Goal: Information Seeking & Learning: Learn about a topic

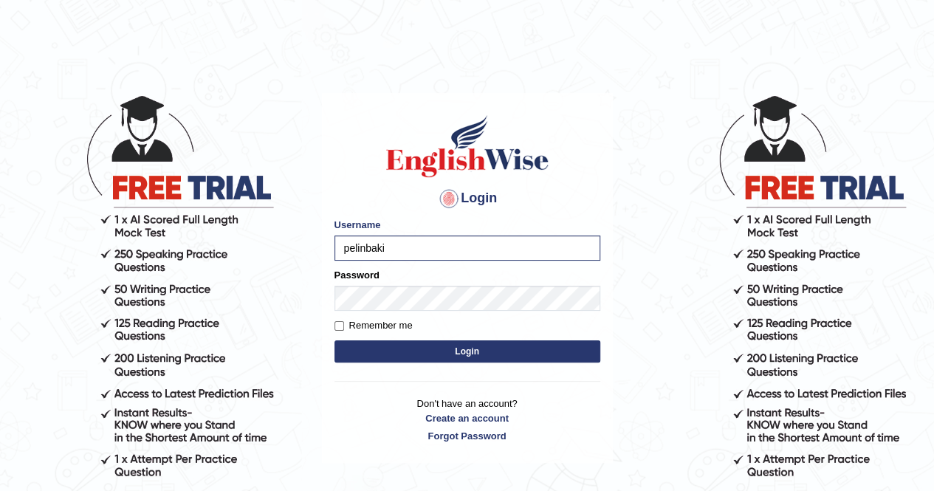
click at [334, 340] on button "Login" at bounding box center [467, 351] width 266 height 22
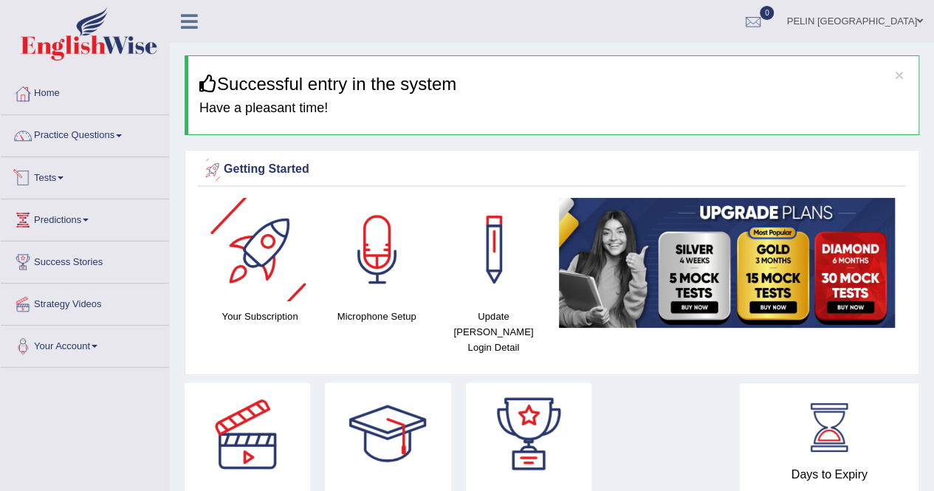
click at [49, 179] on link "Tests" at bounding box center [85, 175] width 168 height 37
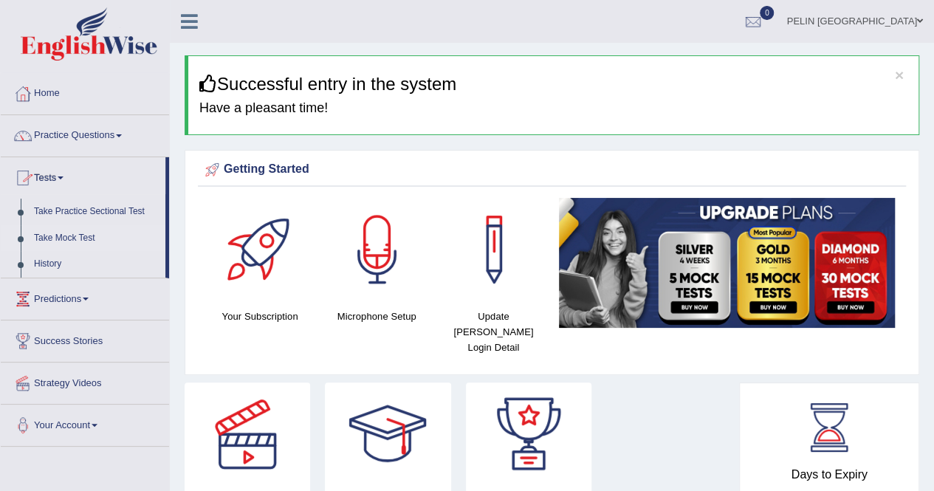
click at [54, 235] on link "Take Mock Test" at bounding box center [96, 238] width 138 height 27
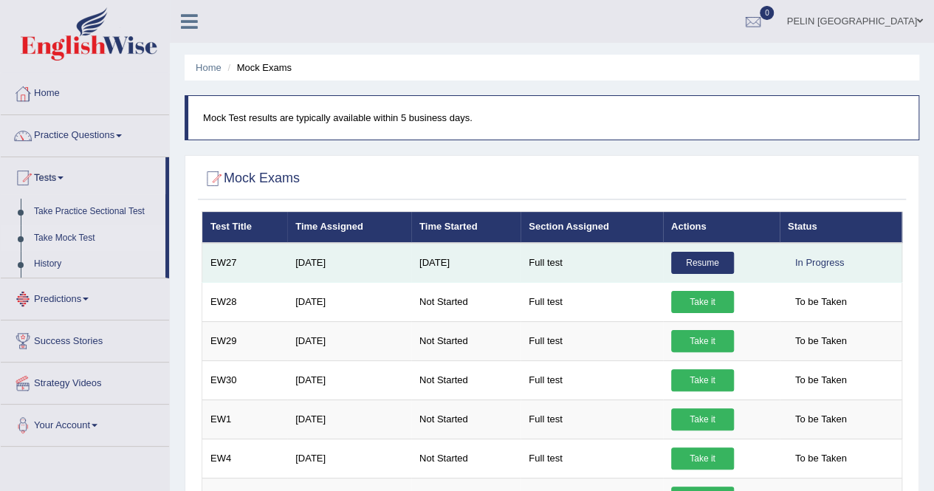
click at [700, 258] on link "Resume" at bounding box center [702, 263] width 63 height 22
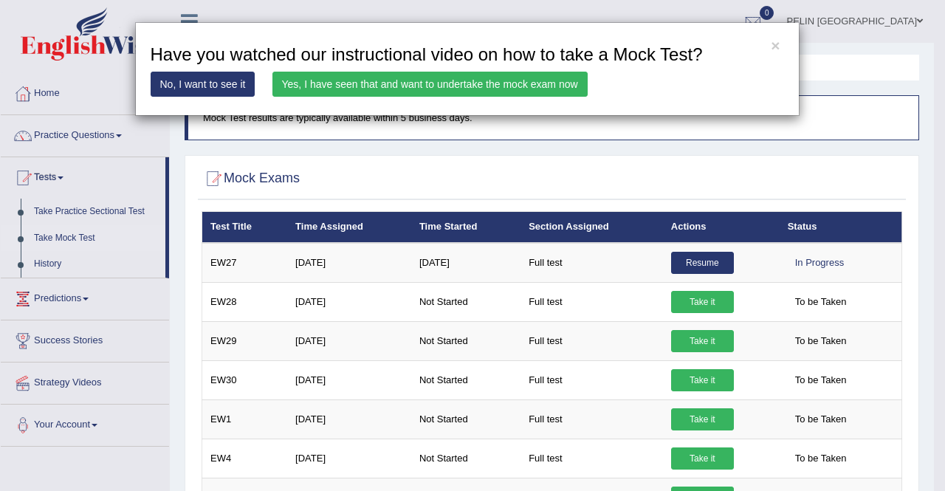
click at [361, 78] on link "Yes, I have seen that and want to undertake the mock exam now" at bounding box center [429, 84] width 315 height 25
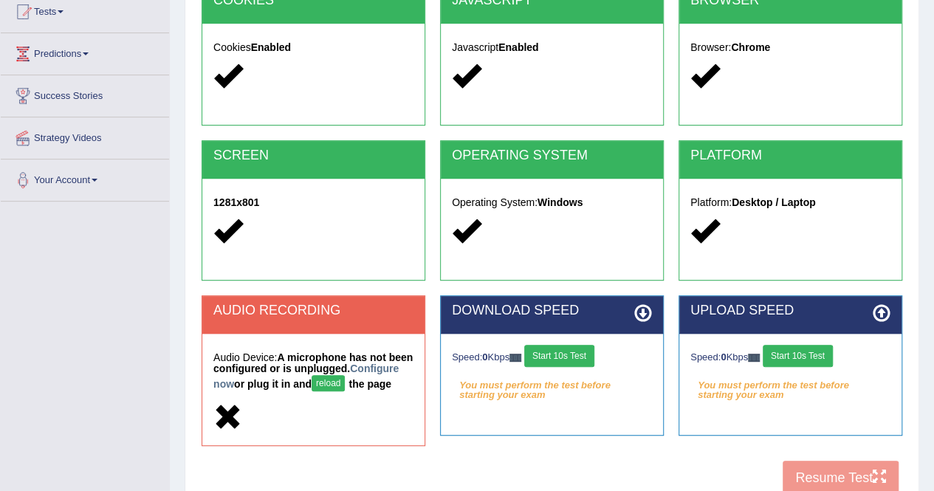
scroll to position [283, 0]
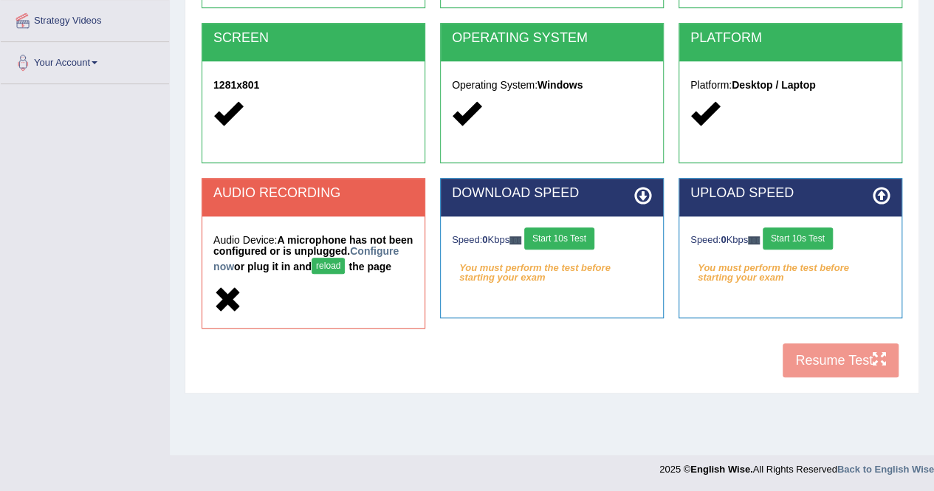
click at [311, 261] on button "reload" at bounding box center [327, 266] width 33 height 16
click at [580, 234] on button "Start 10s Test" at bounding box center [559, 238] width 70 height 22
click at [832, 240] on button "Start 10s Test" at bounding box center [797, 238] width 70 height 22
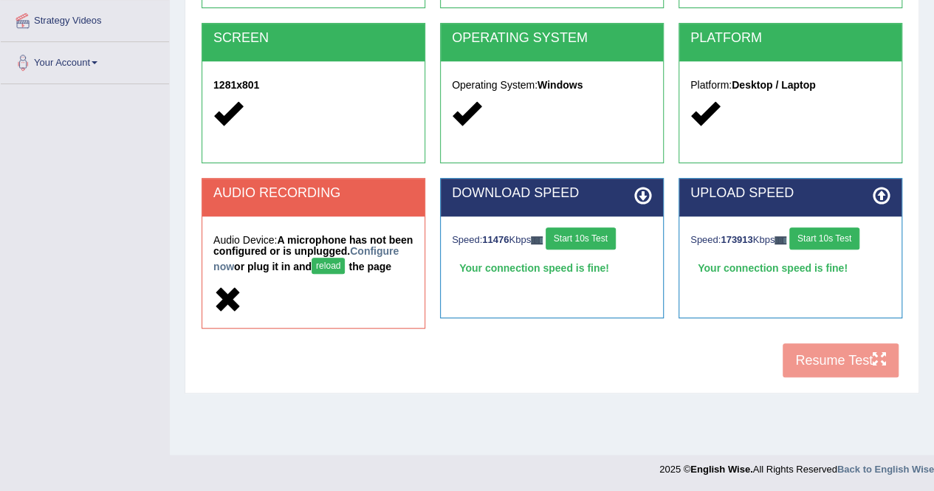
click at [799, 364] on div "COOKIES Cookies Enabled JAVASCRIPT Javascript Enabled BROWSER Browser: Chrome S…" at bounding box center [552, 126] width 708 height 517
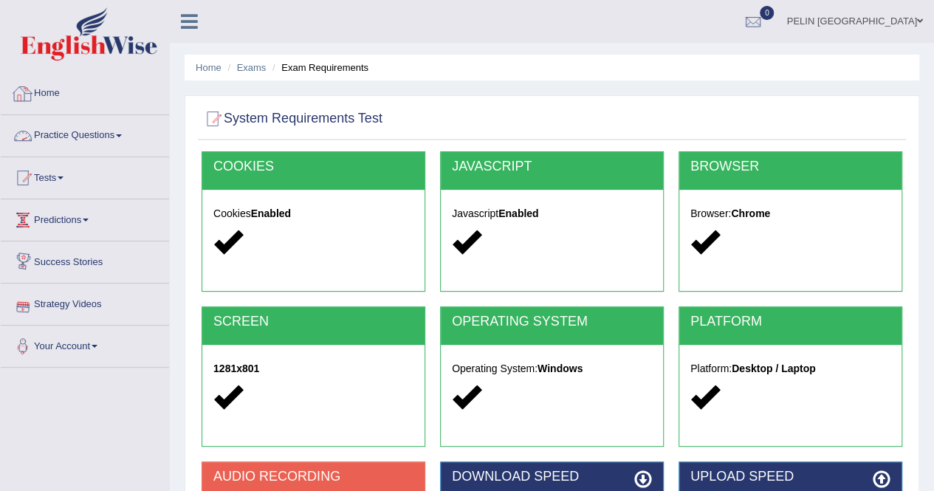
click at [103, 145] on link "Practice Questions" at bounding box center [85, 133] width 168 height 37
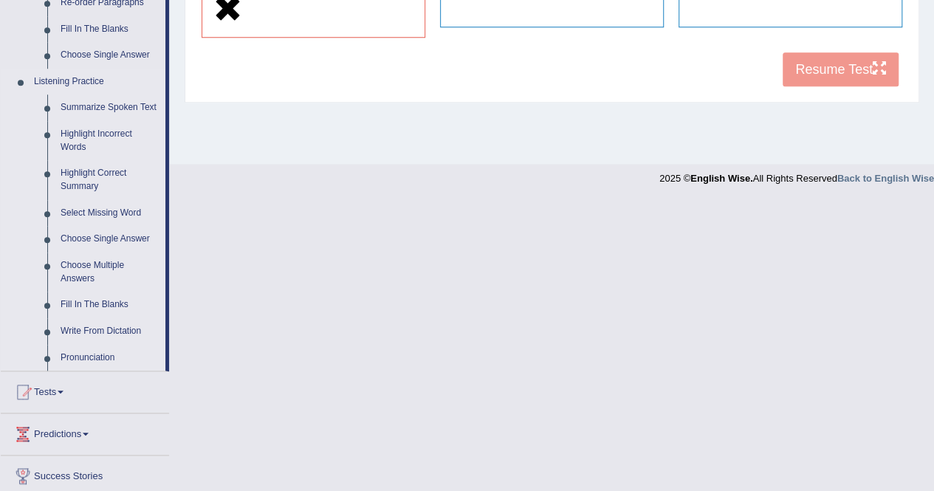
scroll to position [590, 0]
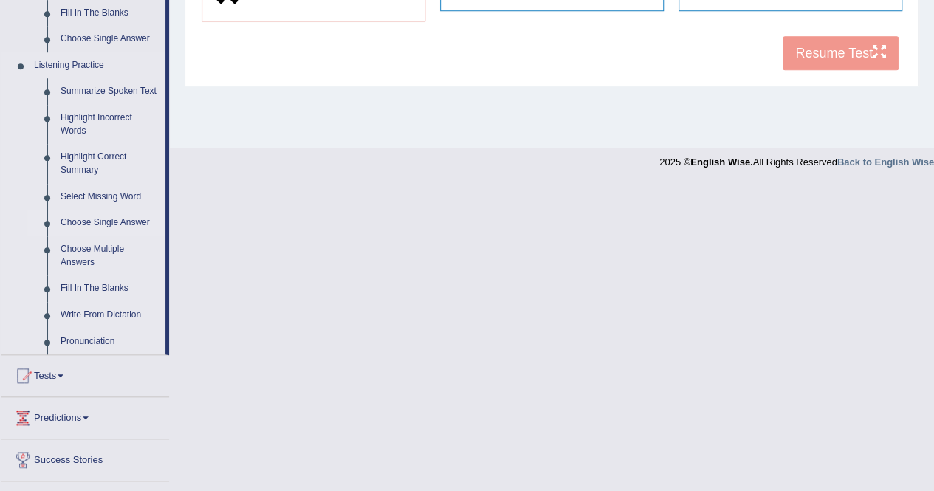
click at [105, 224] on link "Choose Single Answer" at bounding box center [109, 223] width 111 height 27
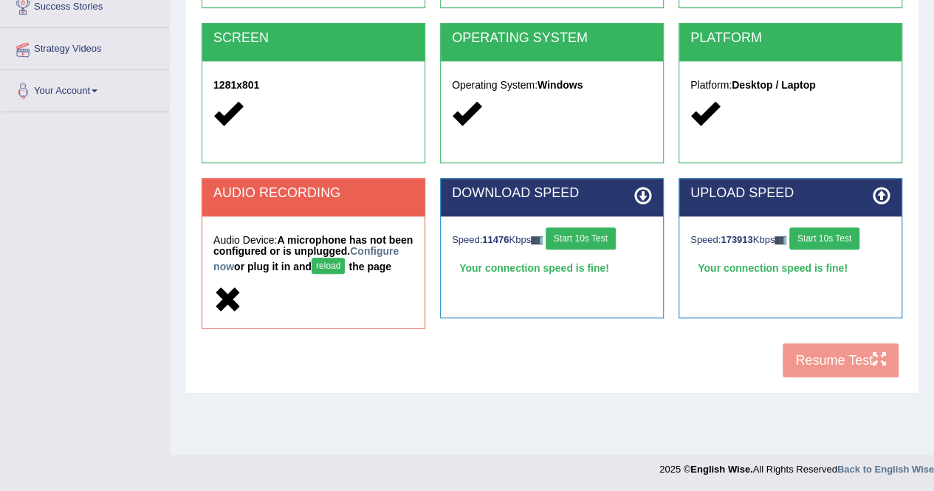
scroll to position [245, 0]
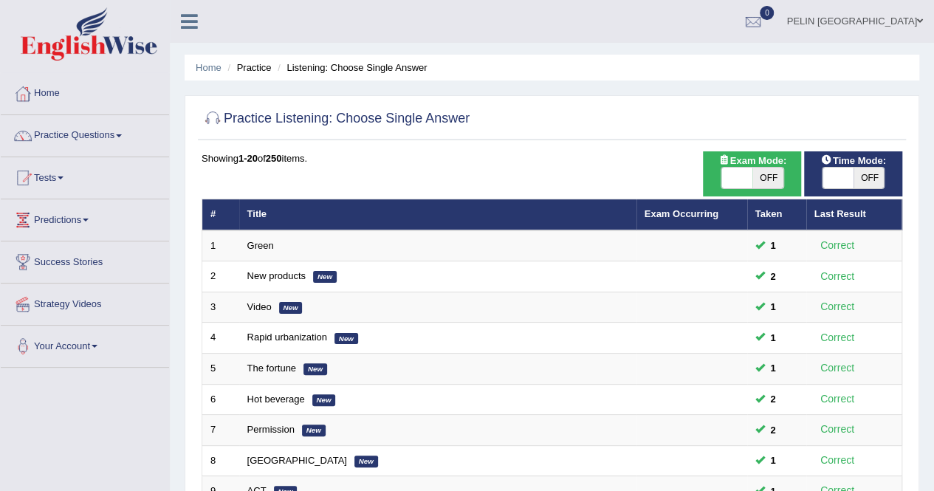
click at [777, 173] on span "OFF" at bounding box center [767, 178] width 31 height 21
checkbox input "true"
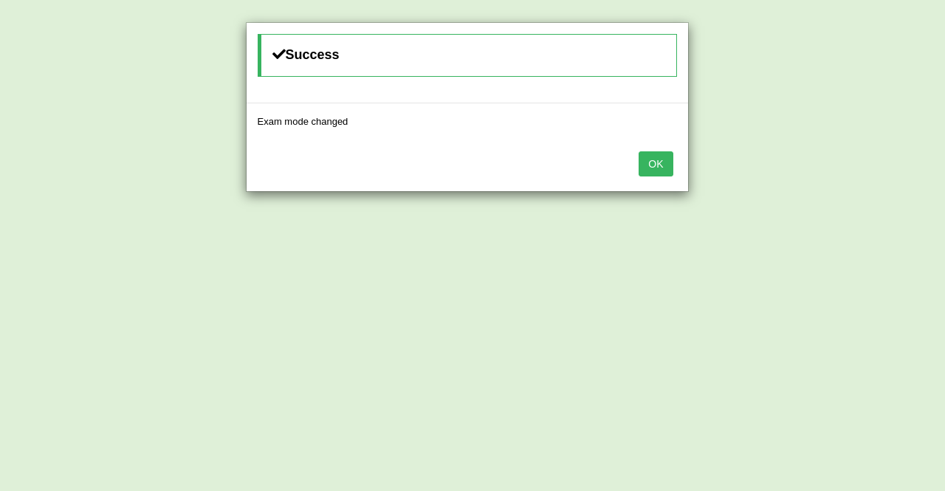
click at [633, 148] on div "OK" at bounding box center [466, 165] width 441 height 52
click at [642, 154] on button "OK" at bounding box center [655, 163] width 34 height 25
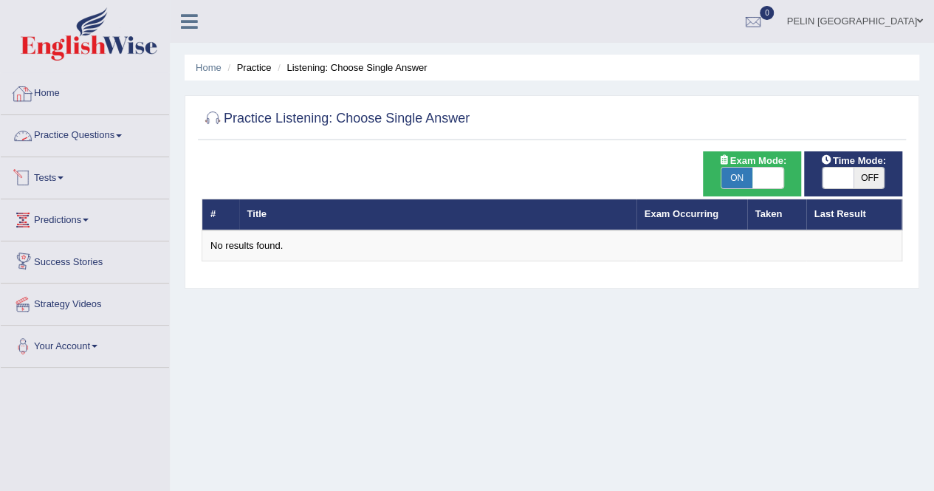
click at [102, 138] on link "Practice Questions" at bounding box center [85, 133] width 168 height 37
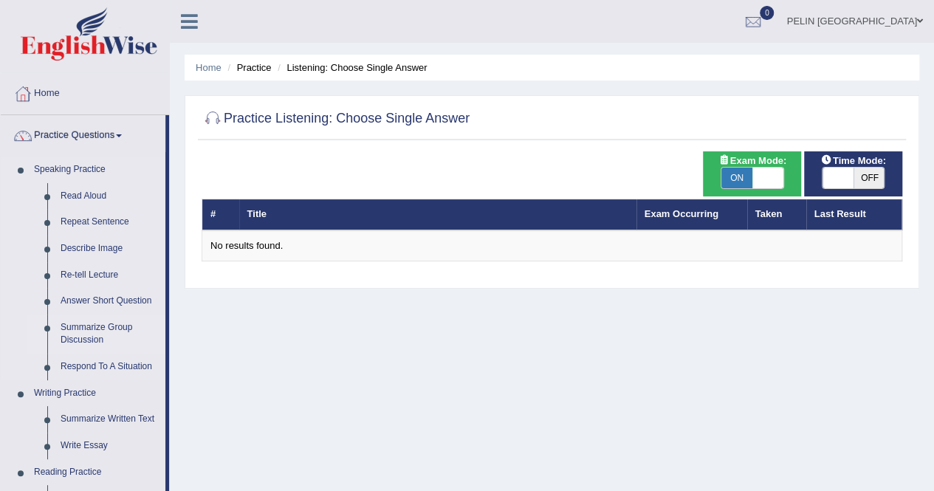
scroll to position [74, 0]
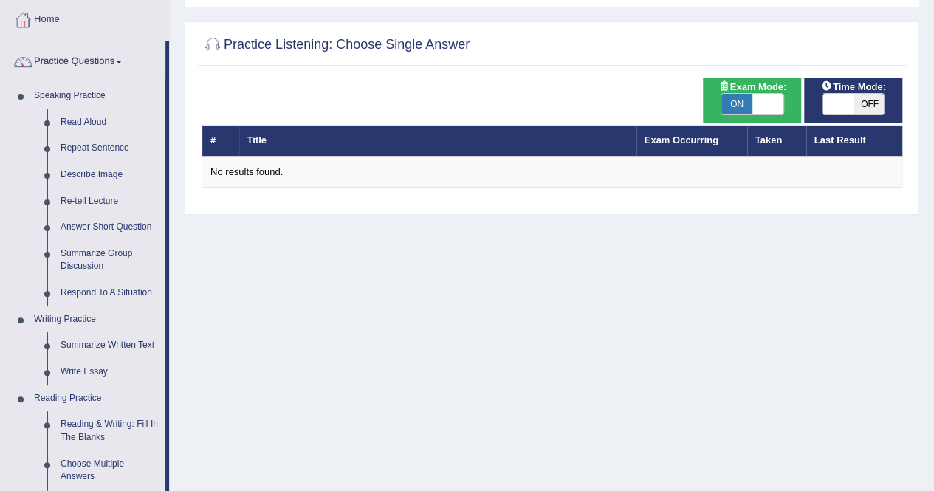
click at [863, 103] on span "OFF" at bounding box center [868, 104] width 31 height 21
checkbox input "true"
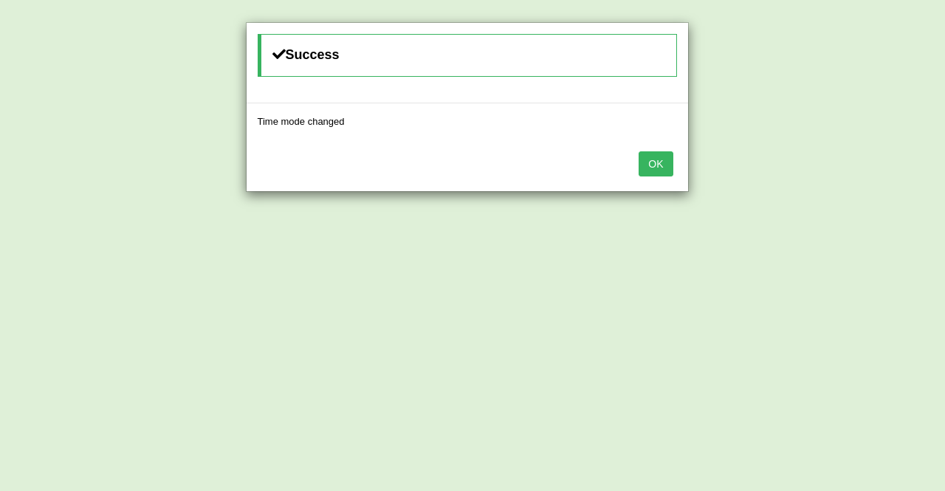
click at [644, 166] on button "OK" at bounding box center [655, 163] width 34 height 25
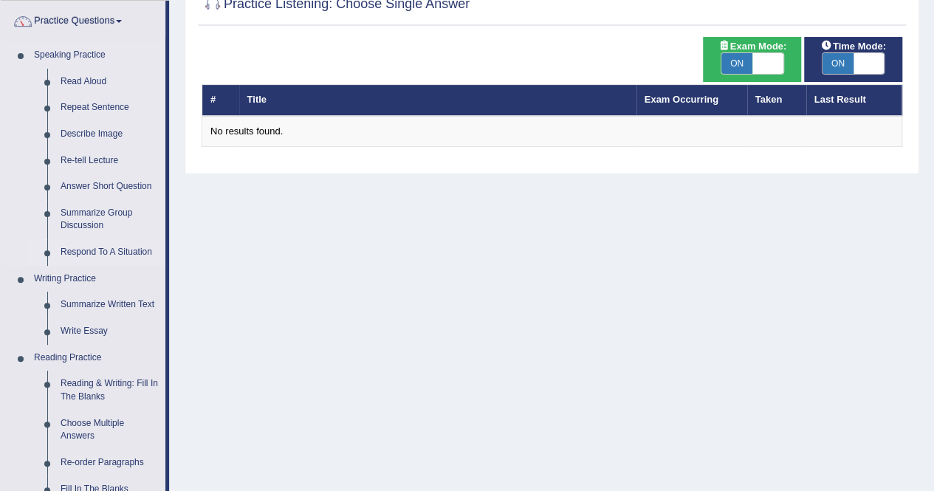
scroll to position [148, 0]
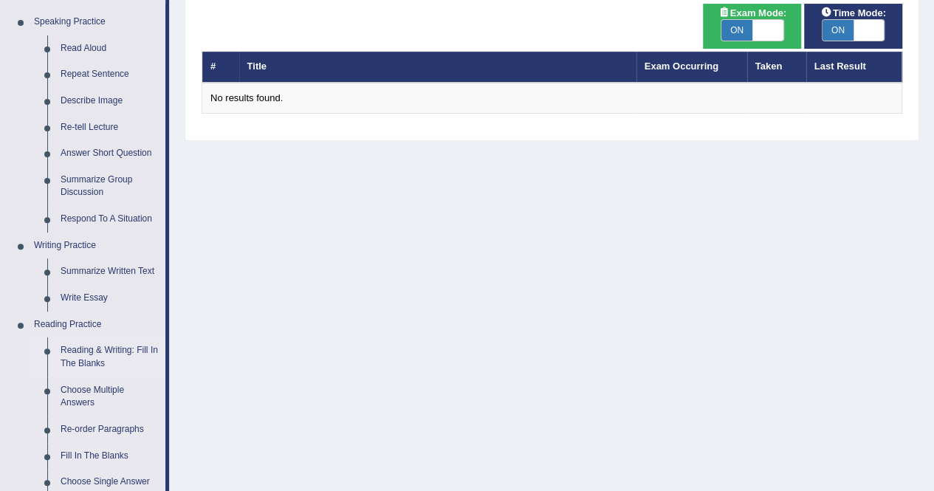
click at [108, 359] on link "Reading & Writing: Fill In The Blanks" at bounding box center [109, 356] width 111 height 39
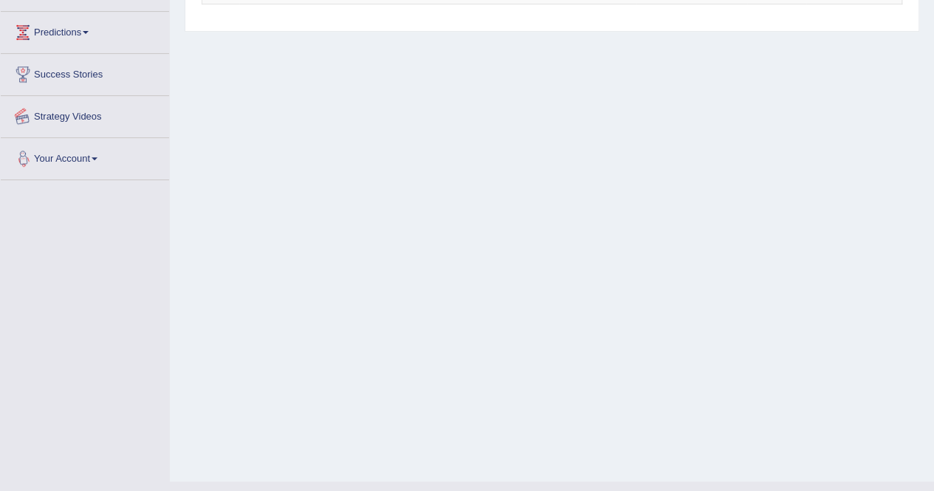
scroll to position [283, 0]
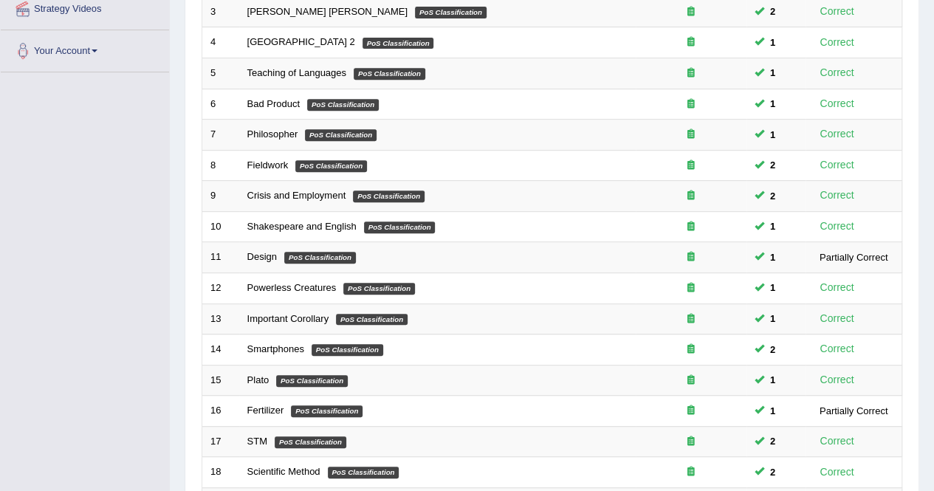
scroll to position [479, 0]
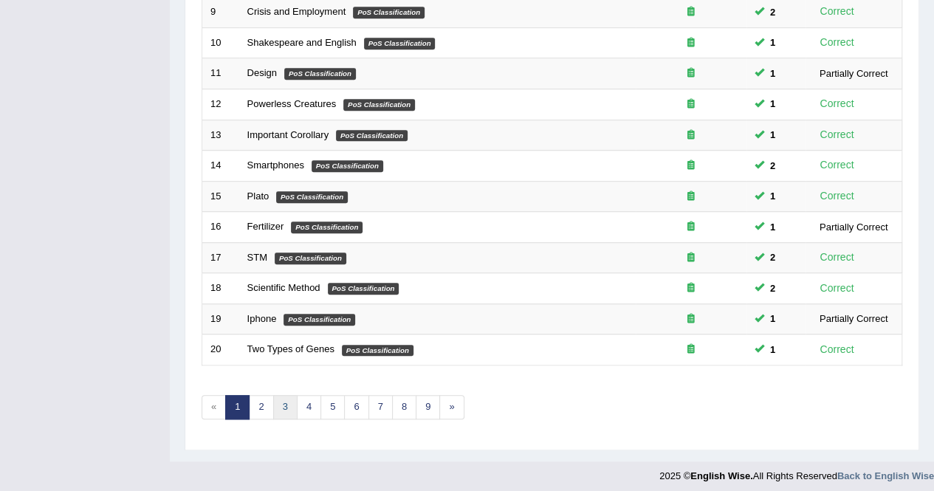
click at [282, 395] on link "3" at bounding box center [285, 407] width 24 height 24
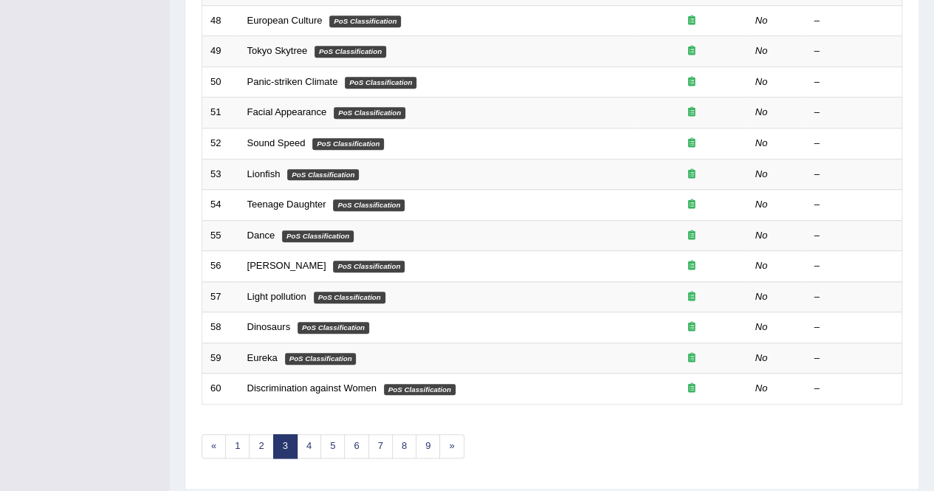
scroll to position [479, 0]
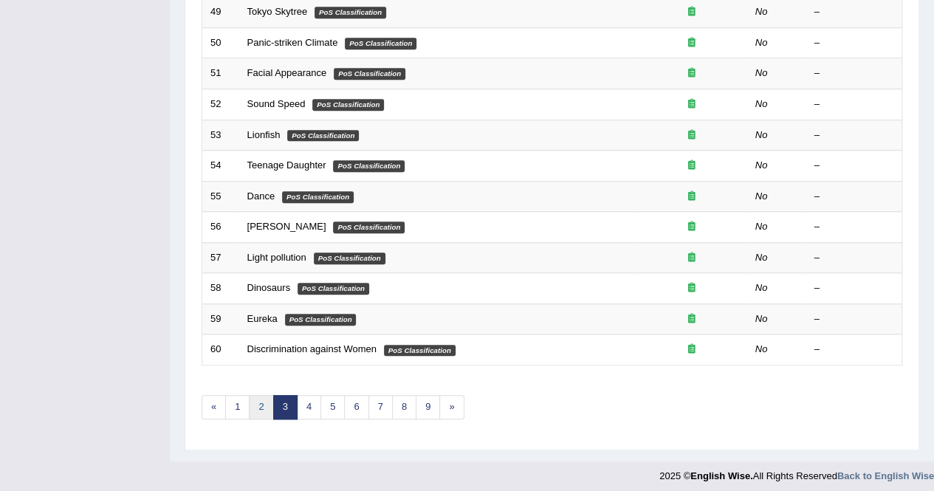
click at [264, 395] on link "2" at bounding box center [261, 407] width 24 height 24
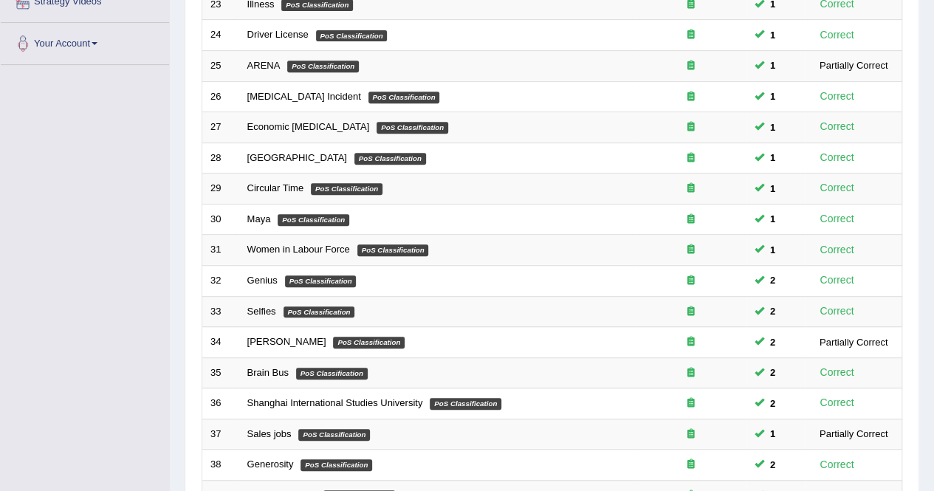
scroll to position [443, 0]
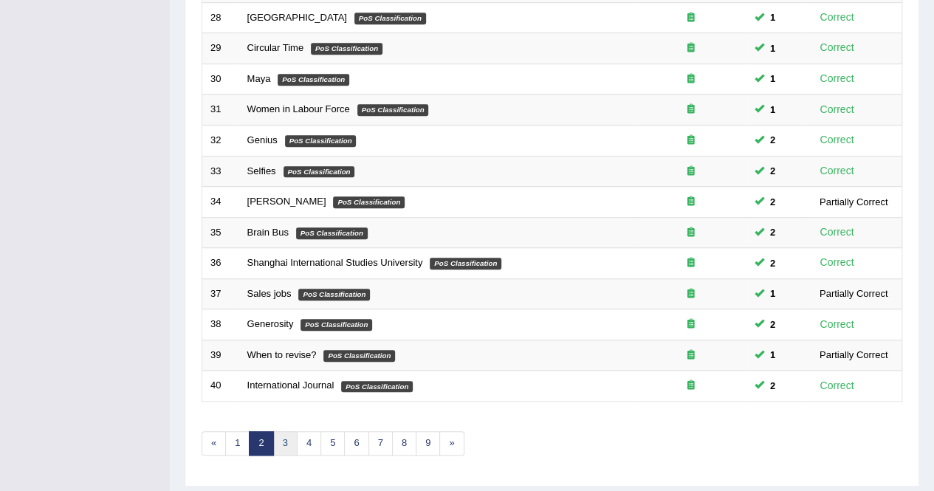
click at [277, 431] on link "3" at bounding box center [285, 443] width 24 height 24
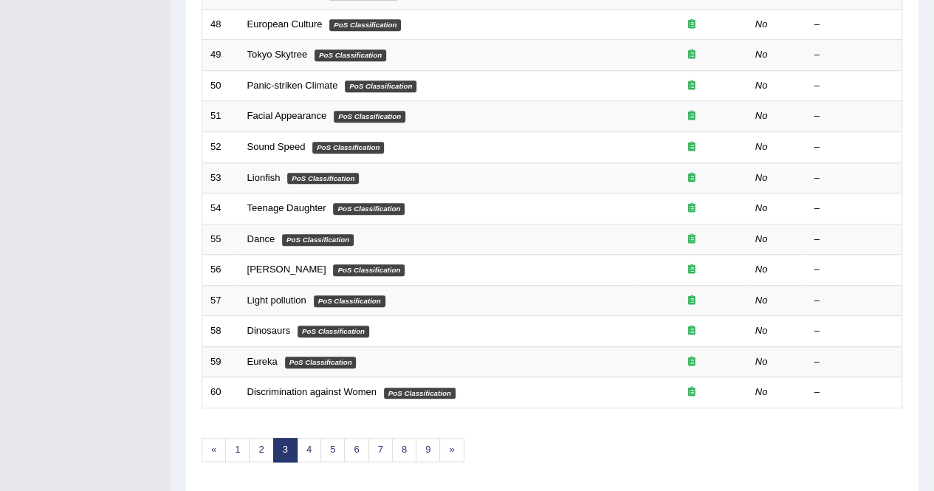
scroll to position [479, 0]
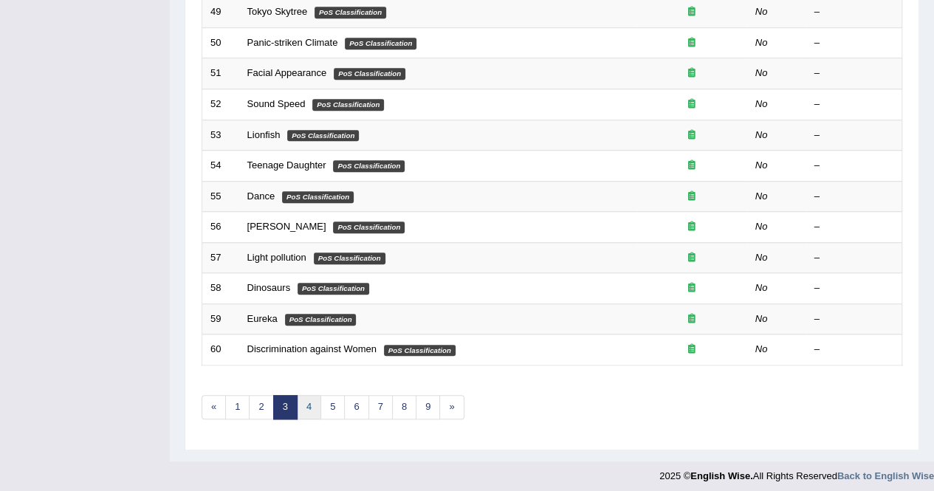
click at [306, 396] on link "4" at bounding box center [309, 407] width 24 height 24
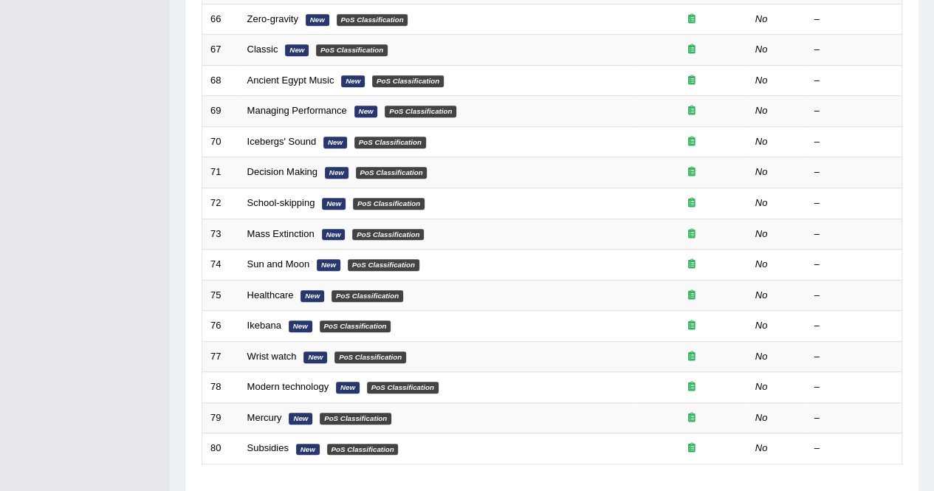
scroll to position [479, 0]
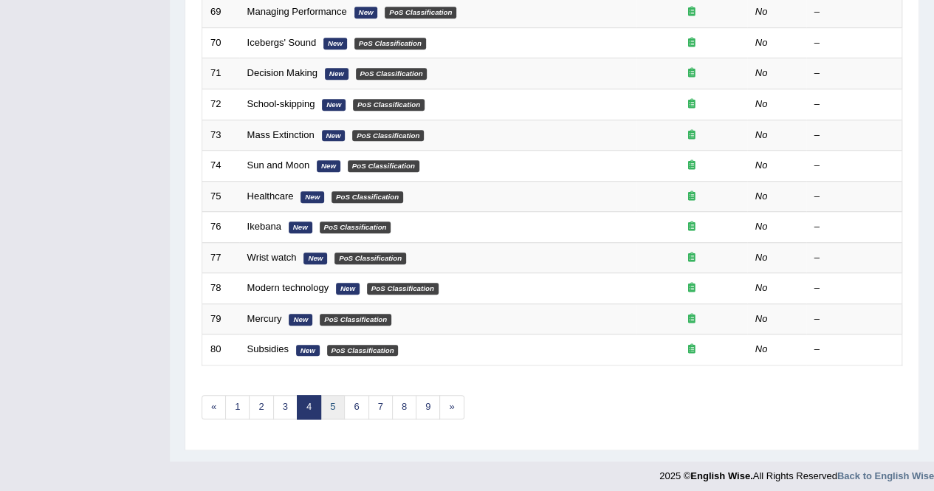
click at [338, 398] on link "5" at bounding box center [332, 407] width 24 height 24
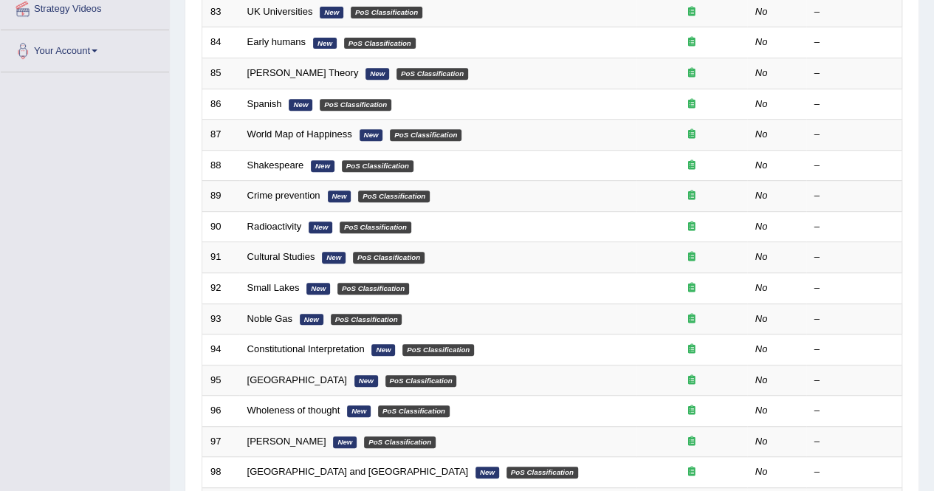
scroll to position [479, 0]
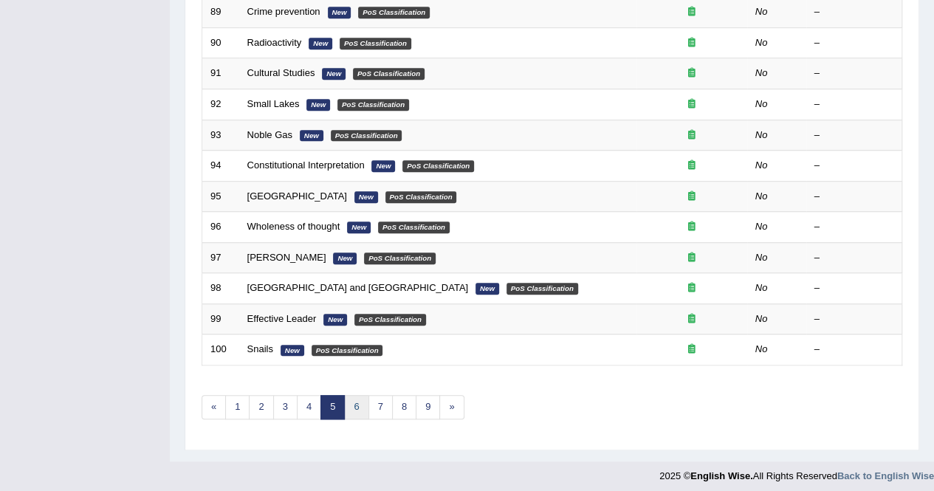
click at [350, 399] on link "6" at bounding box center [356, 407] width 24 height 24
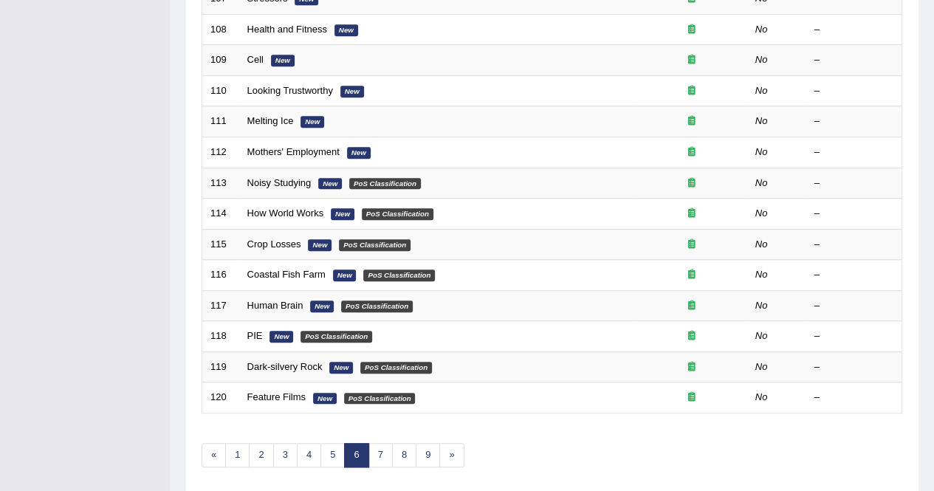
scroll to position [479, 0]
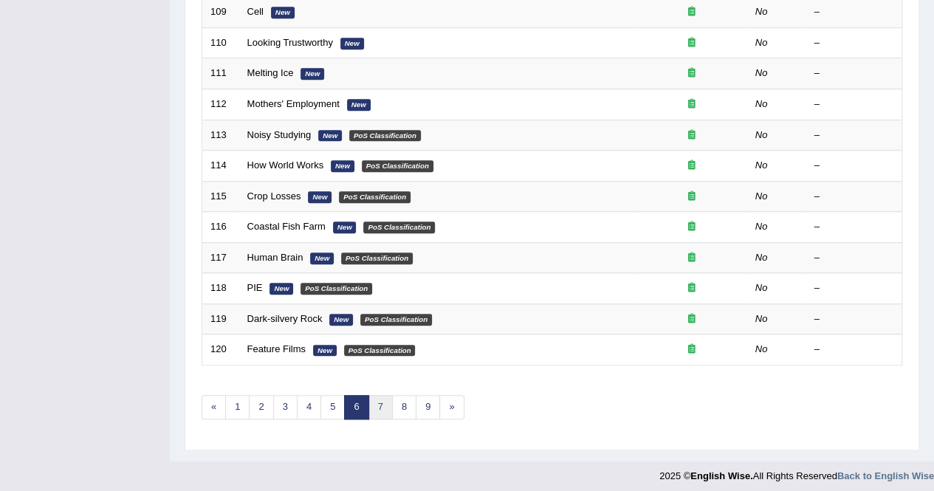
click at [381, 401] on link "7" at bounding box center [380, 407] width 24 height 24
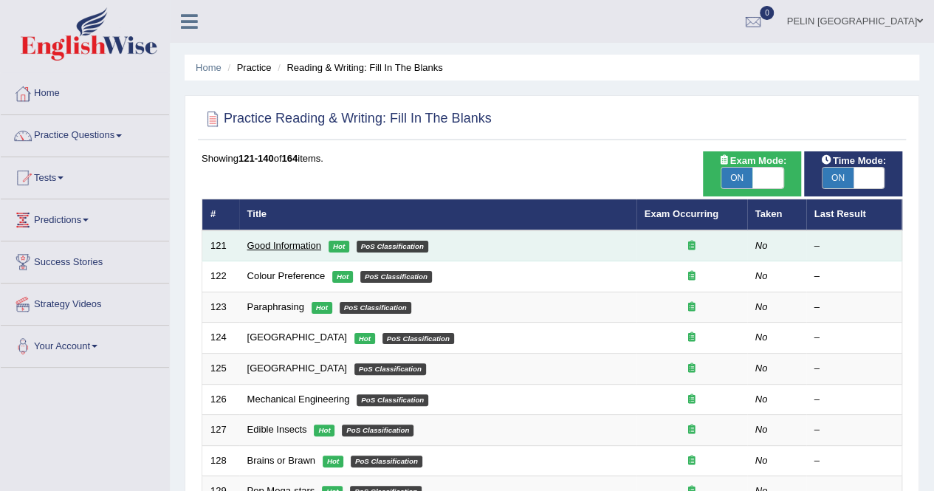
click at [307, 247] on link "Good Information" at bounding box center [284, 245] width 74 height 11
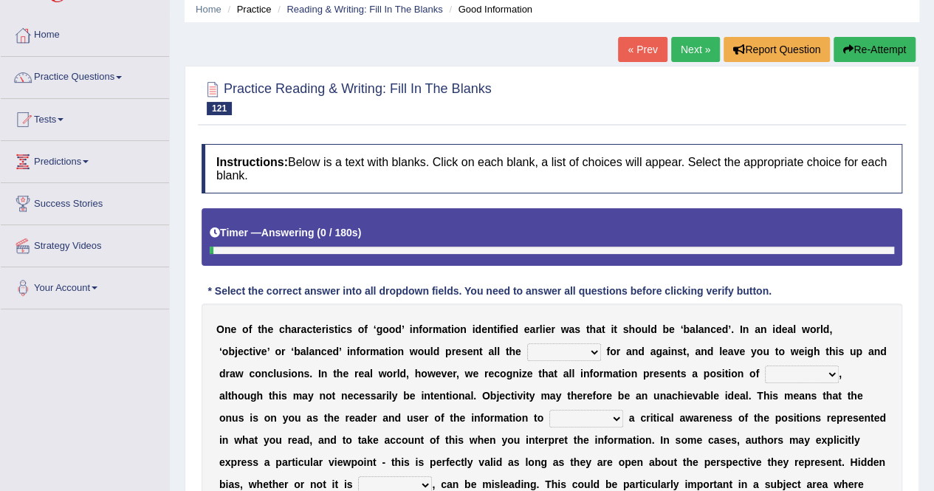
scroll to position [148, 0]
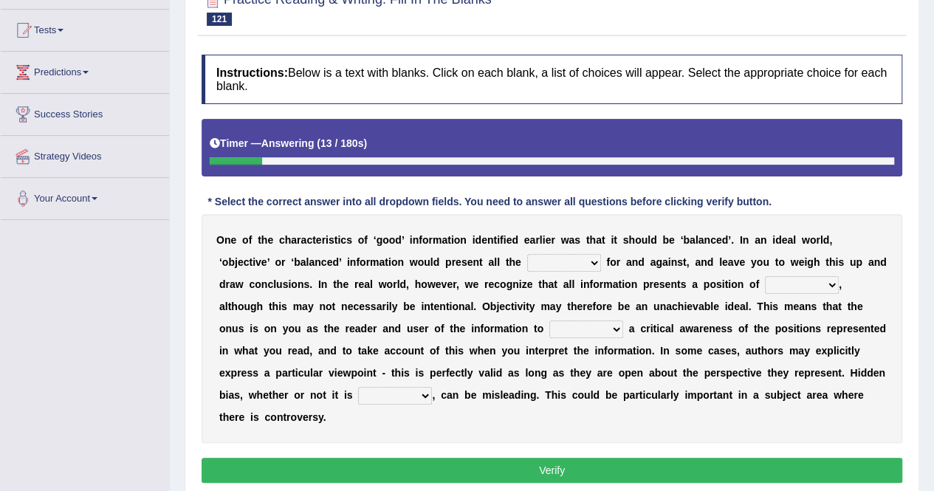
click at [527, 261] on select "assurance evidence greatness present" at bounding box center [564, 263] width 74 height 18
select select "assurance"
click at [527, 254] on select "assurance evidence greatness present" at bounding box center [564, 263] width 74 height 18
click at [765, 287] on select "ensigns gross interest exact" at bounding box center [802, 285] width 74 height 18
select select "interest"
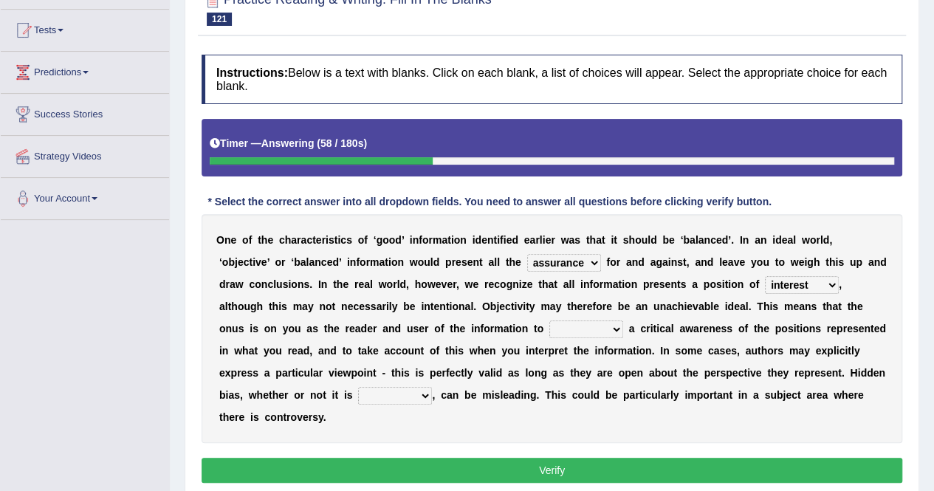
click at [765, 276] on select "ensigns gross interest exact" at bounding box center [802, 285] width 74 height 18
click at [549, 324] on select "regret rebel develop intact" at bounding box center [586, 329] width 74 height 18
select select "develop"
click at [549, 320] on select "regret rebel develop intact" at bounding box center [586, 329] width 74 height 18
click at [432, 387] on select "deliberate narrate sustain aggregate" at bounding box center [395, 396] width 74 height 18
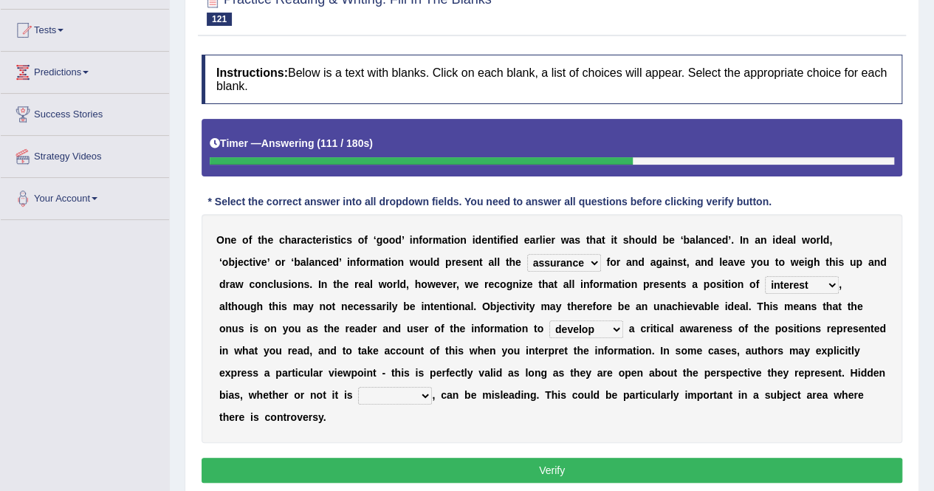
select select "deliberate"
click at [432, 387] on select "deliberate narrate sustain aggregate" at bounding box center [395, 396] width 74 height 18
click at [714, 458] on button "Verify" at bounding box center [551, 470] width 700 height 25
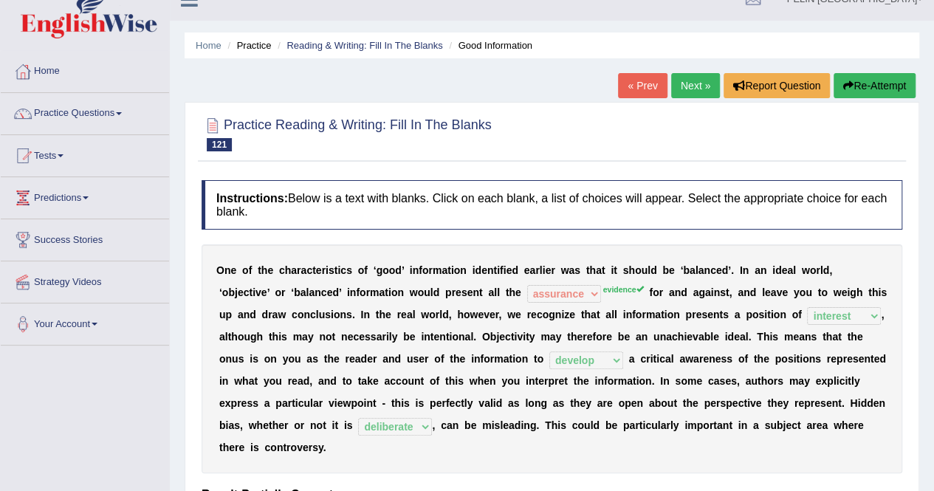
scroll to position [0, 0]
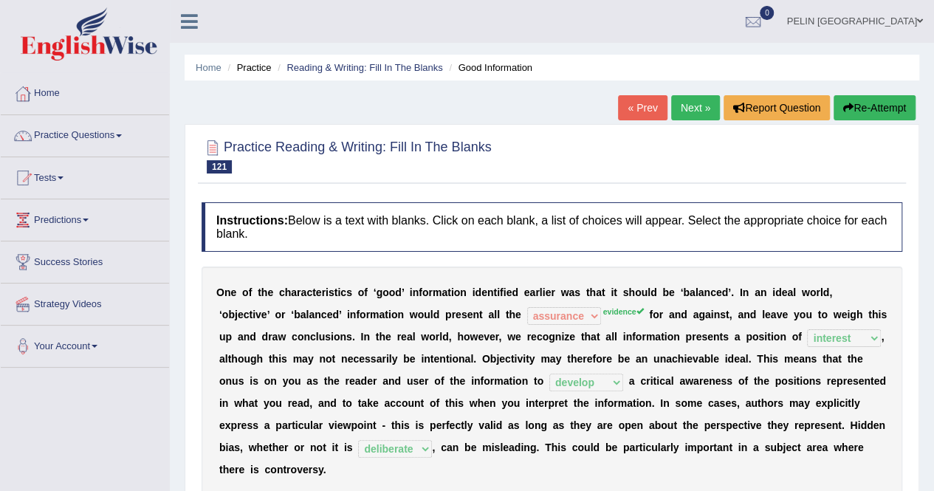
click at [701, 108] on link "Next »" at bounding box center [695, 107] width 49 height 25
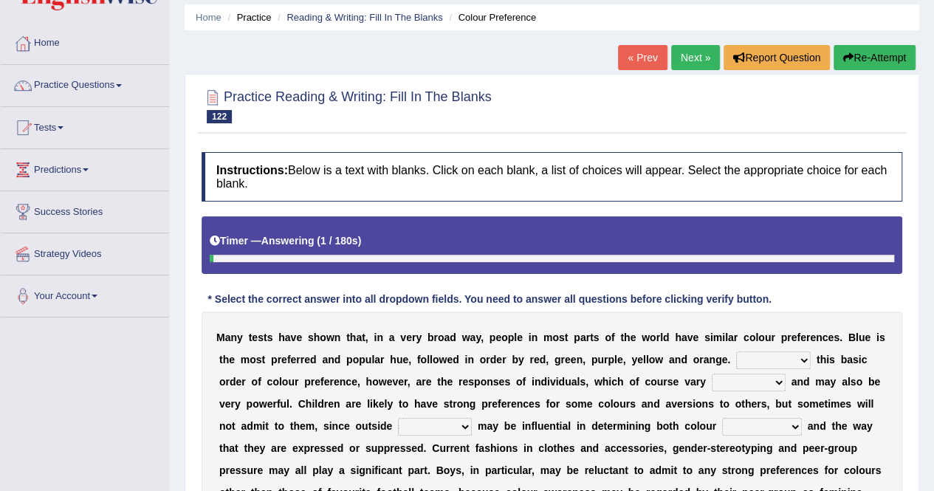
scroll to position [74, 0]
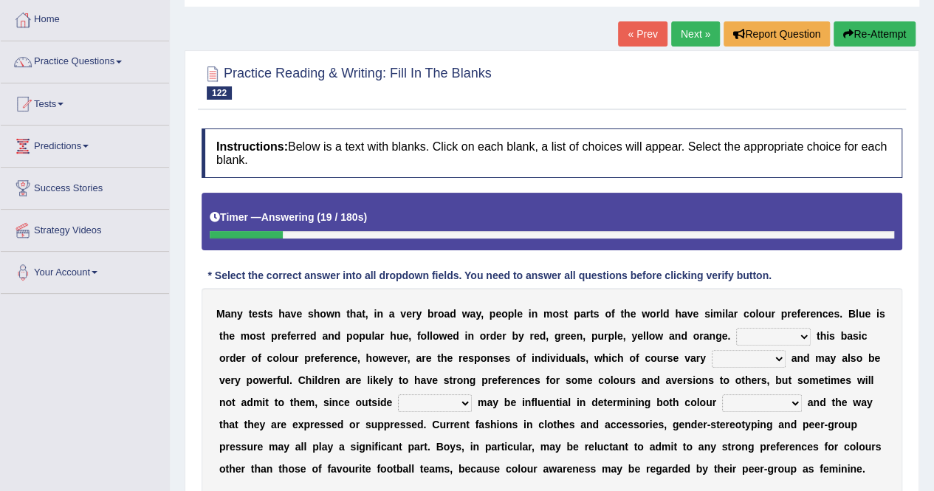
click at [740, 333] on select "Overlying Overlaying Overly Overall" at bounding box center [773, 337] width 75 height 18
select select "Overlying"
click at [736, 328] on select "Overlying Overlaying Overly Overall" at bounding box center [773, 337] width 75 height 18
click at [711, 359] on select "grossly openly broadly widely" at bounding box center [748, 359] width 74 height 18
select select "widely"
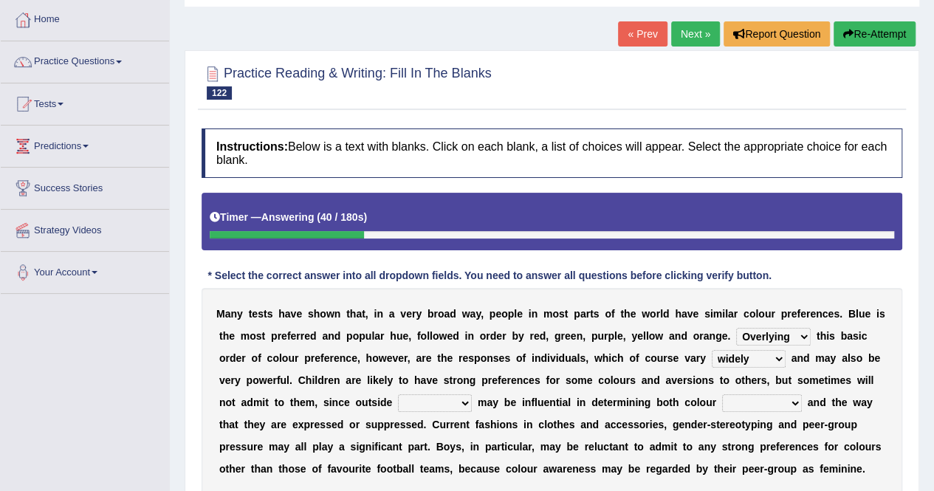
click at [711, 350] on select "grossly openly broadly widely" at bounding box center [748, 359] width 74 height 18
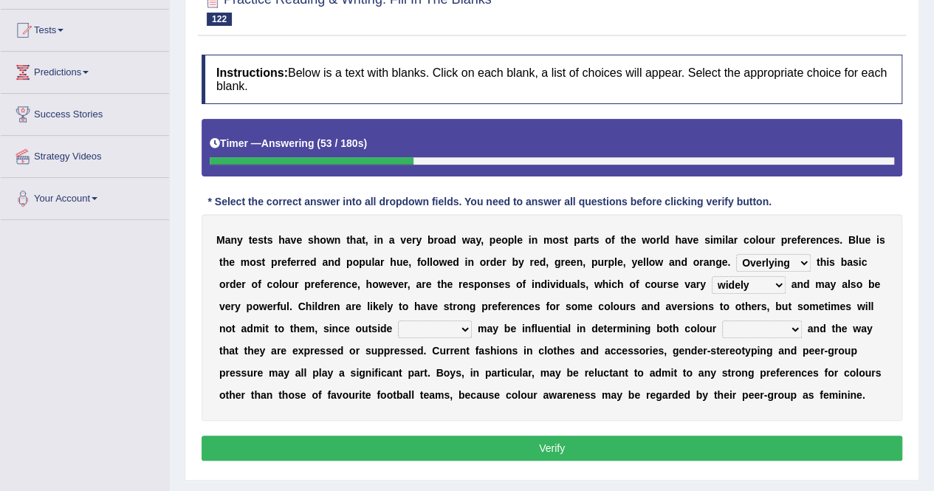
click at [398, 332] on select "facts collected gross factors" at bounding box center [435, 329] width 74 height 18
select select "factors"
click at [398, 320] on select "facts collected gross factors" at bounding box center [435, 329] width 74 height 18
click at [722, 328] on select "lacking preferences prestige prolonged" at bounding box center [762, 329] width 80 height 18
select select "preferences"
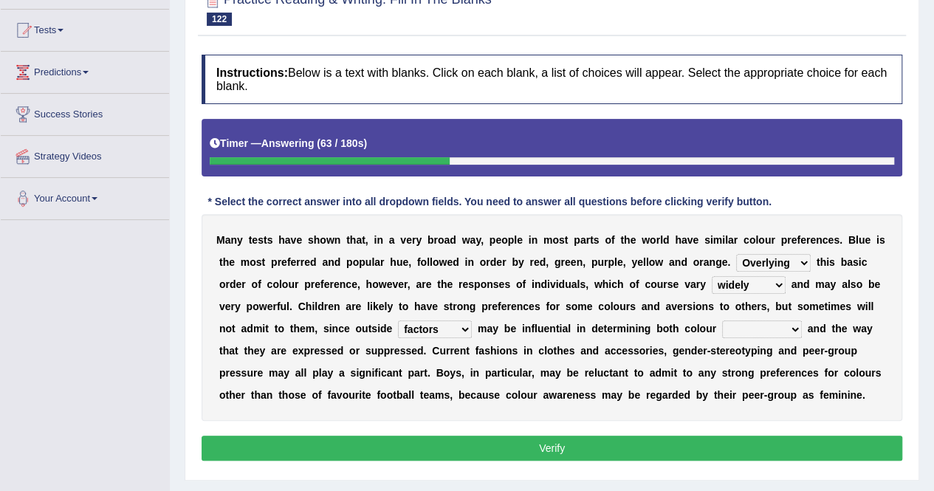
click at [722, 320] on select "lacking preferences prestige prolonged" at bounding box center [762, 329] width 80 height 18
click at [569, 436] on button "Verify" at bounding box center [551, 447] width 700 height 25
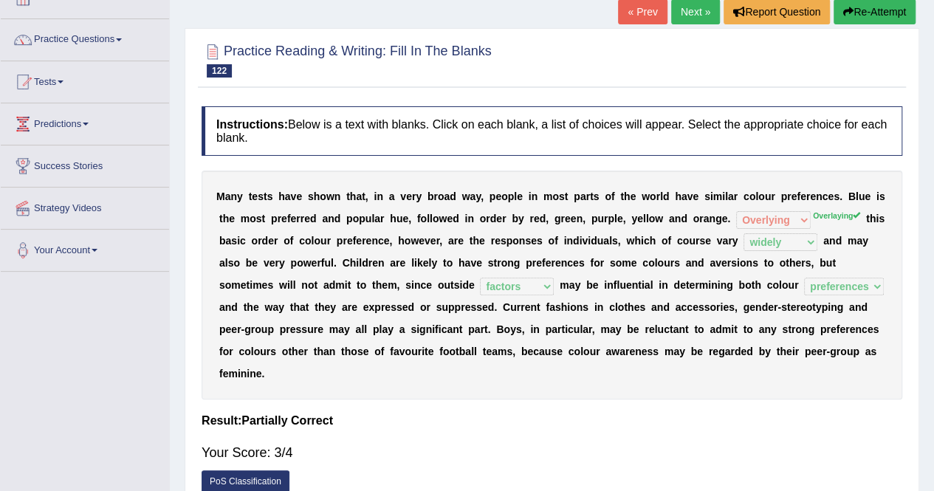
scroll to position [74, 0]
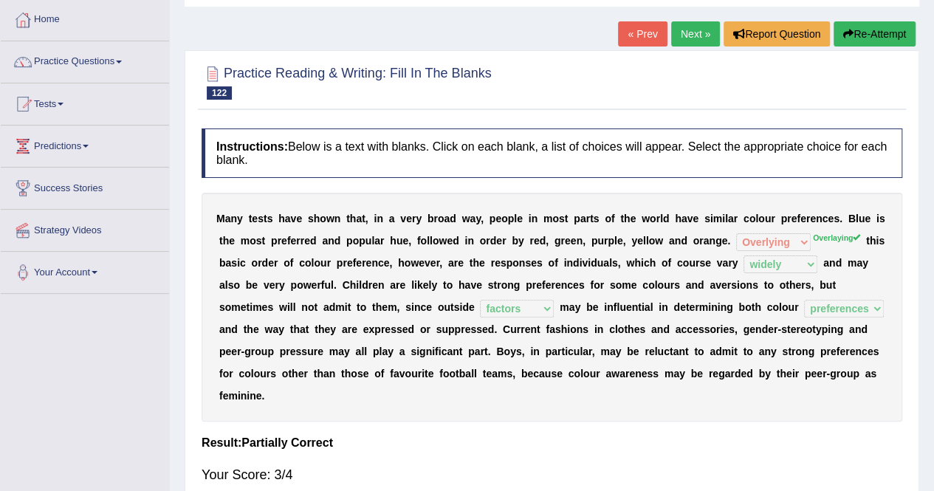
click at [695, 32] on link "Next »" at bounding box center [695, 33] width 49 height 25
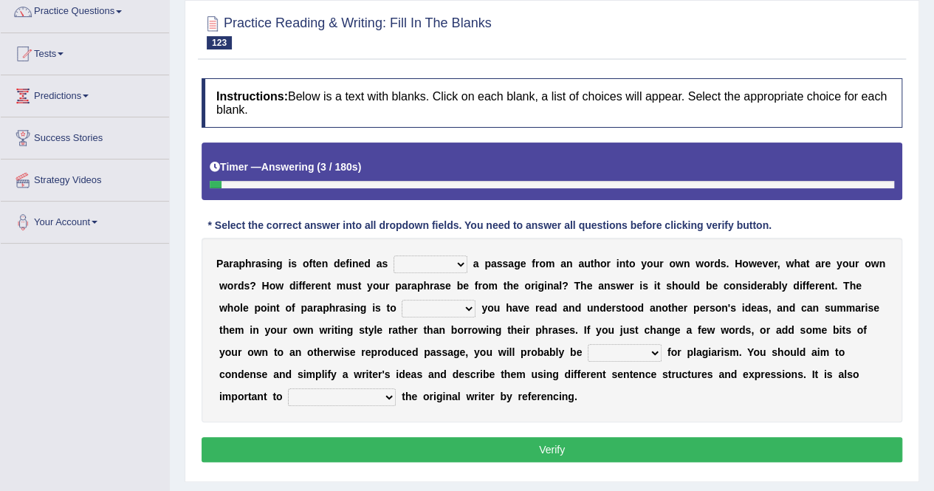
scroll to position [148, 0]
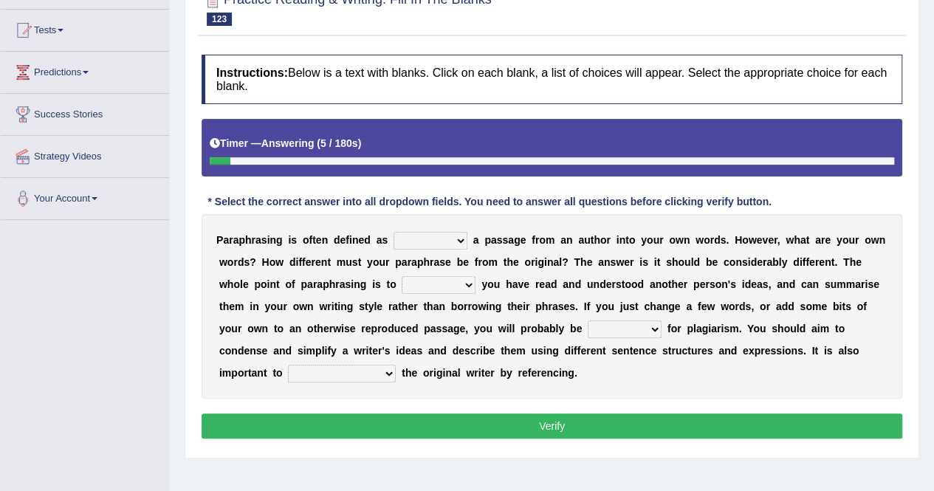
click at [414, 238] on select "placed putting planked pleaded" at bounding box center [430, 241] width 74 height 18
select select "placed"
click at [393, 232] on select "placed putting planked pleaded" at bounding box center [430, 241] width 74 height 18
click at [401, 281] on select "snow stole show slow" at bounding box center [438, 285] width 74 height 18
select select "show"
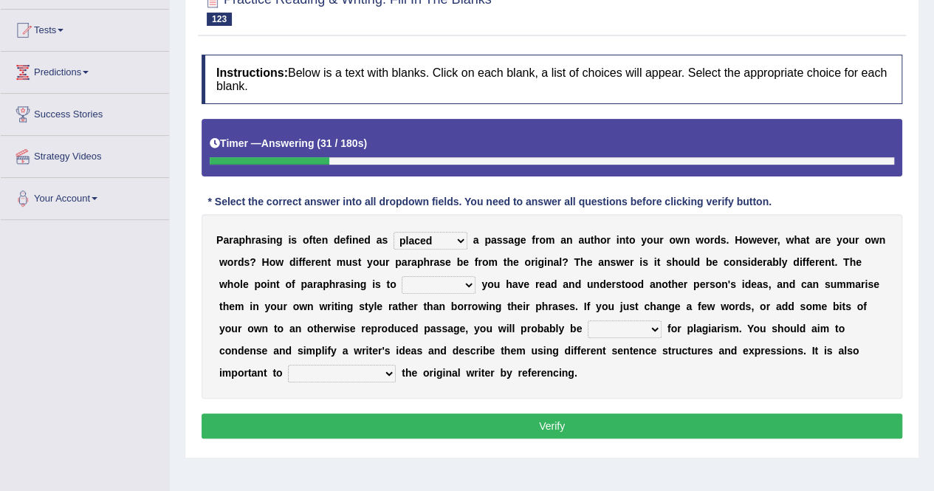
click at [401, 276] on select "snow stole show slow" at bounding box center [438, 285] width 74 height 18
click at [587, 328] on select "penalised priced advised lighted" at bounding box center [624, 329] width 74 height 18
select select "advised"
click at [587, 320] on select "penalised priced advised lighted" at bounding box center [624, 329] width 74 height 18
click at [396, 365] on select "rated credit nill still" at bounding box center [342, 374] width 108 height 18
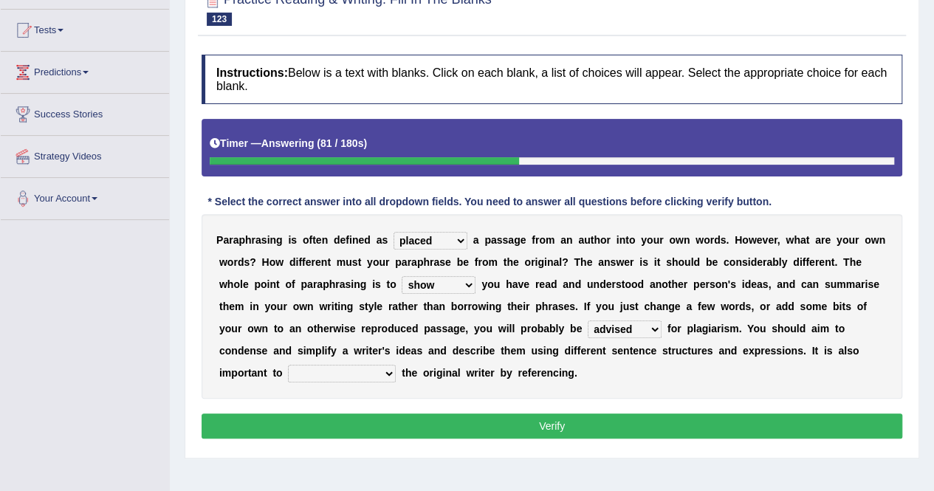
select select "still"
click at [396, 365] on select "rated credit nill still" at bounding box center [342, 374] width 108 height 18
click at [741, 421] on button "Verify" at bounding box center [551, 425] width 700 height 25
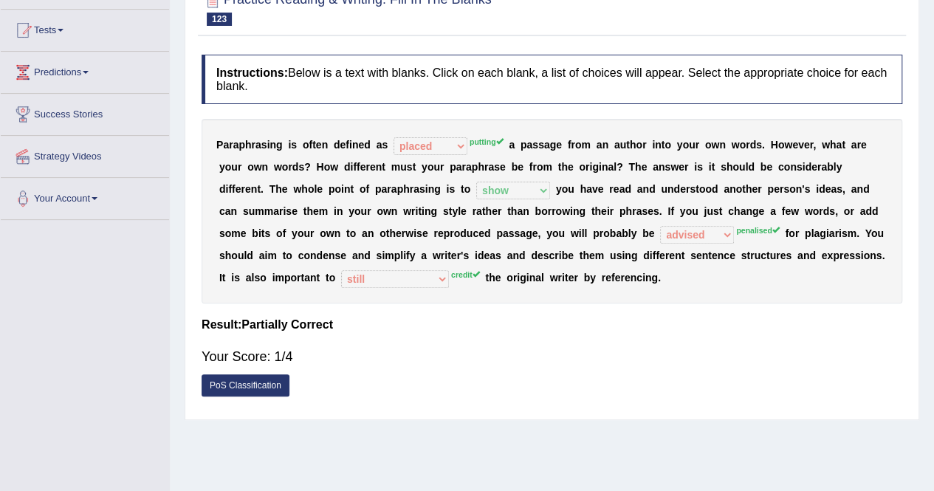
scroll to position [0, 0]
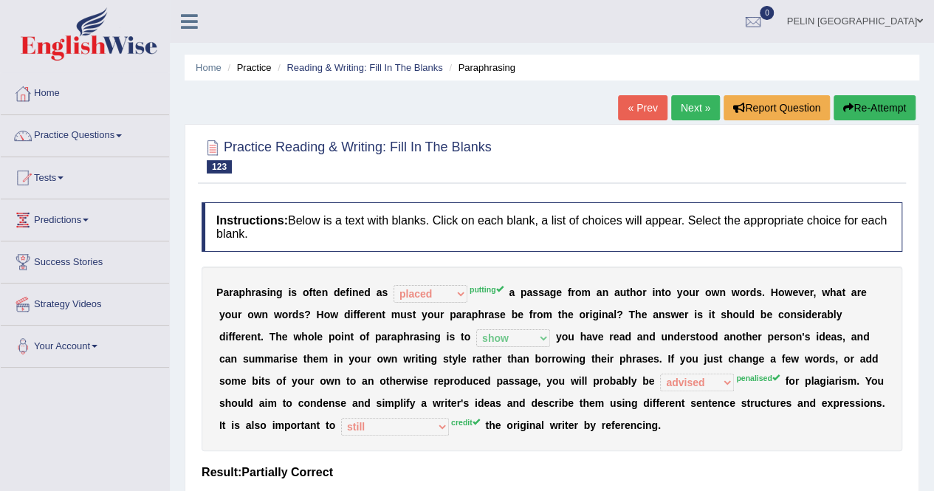
click at [866, 106] on button "Re-Attempt" at bounding box center [874, 107] width 82 height 25
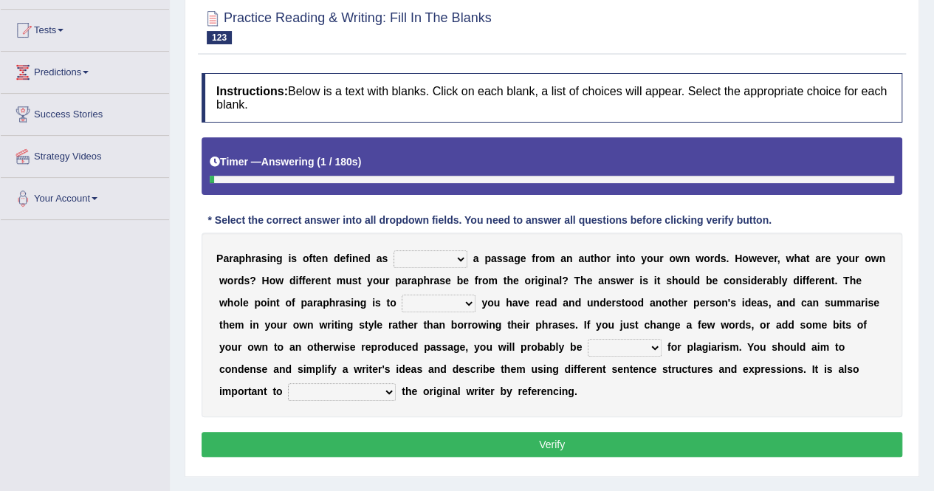
click at [431, 261] on select "placed putting planked pleaded" at bounding box center [430, 259] width 74 height 18
select select "putting"
click at [393, 250] on select "placed putting planked pleaded" at bounding box center [430, 259] width 74 height 18
click at [401, 309] on select "snow stole show slow" at bounding box center [438, 303] width 74 height 18
select select "show"
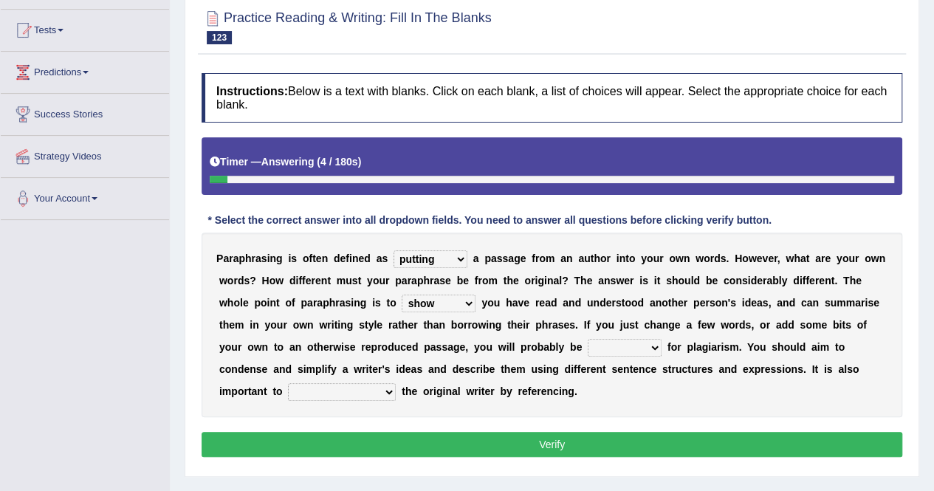
click at [401, 294] on select "snow stole show slow" at bounding box center [438, 303] width 74 height 18
click at [587, 339] on select "penalised priced advised lighted" at bounding box center [624, 348] width 74 height 18
select select "penalised"
click at [587, 339] on select "penalised priced advised lighted" at bounding box center [624, 348] width 74 height 18
click at [396, 383] on select "rated credit nill still" at bounding box center [342, 392] width 108 height 18
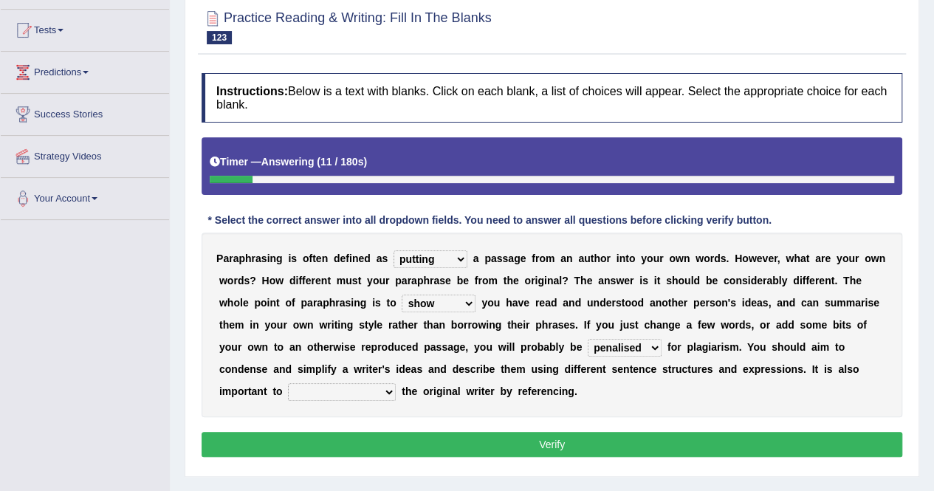
select select "credit"
click at [396, 383] on select "rated credit nill still" at bounding box center [342, 392] width 108 height 18
click at [716, 445] on button "Verify" at bounding box center [551, 444] width 700 height 25
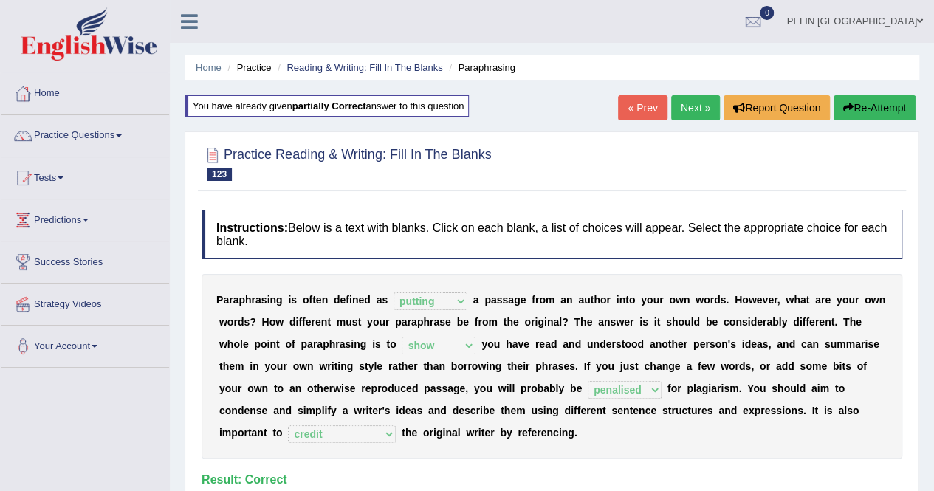
click at [683, 105] on link "Next »" at bounding box center [695, 107] width 49 height 25
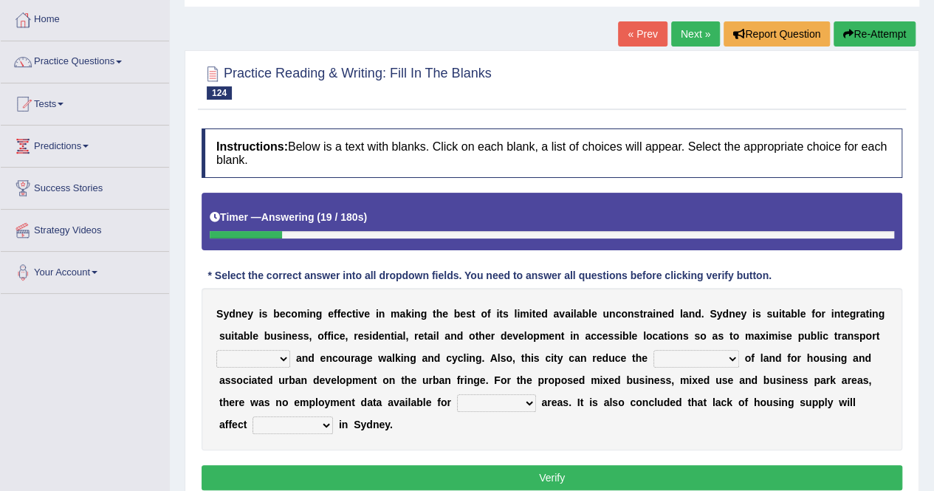
click at [290, 350] on select "patriot patronage patterned ensigns" at bounding box center [253, 359] width 74 height 18
select select "patterned"
click at [290, 350] on select "patriot patronage patterned ensigns" at bounding box center [253, 359] width 74 height 18
click at [653, 365] on select "consume consumate consumption constant" at bounding box center [696, 359] width 86 height 18
select select "consumption"
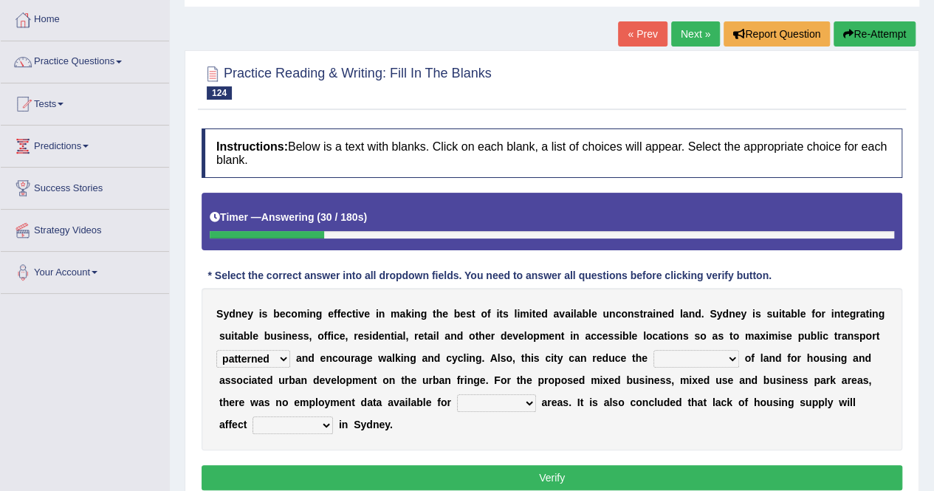
click at [653, 350] on select "consume consumate consumption constant" at bounding box center [696, 359] width 86 height 18
click at [457, 402] on select "conclude collide compress comparable" at bounding box center [496, 403] width 79 height 18
select select "comparable"
click at [457, 394] on select "conclude collide compress comparable" at bounding box center [496, 403] width 79 height 18
click at [457, 399] on select "conclude collide compress comparable" at bounding box center [496, 403] width 79 height 18
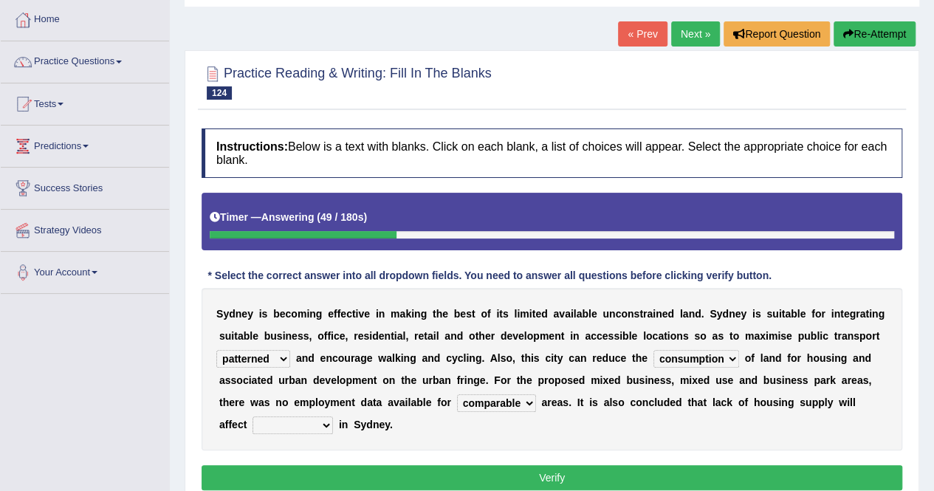
click at [457, 394] on select "conclude collide compress comparable" at bounding box center [496, 403] width 79 height 18
click at [333, 416] on select "affirm assure affordability weather" at bounding box center [292, 425] width 80 height 18
select select "affordability"
click at [333, 416] on select "affirm assure affordability weather" at bounding box center [292, 425] width 80 height 18
click at [762, 465] on button "Verify" at bounding box center [551, 477] width 700 height 25
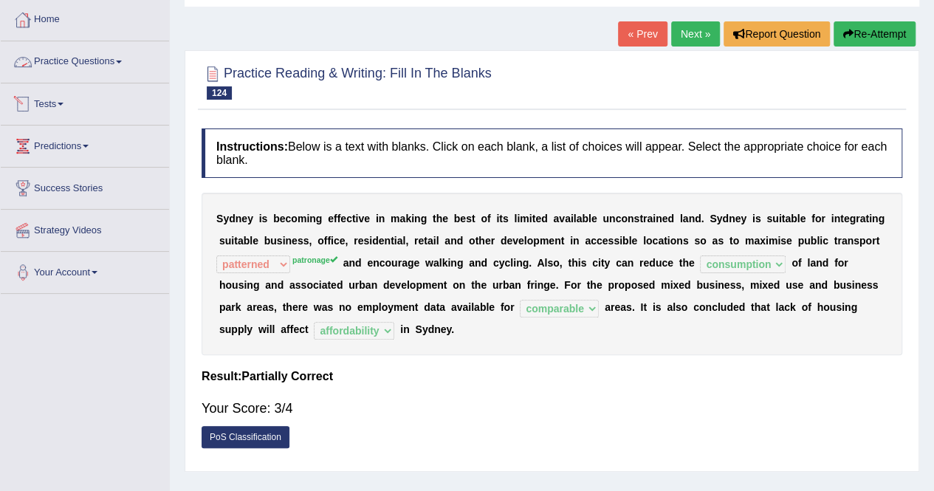
click at [127, 66] on link "Practice Questions" at bounding box center [85, 59] width 168 height 37
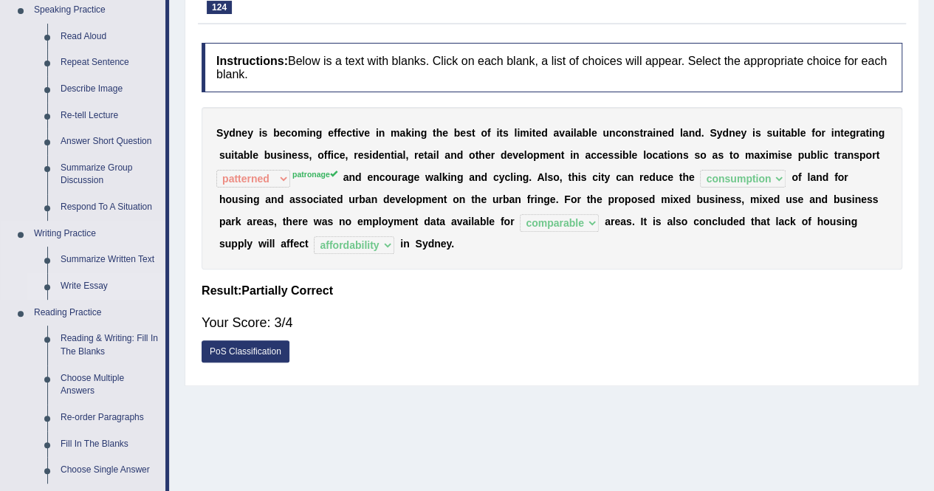
scroll to position [221, 0]
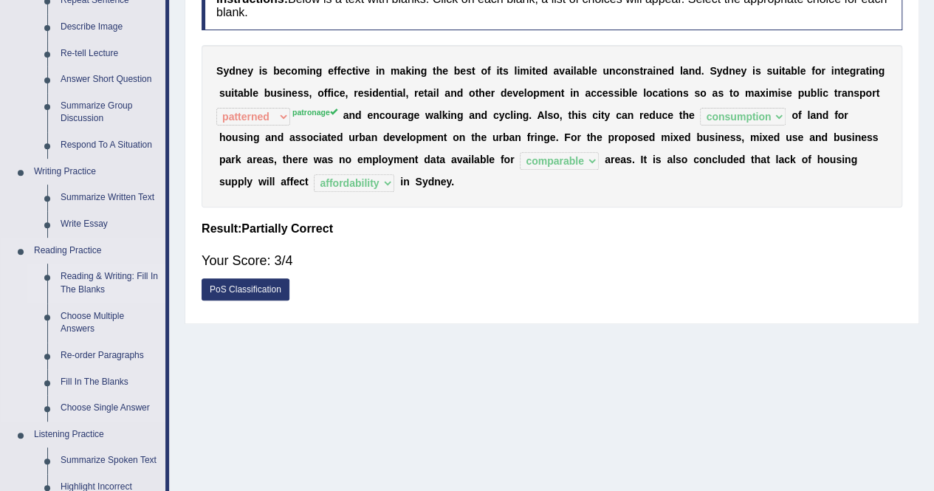
click at [97, 283] on link "Reading & Writing: Fill In The Blanks" at bounding box center [109, 282] width 111 height 39
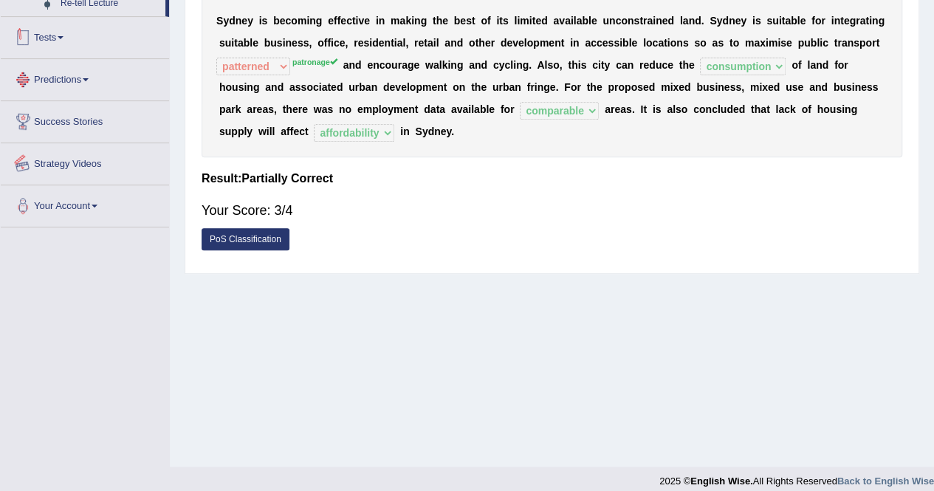
scroll to position [283, 0]
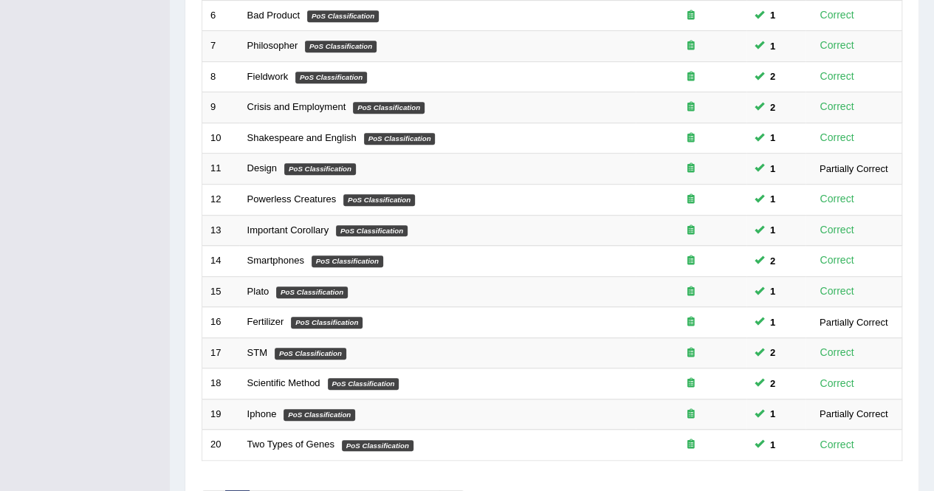
scroll to position [479, 0]
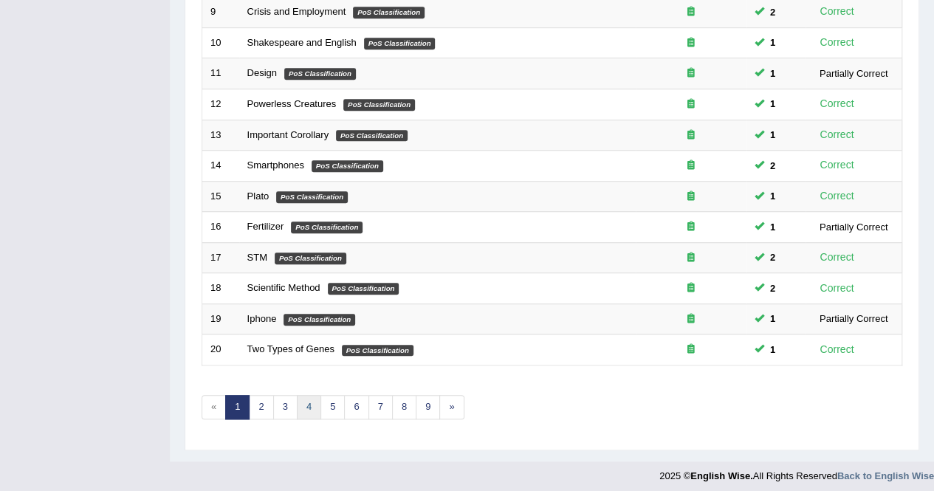
click at [312, 401] on link "4" at bounding box center [309, 407] width 24 height 24
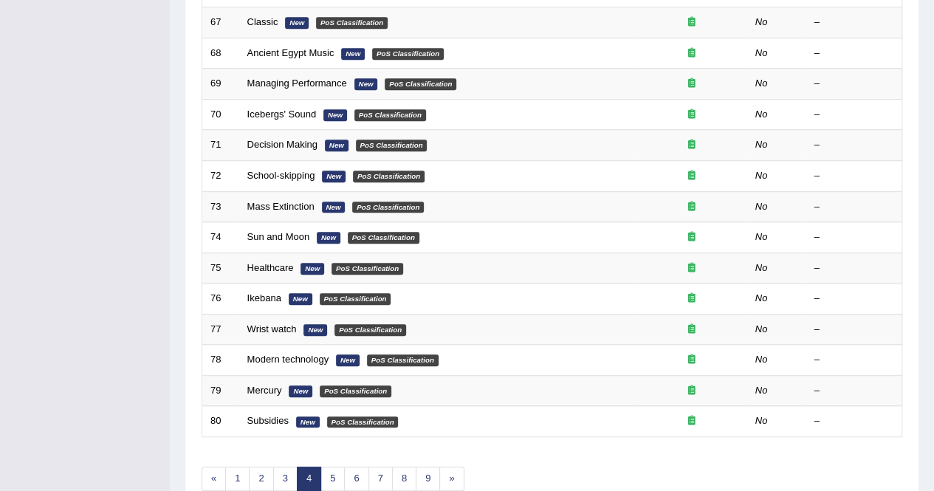
scroll to position [479, 0]
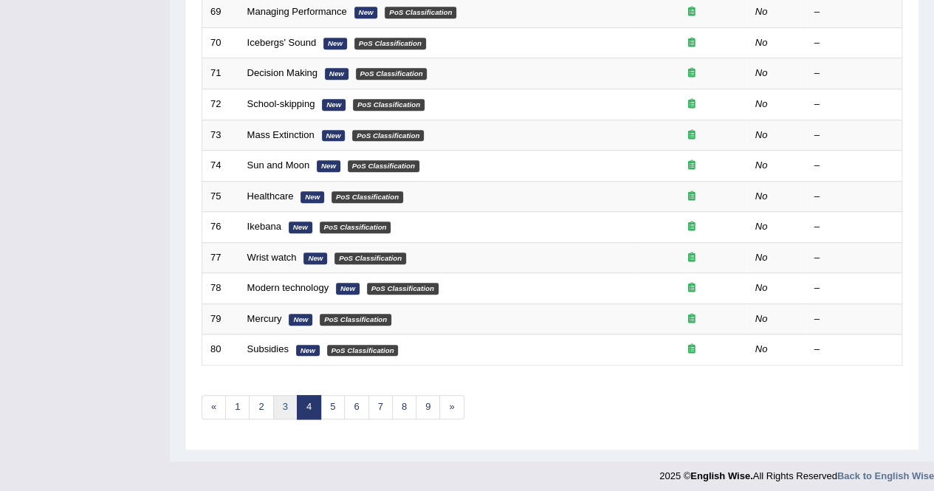
click at [280, 394] on div "Showing 61-80 of 164 items. # Title Exam Occurring Taken Last Result 61 Antarct…" at bounding box center [551, 54] width 700 height 765
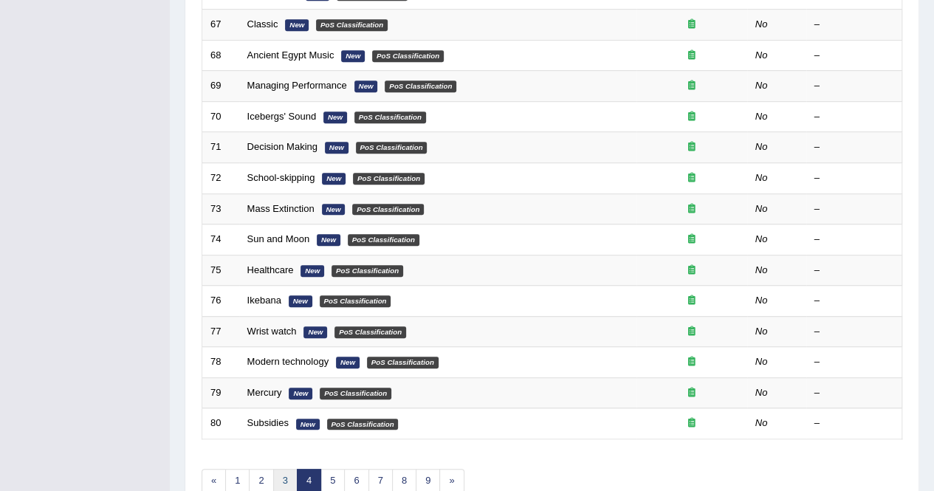
click at [283, 480] on link "3" at bounding box center [285, 481] width 24 height 24
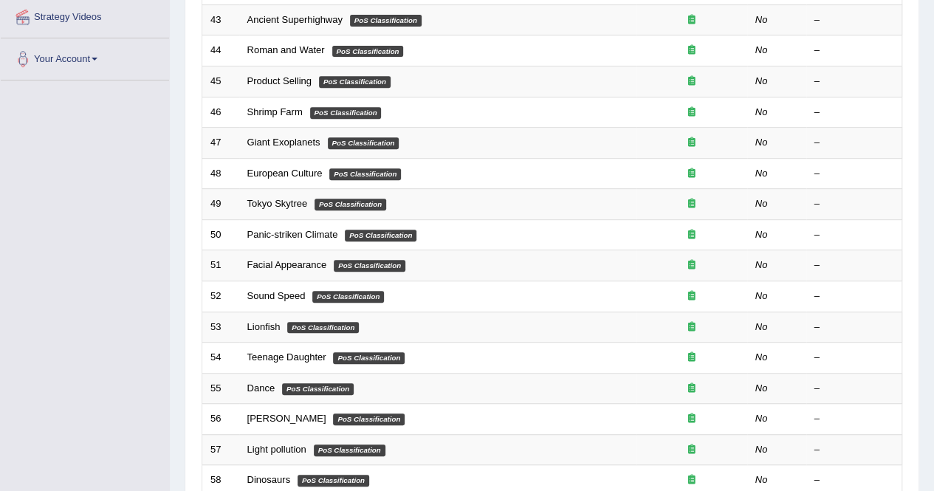
scroll to position [74, 0]
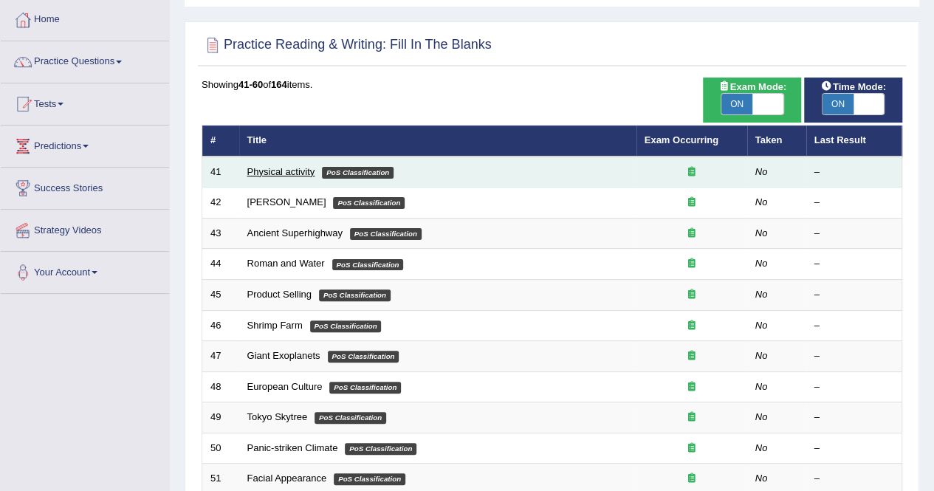
click at [308, 174] on link "Physical activity" at bounding box center [281, 171] width 68 height 11
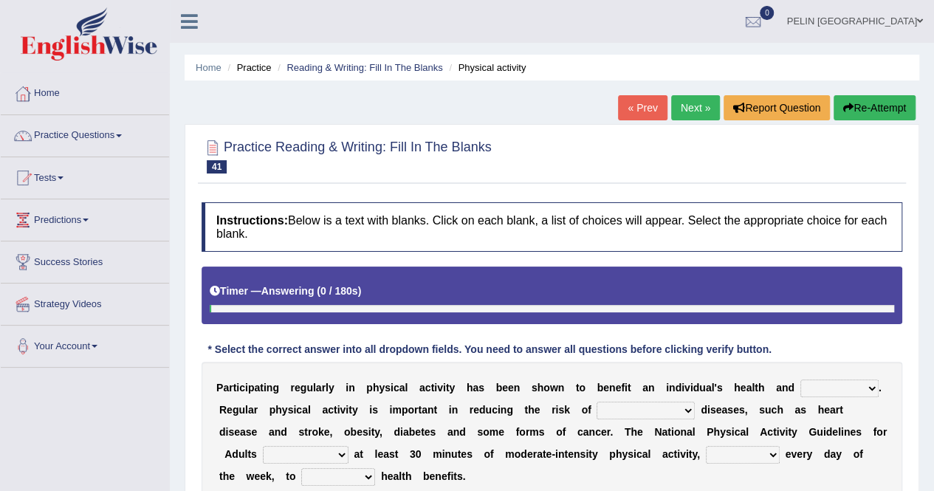
scroll to position [148, 0]
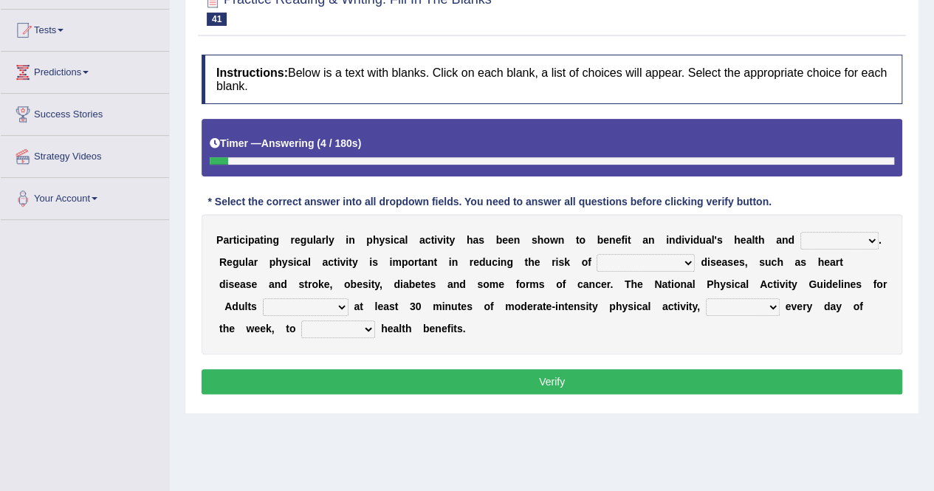
click at [800, 245] on select "values immortality expectation wellbeing" at bounding box center [839, 241] width 78 height 18
select select "wellbeing"
click at [800, 232] on select "values immortality expectation wellbeing" at bounding box center [839, 241] width 78 height 18
click at [596, 263] on select "chronic contraindicated untouched detectable" at bounding box center [645, 263] width 98 height 18
select select "chronic"
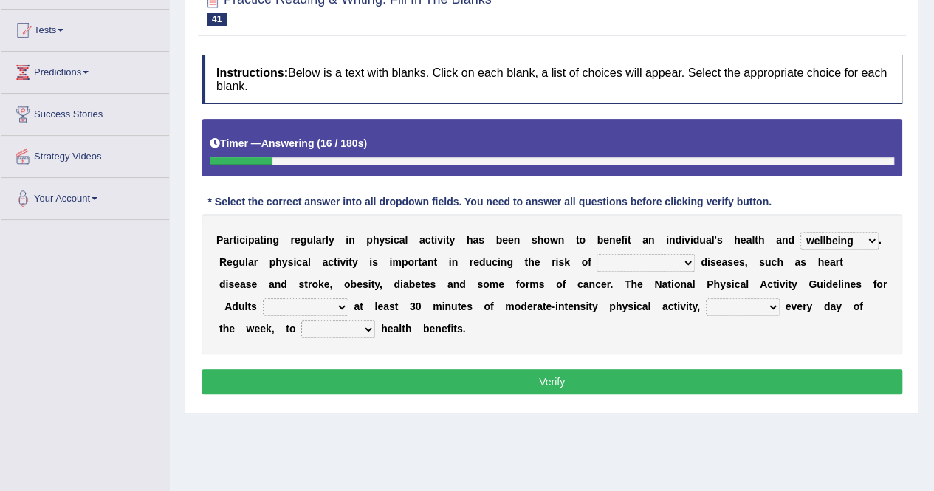
click at [596, 254] on select "chronic contraindicated untouched detectable" at bounding box center [645, 263] width 98 height 18
click at [348, 298] on select "excludes recommends denotes defies" at bounding box center [306, 307] width 86 height 18
select select "recommends"
click at [348, 298] on select "excludes recommends denotes defies" at bounding box center [306, 307] width 86 height 18
click at [706, 308] on select "relatively absolutely preferably namely" at bounding box center [743, 307] width 74 height 18
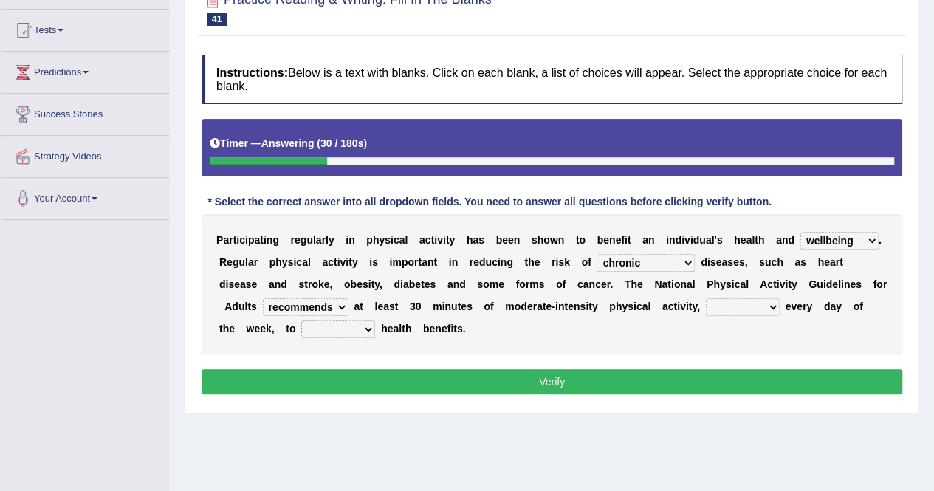
select select "preferably"
click at [706, 298] on select "relatively absolutely preferably namely" at bounding box center [743, 307] width 74 height 18
click at [706, 309] on select "relatively absolutely preferably namely" at bounding box center [743, 307] width 74 height 18
click at [706, 298] on select "relatively absolutely preferably namely" at bounding box center [743, 307] width 74 height 18
click at [375, 320] on select "charge obtain weigh estimate" at bounding box center [338, 329] width 74 height 18
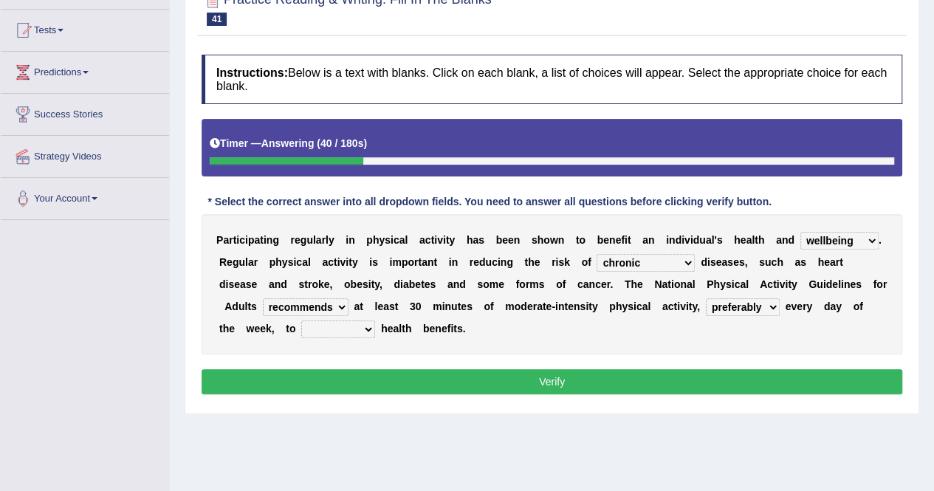
select select "obtain"
click at [375, 320] on select "charge obtain weigh estimate" at bounding box center [338, 329] width 74 height 18
click at [797, 371] on button "Verify" at bounding box center [551, 381] width 700 height 25
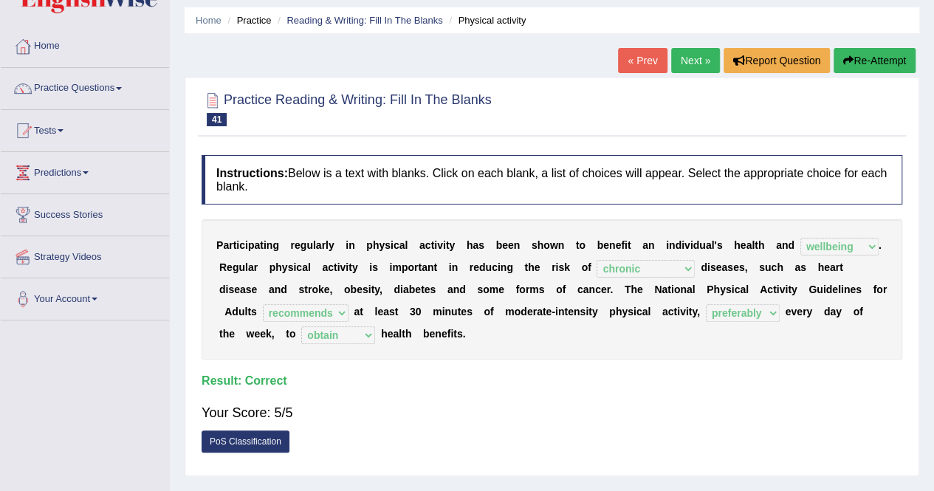
scroll to position [0, 0]
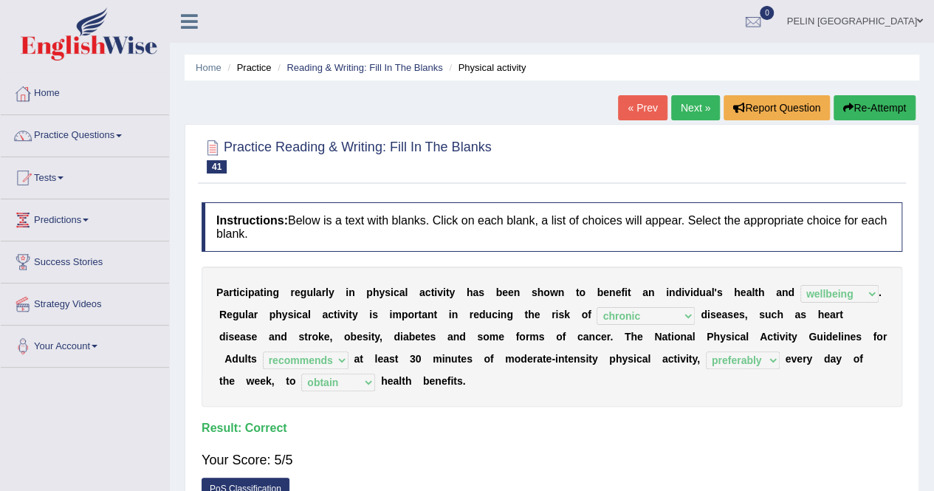
click at [694, 111] on link "Next »" at bounding box center [695, 107] width 49 height 25
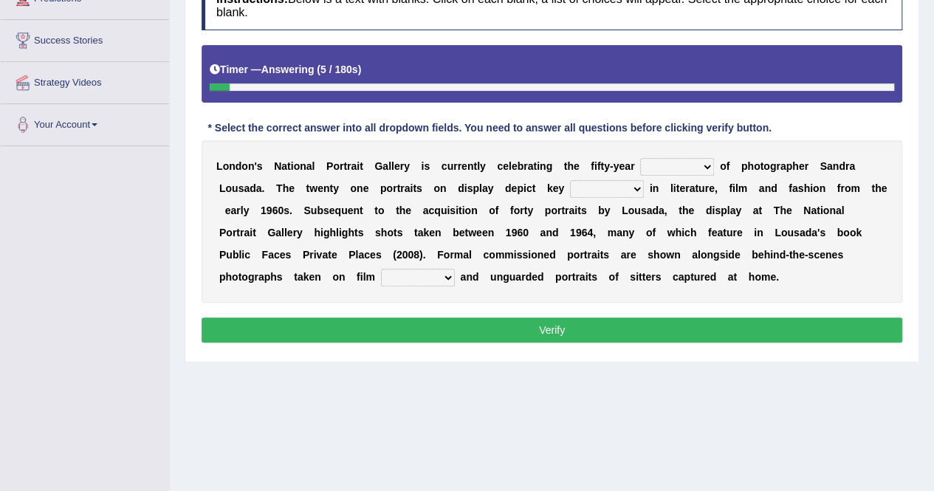
click at [667, 168] on select "invitation promotion training career" at bounding box center [677, 167] width 74 height 18
select select "career"
click at [640, 158] on select "invitation promotion training career" at bounding box center [677, 167] width 74 height 18
click at [570, 193] on select "figures gadgets fashions genres" at bounding box center [607, 189] width 74 height 18
select select "figures"
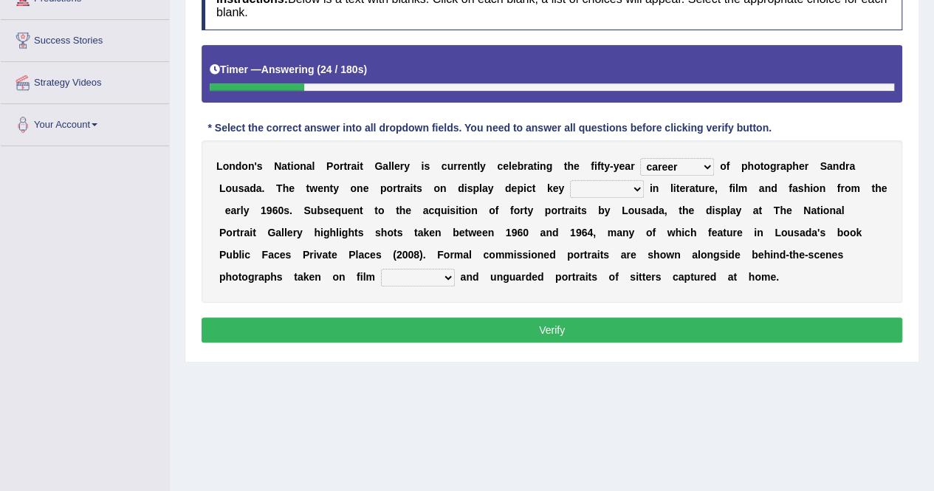
click at [570, 180] on select "figures gadgets fashions genres" at bounding box center [607, 189] width 74 height 18
click at [455, 269] on select "gists sets tickets aisles" at bounding box center [418, 278] width 74 height 18
select select "sets"
click at [455, 269] on select "gists sets tickets aisles" at bounding box center [418, 278] width 74 height 18
click at [686, 329] on button "Verify" at bounding box center [551, 329] width 700 height 25
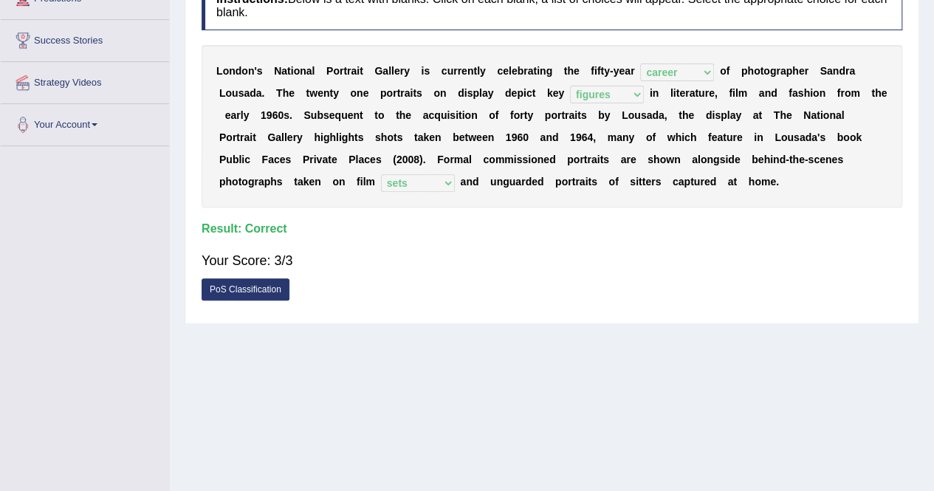
scroll to position [74, 0]
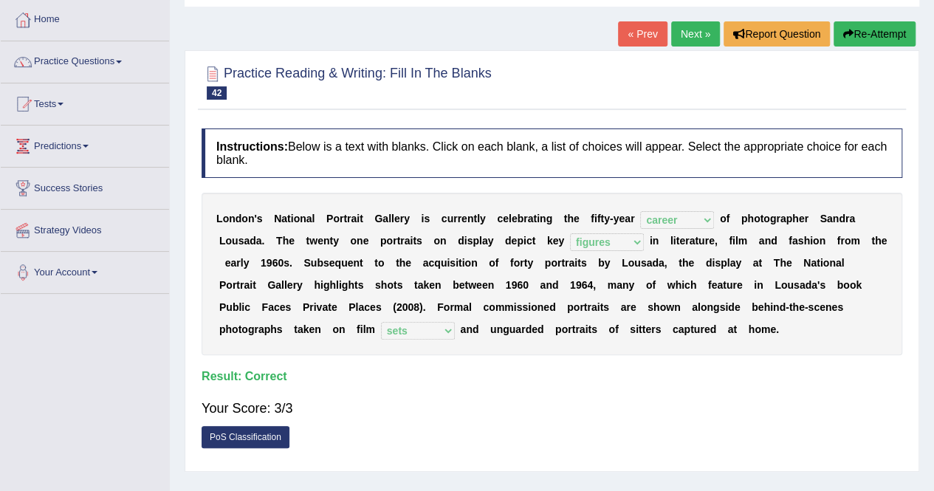
click at [694, 32] on link "Next »" at bounding box center [695, 33] width 49 height 25
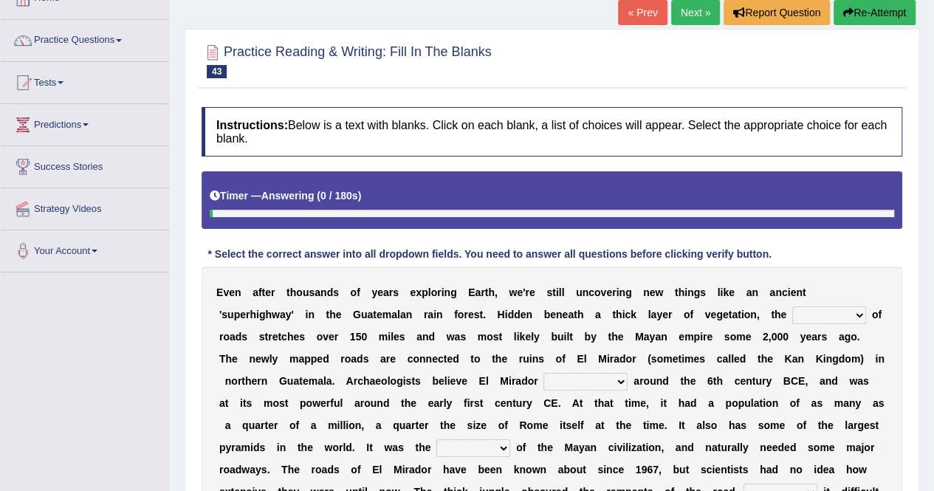
scroll to position [148, 0]
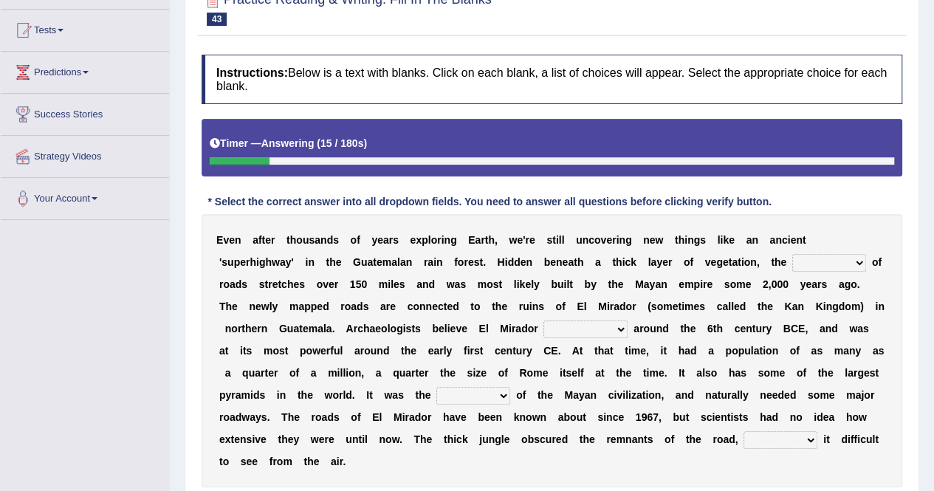
click at [792, 266] on select "network surface interface width" at bounding box center [829, 263] width 74 height 18
select select "surface"
click at [792, 254] on select "network surface interface width" at bounding box center [829, 263] width 74 height 18
click at [543, 331] on select "has founded founded was founded was found" at bounding box center [585, 329] width 84 height 18
select select "was founded"
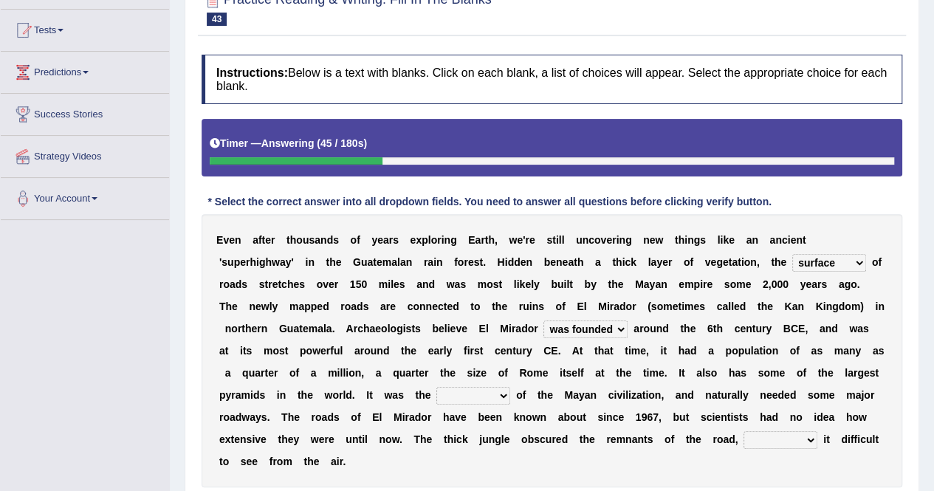
click at [543, 320] on select "has founded founded was founded was found" at bounding box center [585, 329] width 84 height 18
click at [510, 387] on select "volume heart column facet" at bounding box center [473, 396] width 74 height 18
select select "column"
click at [510, 387] on select "volume heart column facet" at bounding box center [473, 396] width 74 height 18
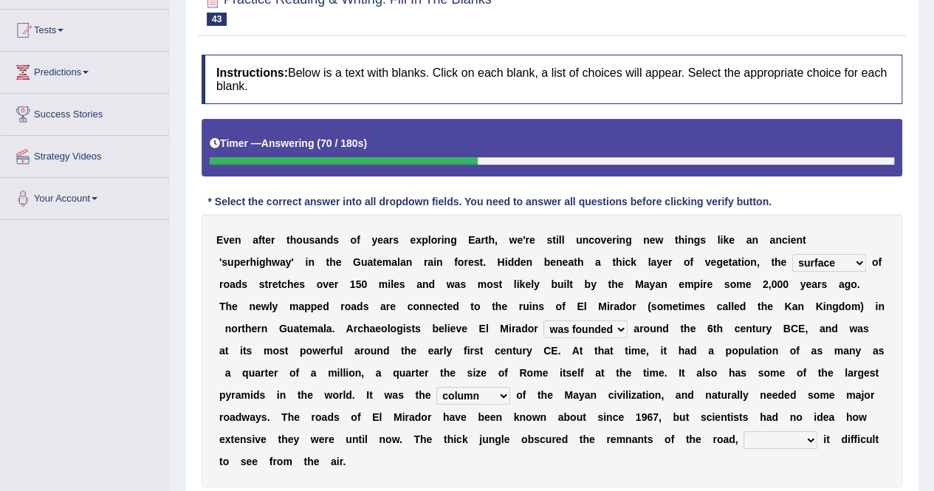
click at [743, 440] on select "makes making make made" at bounding box center [780, 440] width 74 height 18
select select "makes"
click at [743, 431] on select "makes making make made" at bounding box center [780, 440] width 74 height 18
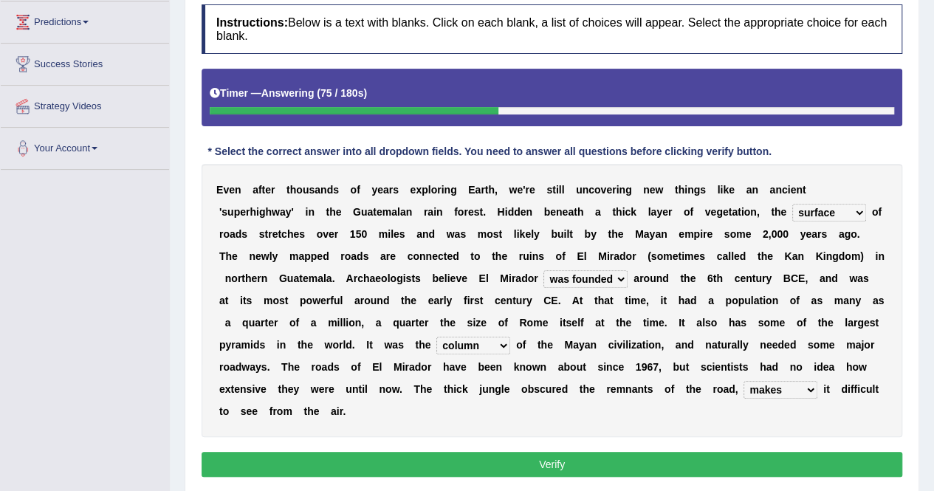
scroll to position [221, 0]
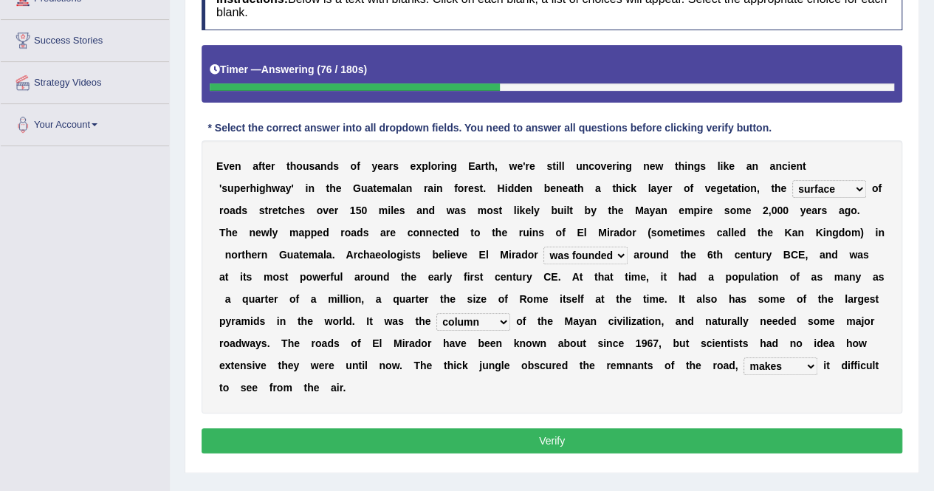
click at [489, 428] on button "Verify" at bounding box center [551, 440] width 700 height 25
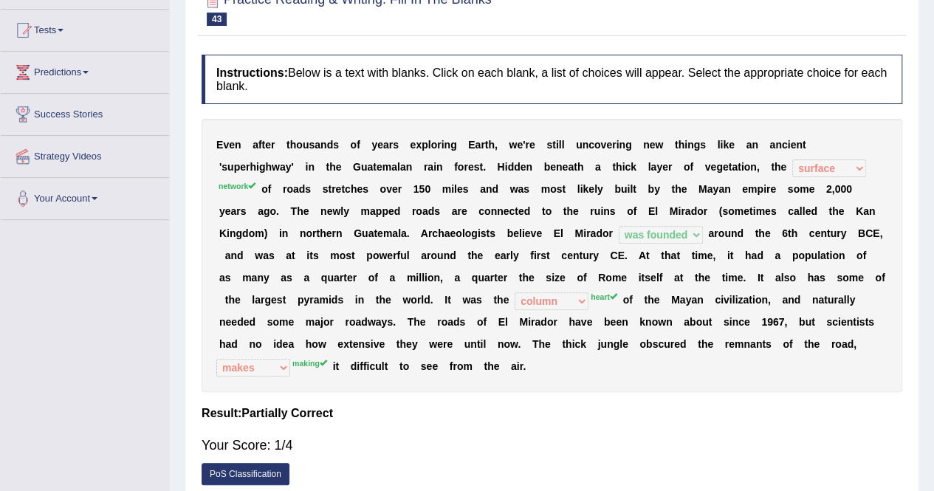
scroll to position [74, 0]
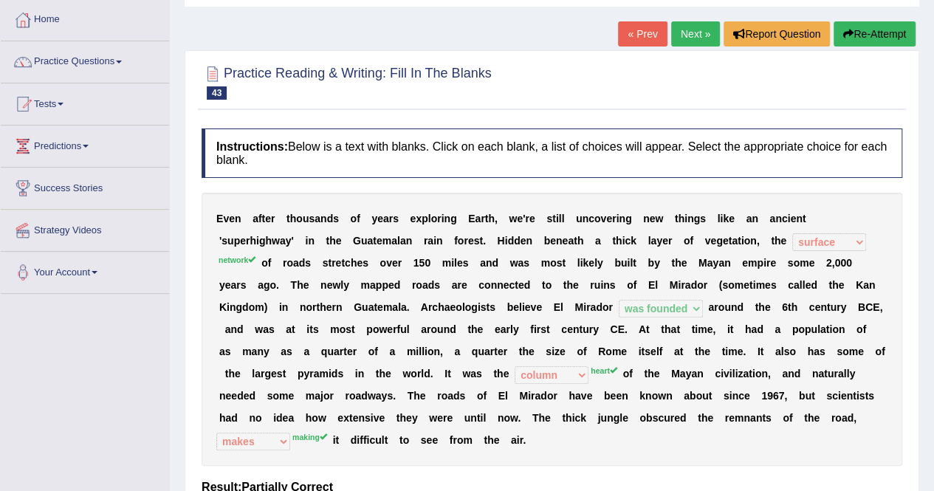
click at [888, 37] on button "Re-Attempt" at bounding box center [874, 33] width 82 height 25
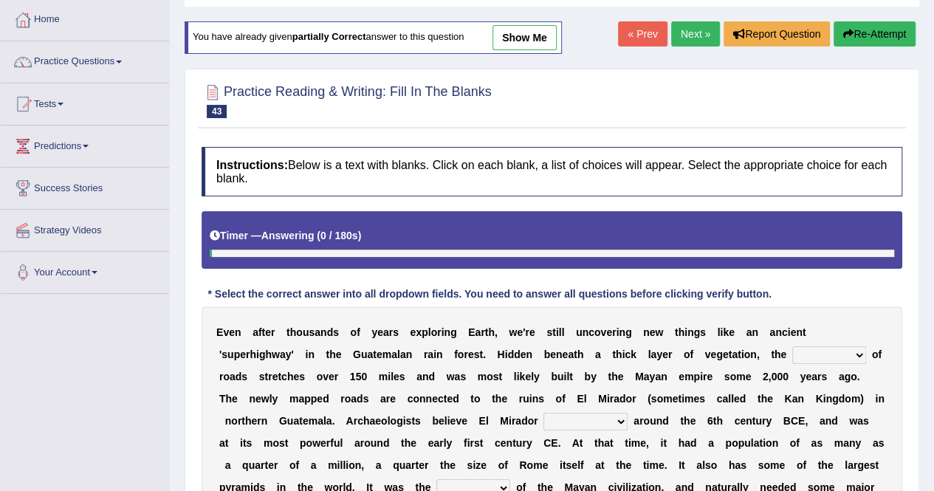
scroll to position [283, 0]
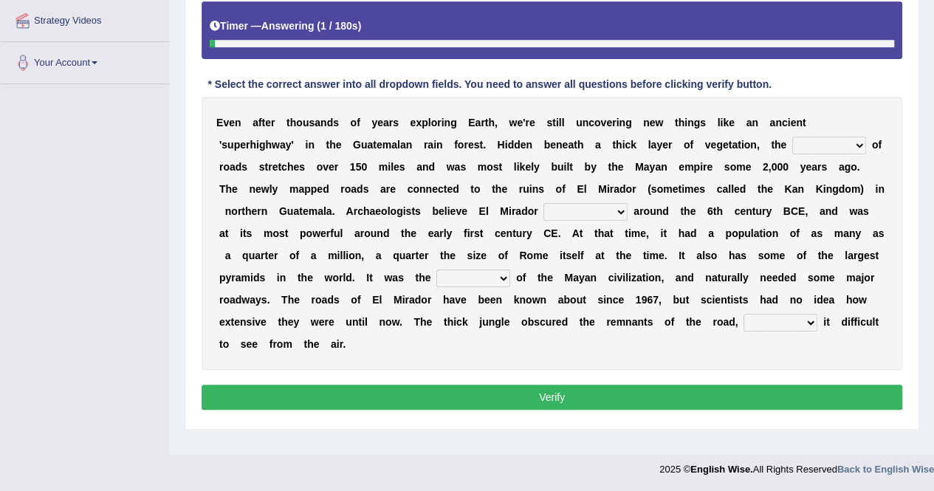
click at [792, 137] on select "network surface interface width" at bounding box center [829, 146] width 74 height 18
select select "network"
click at [792, 137] on select "network surface interface width" at bounding box center [829, 146] width 74 height 18
click at [543, 213] on select "has founded founded was founded was found" at bounding box center [585, 212] width 84 height 18
select select "was founded"
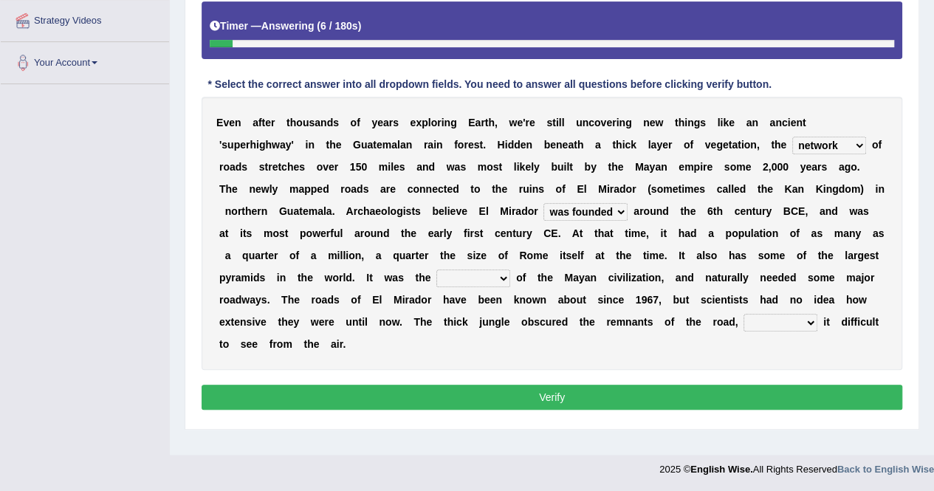
click at [543, 203] on select "has founded founded was founded was found" at bounding box center [585, 212] width 84 height 18
click at [510, 269] on select "volume heart column facet" at bounding box center [473, 278] width 74 height 18
select select "heart"
click at [510, 269] on select "volume heart column facet" at bounding box center [473, 278] width 74 height 18
click at [342, 333] on div "E v e n a f t e r t h o u s a n d s o f y e a r s e x p l o r i n g E a r t h ,…" at bounding box center [551, 233] width 700 height 273
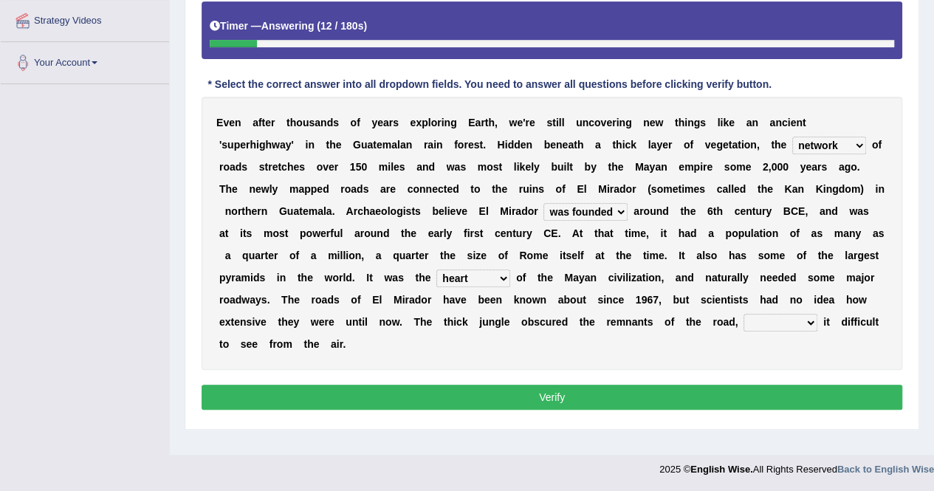
click at [743, 315] on select "makes making make made" at bounding box center [780, 323] width 74 height 18
select select "making"
click at [743, 314] on select "makes making make made" at bounding box center [780, 323] width 74 height 18
click at [500, 384] on button "Verify" at bounding box center [551, 396] width 700 height 25
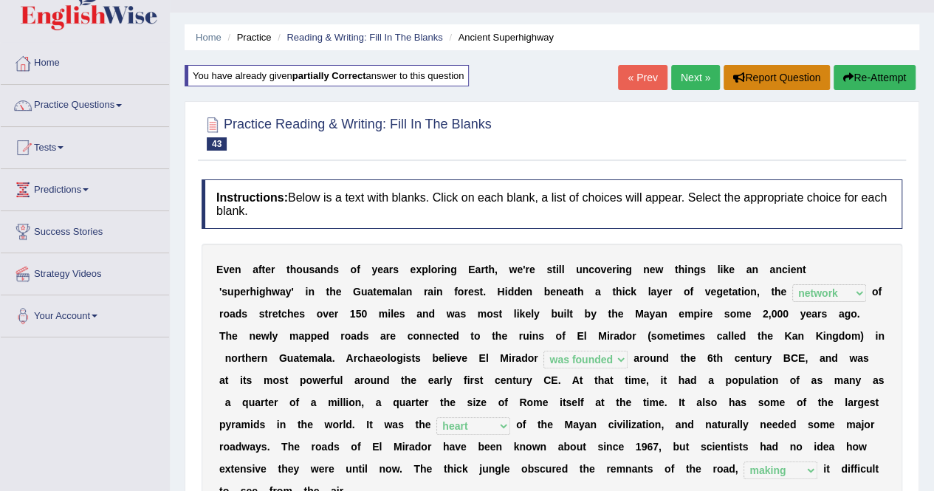
scroll to position [0, 0]
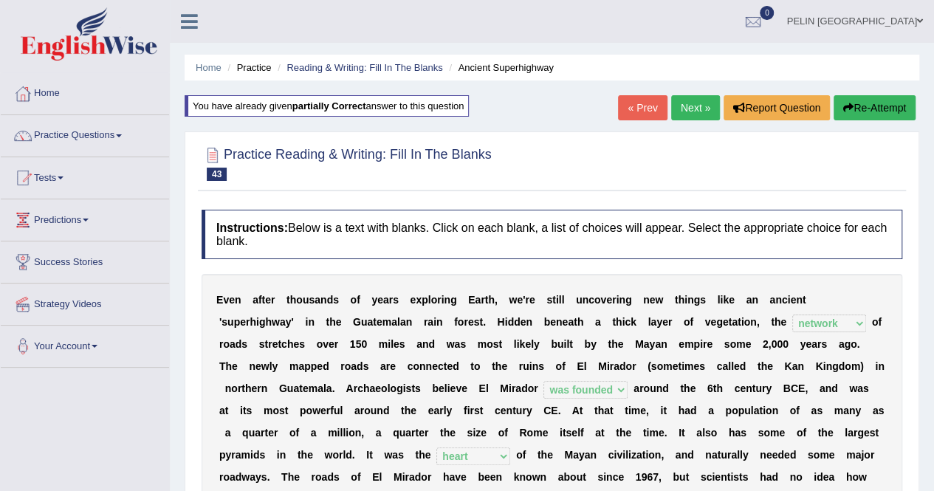
click at [699, 97] on link "Next »" at bounding box center [695, 107] width 49 height 25
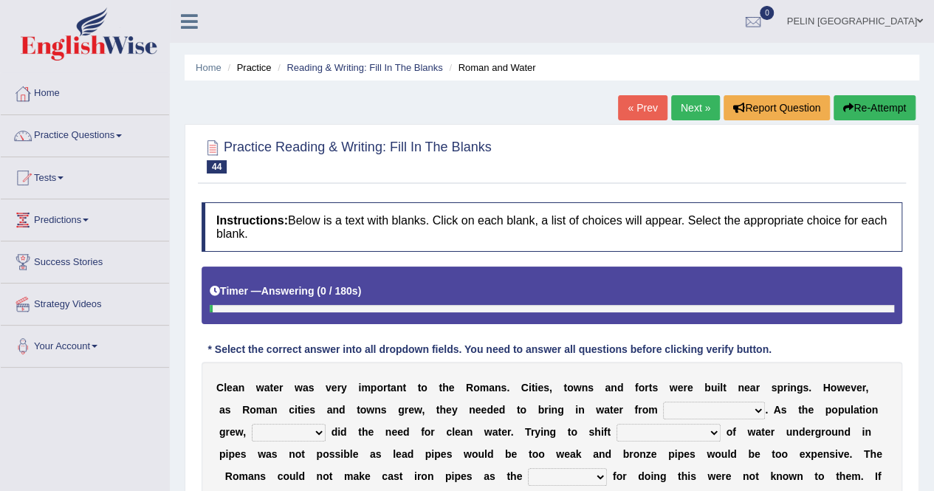
scroll to position [74, 0]
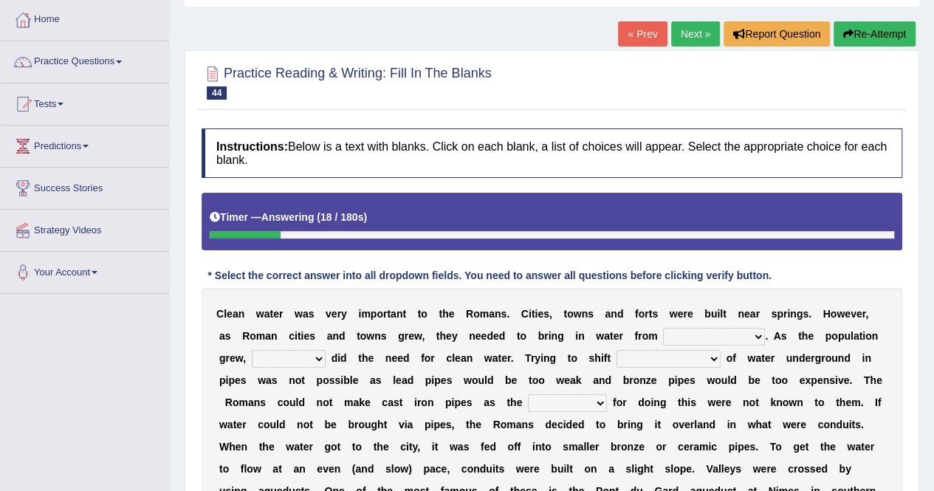
click at [663, 331] on select "further afield these origins different parts specific sources" at bounding box center [714, 337] width 102 height 18
select select "different parts"
click at [663, 328] on select "further afield these origins different parts specific sources" at bounding box center [714, 337] width 102 height 18
click at [663, 332] on select "further afield these origins different parts specific sources" at bounding box center [714, 337] width 102 height 18
click at [663, 328] on select "further afield these origins different parts specific sources" at bounding box center [714, 337] width 102 height 18
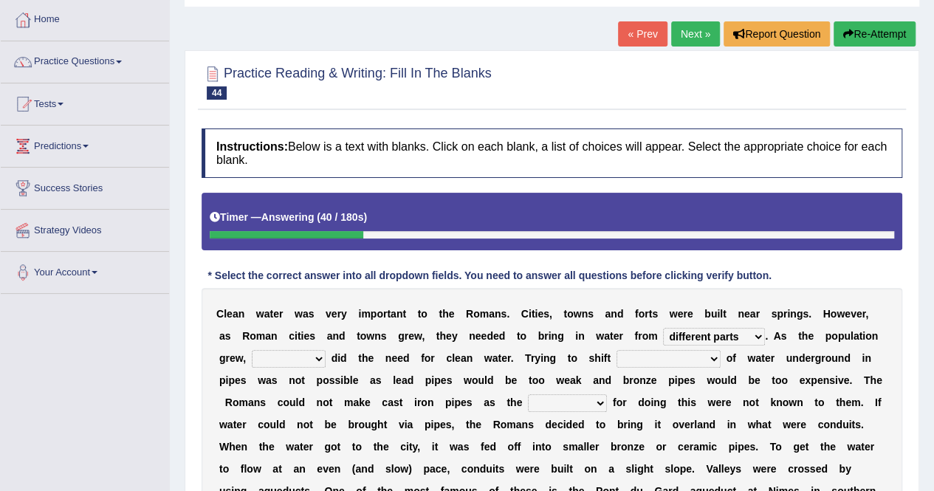
click at [252, 352] on b at bounding box center [249, 358] width 6 height 12
click at [325, 350] on select "as well so how thus" at bounding box center [289, 359] width 74 height 18
select select "as well"
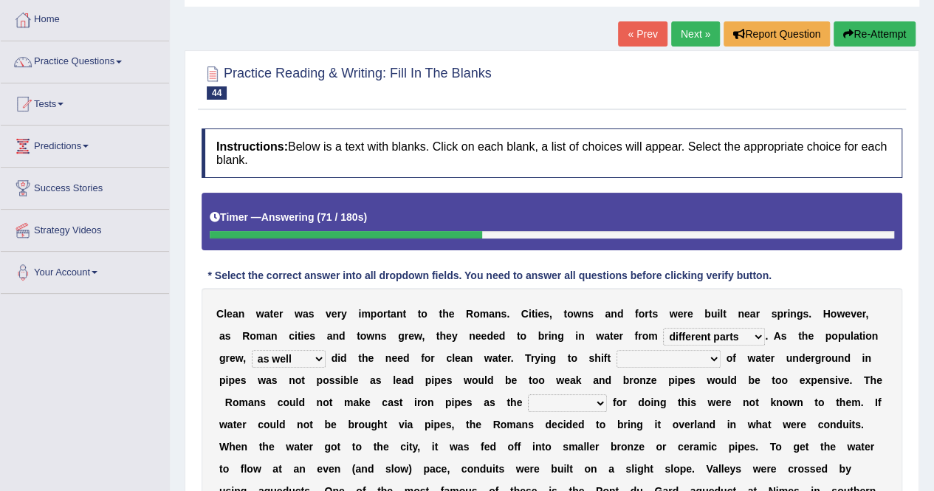
click at [325, 350] on select "as well so how thus" at bounding box center [289, 359] width 74 height 18
click at [616, 358] on select "few loads improper intakes relative levels large volumes" at bounding box center [668, 359] width 104 height 18
select select "large volumes"
click at [616, 350] on select "few loads improper intakes relative levels large volumes" at bounding box center [668, 359] width 104 height 18
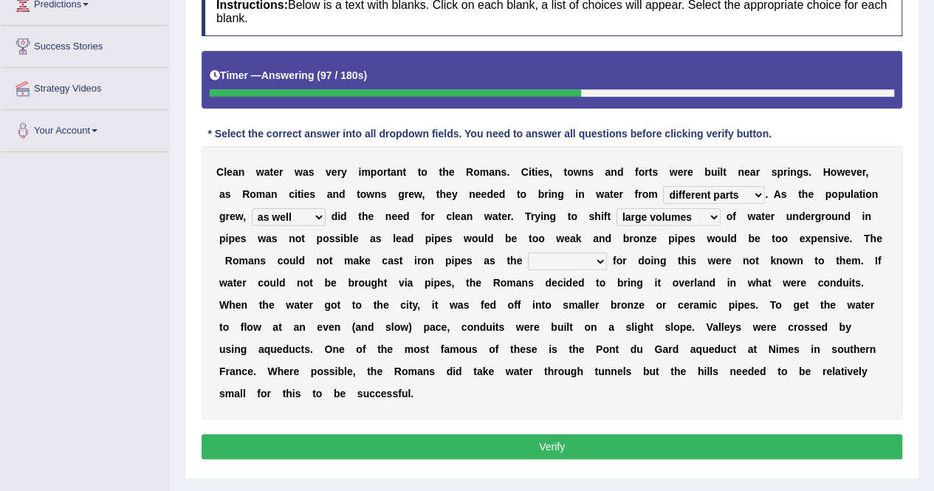
scroll to position [221, 0]
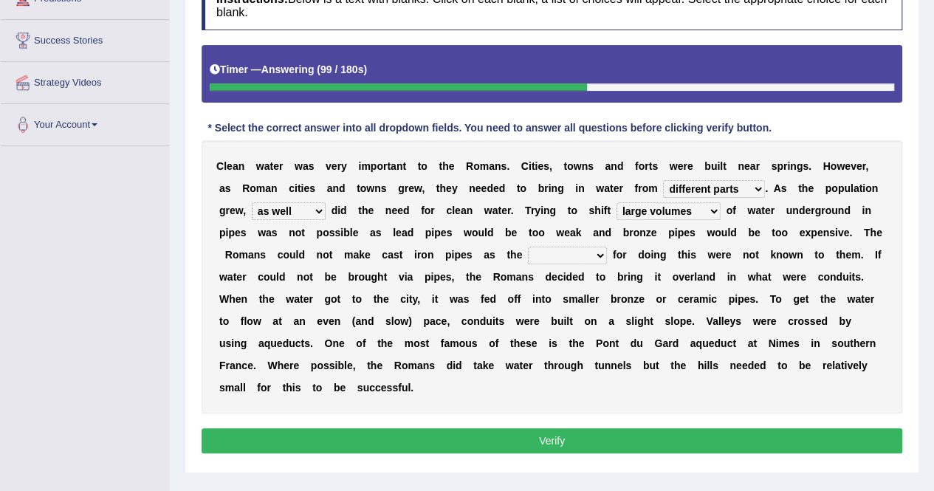
click at [528, 255] on select "spans scales proportions techniques" at bounding box center [567, 255] width 79 height 18
select select "techniques"
click at [528, 246] on select "spans scales proportions techniques" at bounding box center [567, 255] width 79 height 18
click at [335, 398] on div "Instructions: Below is a text with blanks. Click on each blank, a list of choic…" at bounding box center [552, 219] width 708 height 492
click at [334, 428] on button "Verify" at bounding box center [551, 440] width 700 height 25
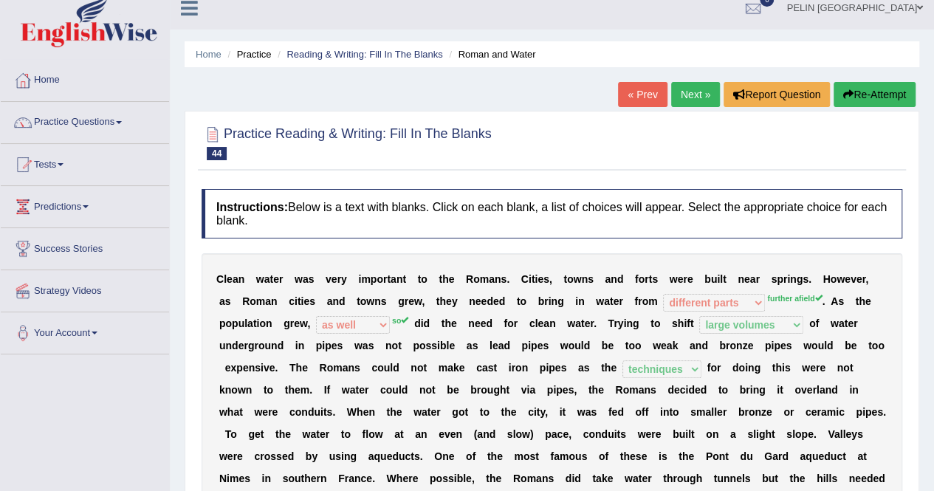
scroll to position [0, 0]
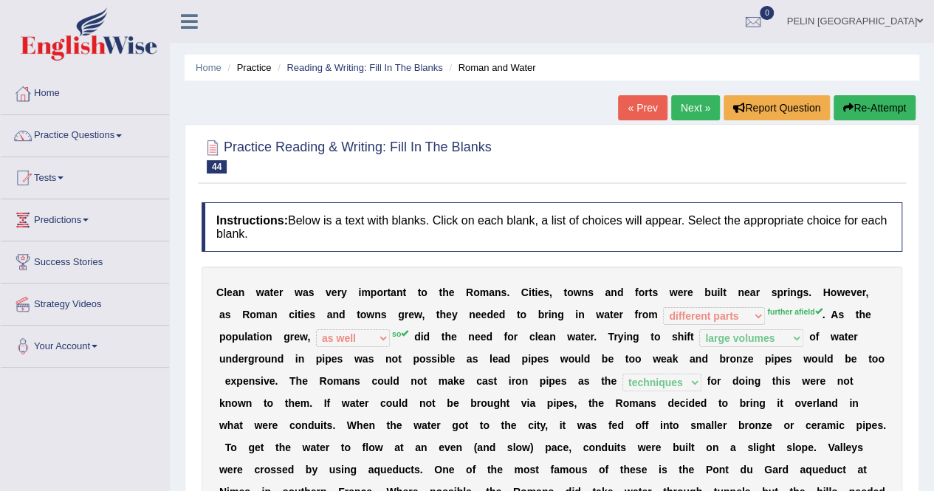
click at [883, 100] on button "Re-Attempt" at bounding box center [874, 107] width 82 height 25
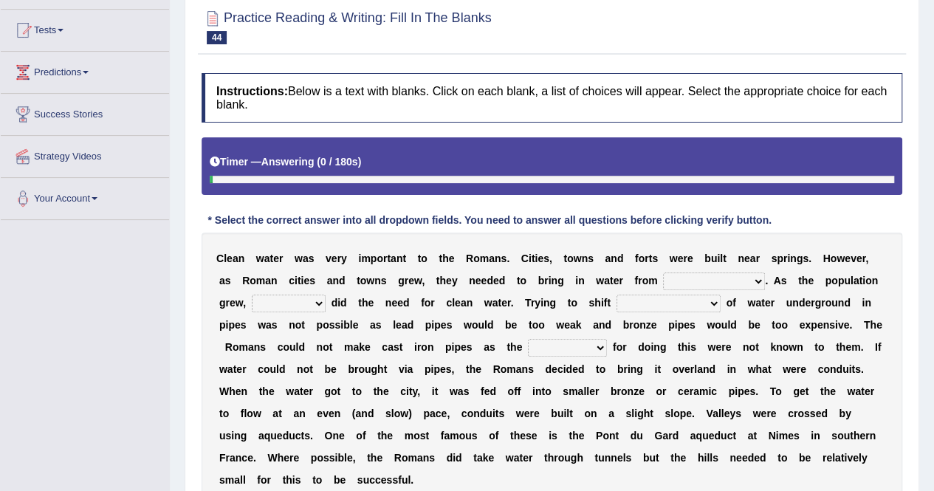
click at [325, 294] on select "as well so how thus" at bounding box center [289, 303] width 74 height 18
select select "so"
click at [325, 294] on select "as well so how thus" at bounding box center [289, 303] width 74 height 18
click at [616, 296] on select "few loads improper intakes relative levels large volumes" at bounding box center [668, 303] width 104 height 18
select select "large volumes"
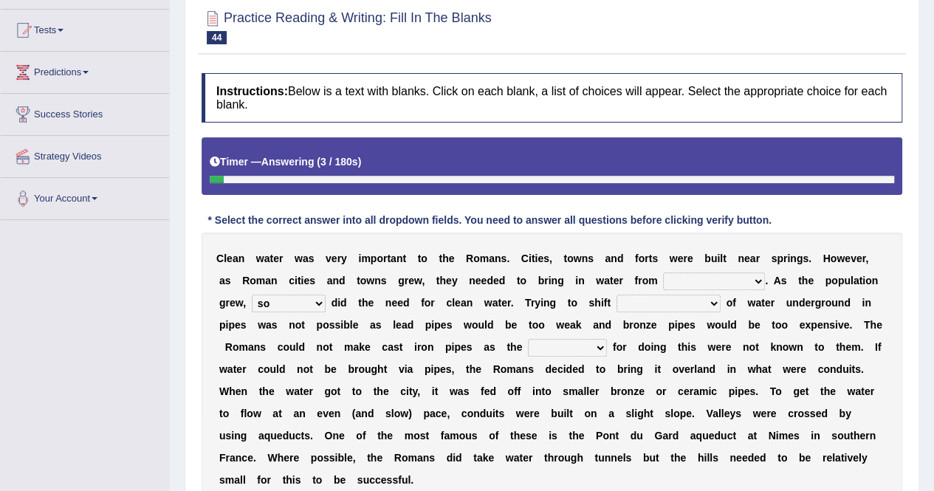
click at [616, 294] on select "few loads improper intakes relative levels large volumes" at bounding box center [668, 303] width 104 height 18
click at [528, 340] on select "spans scales proportions techniques" at bounding box center [567, 348] width 79 height 18
select select "techniques"
click at [528, 339] on select "spans scales proportions techniques" at bounding box center [567, 348] width 79 height 18
click at [663, 280] on select "further afield these origins different parts specific sources" at bounding box center [714, 281] width 102 height 18
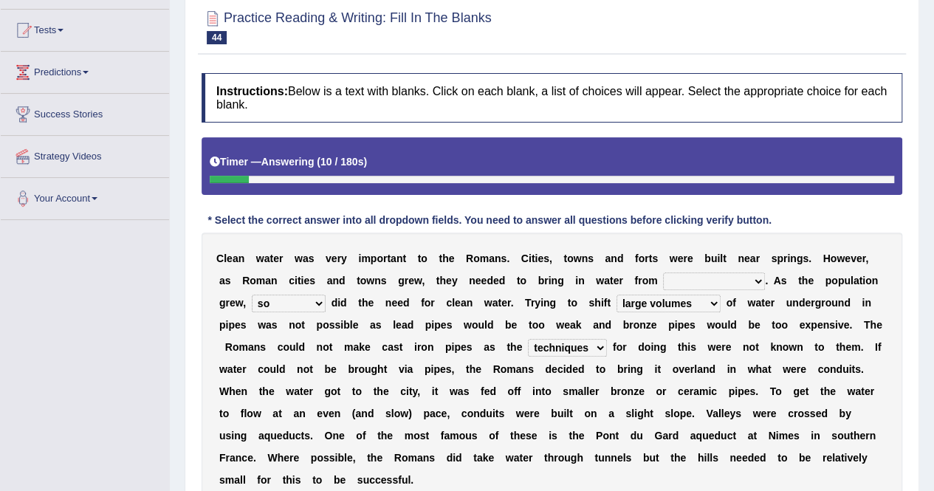
select select "further afield"
click at [663, 272] on select "further afield these origins different parts specific sources" at bounding box center [714, 281] width 102 height 18
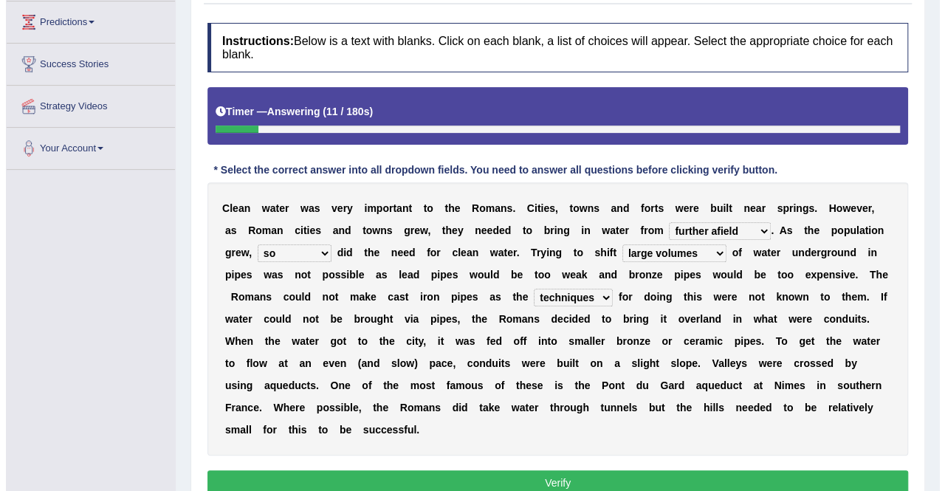
scroll to position [221, 0]
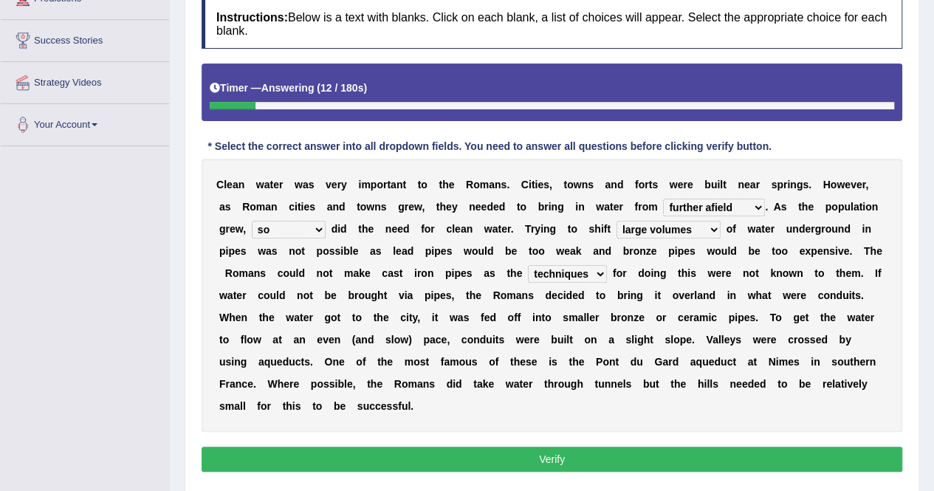
click at [651, 446] on button "Verify" at bounding box center [551, 458] width 700 height 25
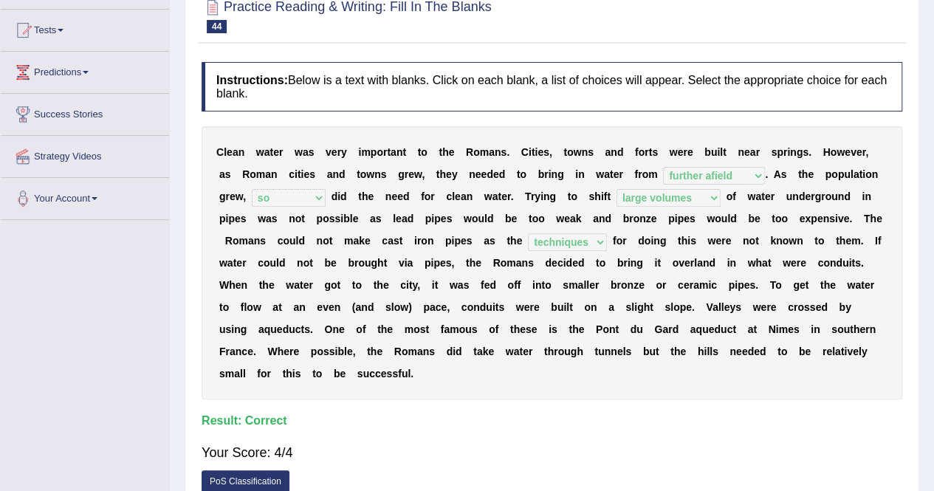
scroll to position [74, 0]
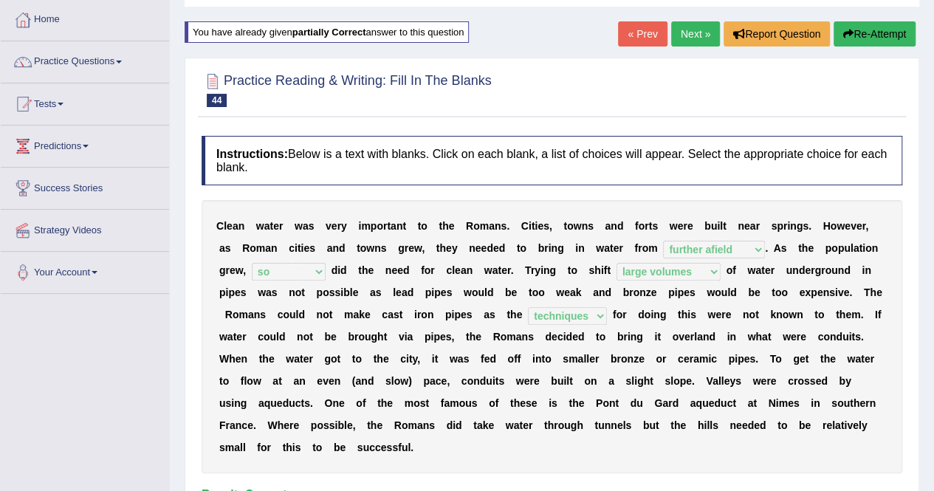
click at [701, 27] on link "Next »" at bounding box center [695, 33] width 49 height 25
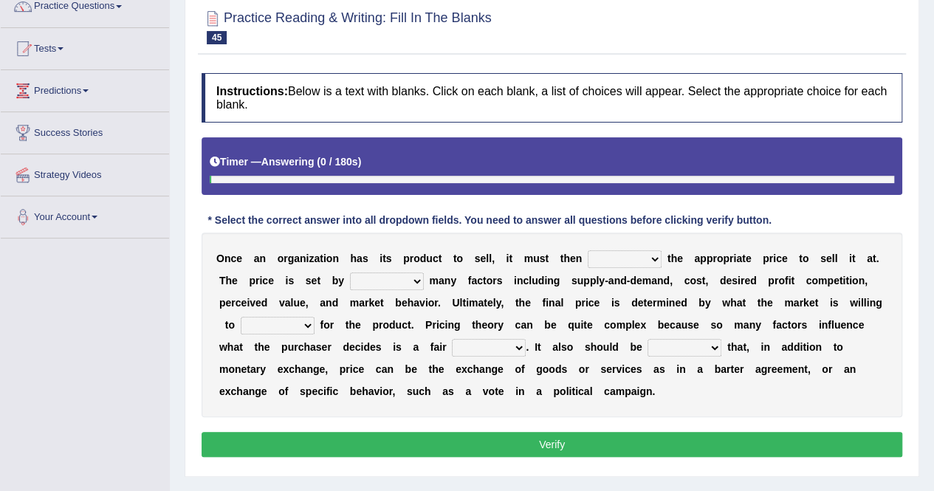
scroll to position [148, 0]
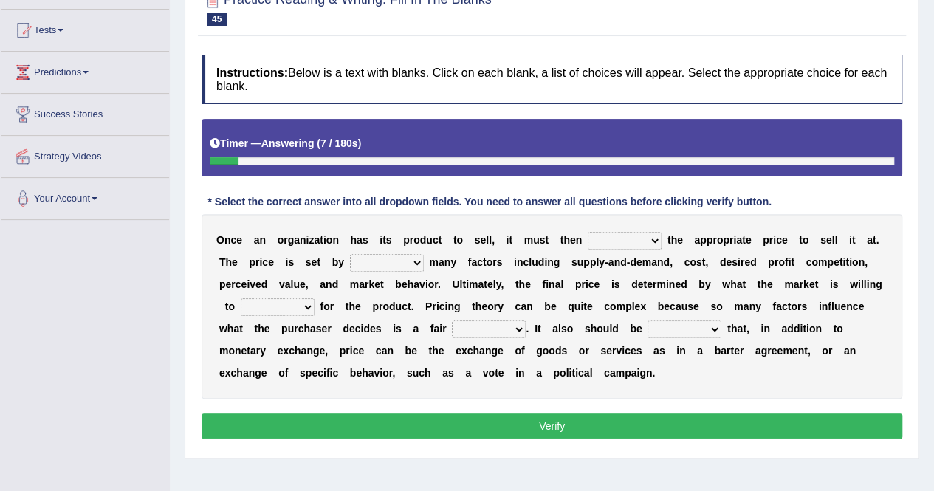
click at [587, 236] on select "tolerate determine fabricate fancy" at bounding box center [624, 241] width 74 height 18
select select "determine"
click at [587, 232] on select "tolerate determine fabricate fancy" at bounding box center [624, 241] width 74 height 18
click at [350, 258] on select "comparing begetting balancing offsetting" at bounding box center [387, 263] width 74 height 18
select select "comparing"
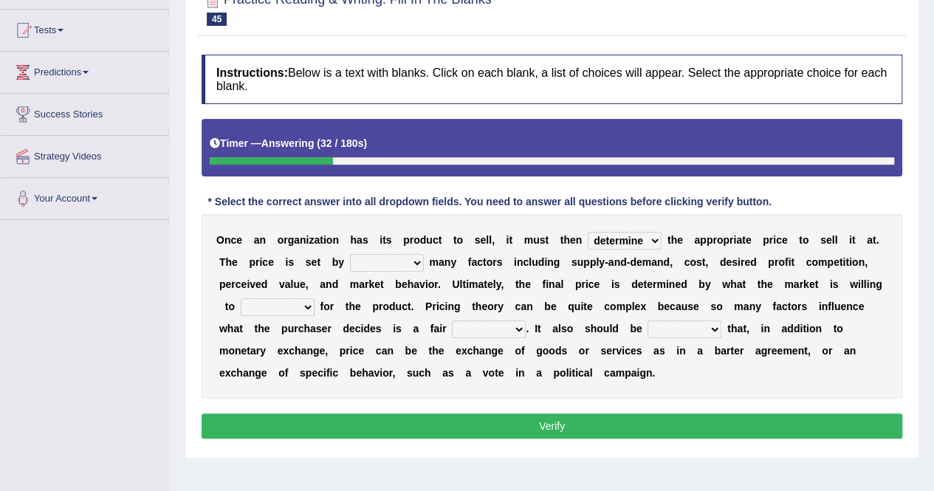
click at [350, 254] on select "comparing begetting balancing offsetting" at bounding box center [387, 263] width 74 height 18
click at [314, 298] on select "consign design exchange prepare" at bounding box center [278, 307] width 74 height 18
select select "prepare"
click at [314, 298] on select "consign design exchange prepare" at bounding box center [278, 307] width 74 height 18
click at [452, 325] on select "addition shape content value" at bounding box center [489, 329] width 74 height 18
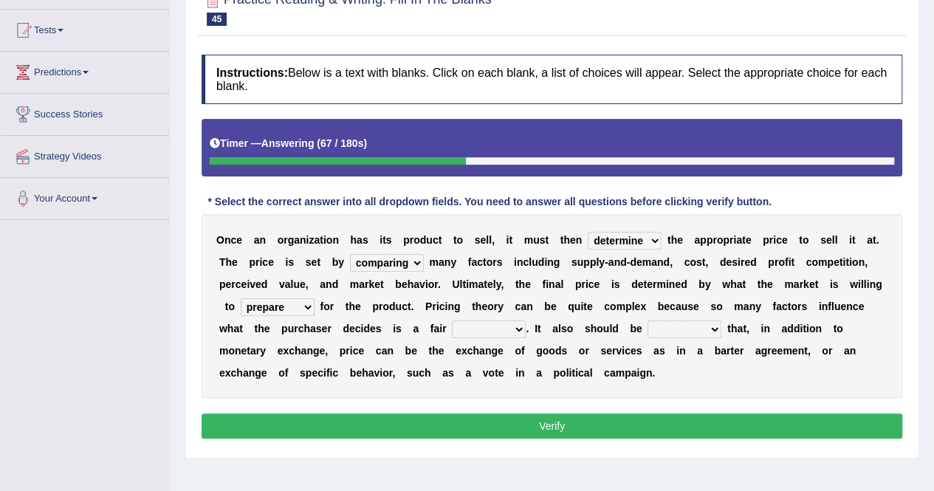
select select "value"
click at [452, 320] on select "addition shape content value" at bounding box center [489, 329] width 74 height 18
click at [647, 331] on select "explained enlarged overrated noted" at bounding box center [684, 329] width 74 height 18
select select "overrated"
click at [647, 320] on select "explained enlarged overrated noted" at bounding box center [684, 329] width 74 height 18
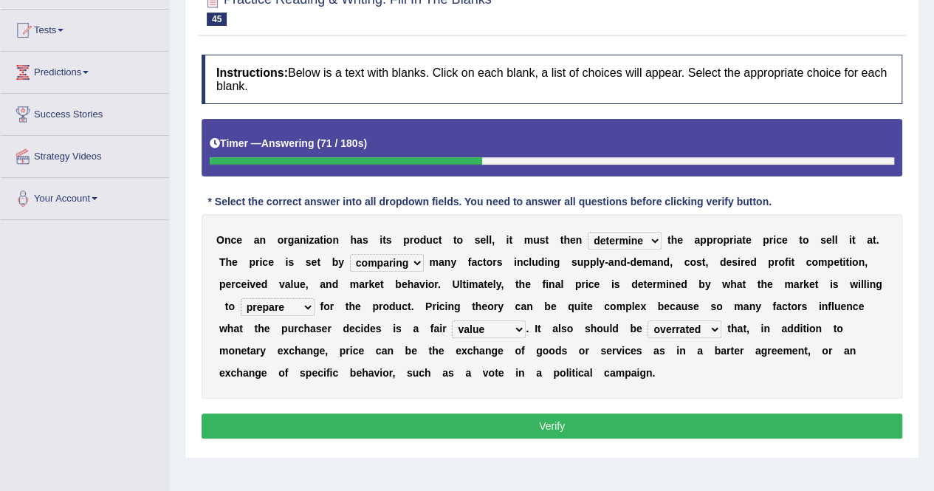
click at [511, 429] on button "Verify" at bounding box center [551, 425] width 700 height 25
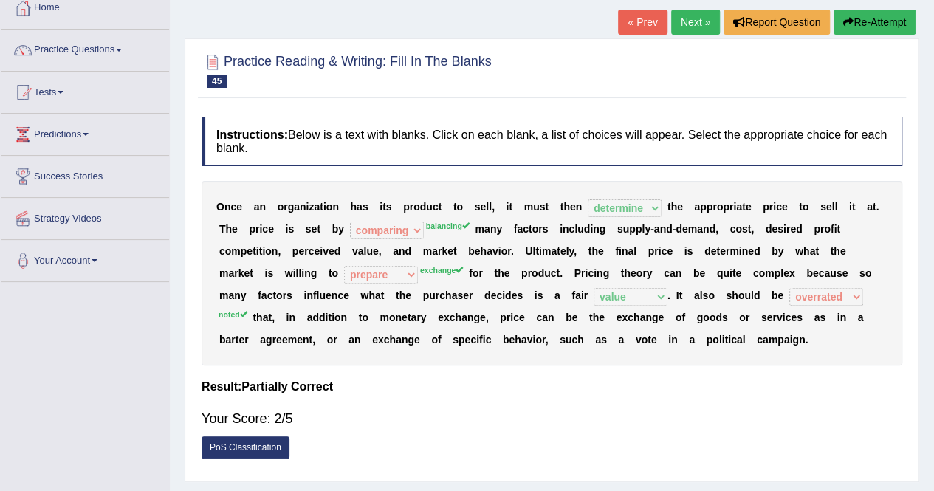
scroll to position [0, 0]
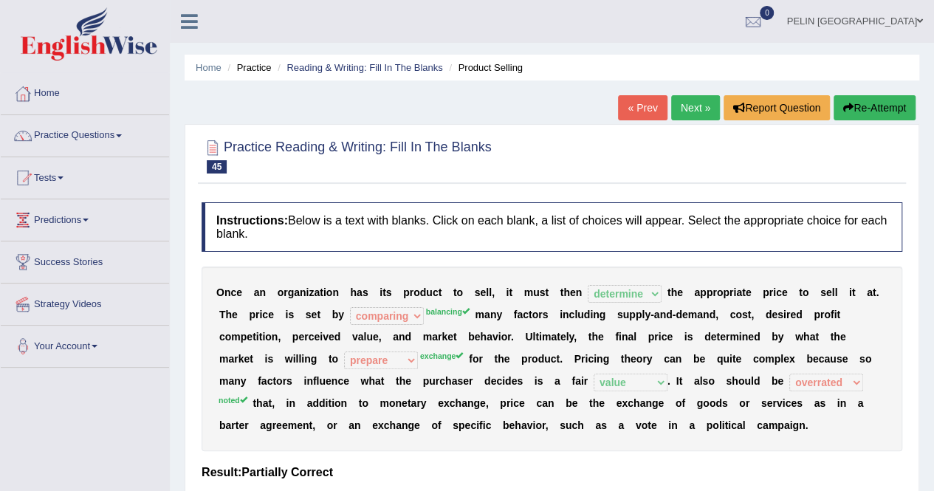
click at [877, 108] on button "Re-Attempt" at bounding box center [874, 107] width 82 height 25
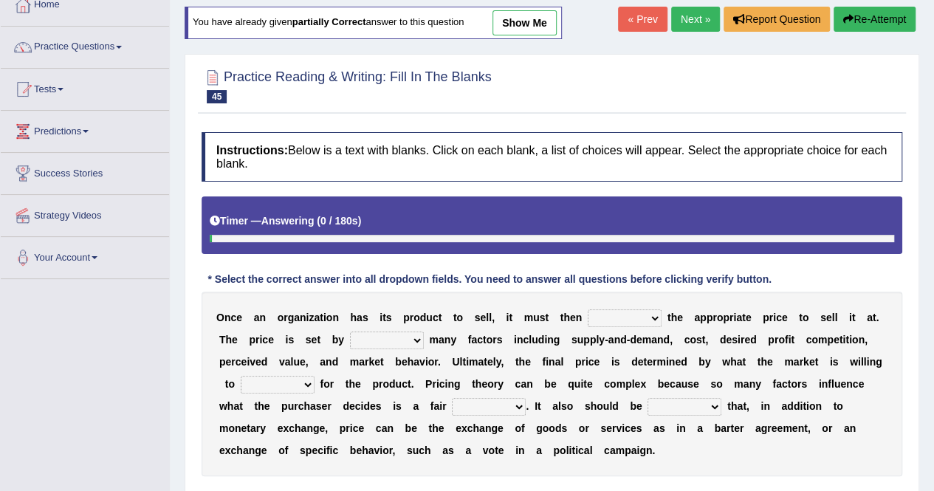
scroll to position [148, 0]
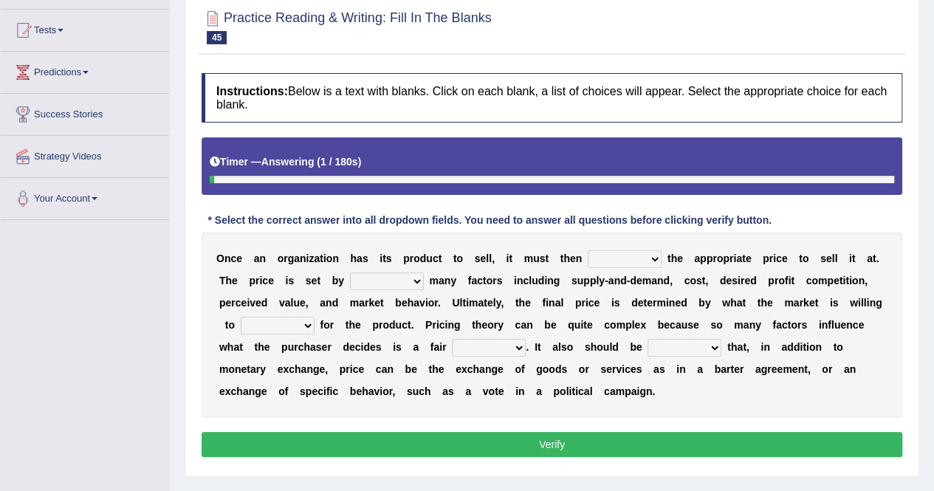
click at [607, 256] on select "tolerate determine fabricate fancy" at bounding box center [624, 259] width 74 height 18
select select "determine"
click at [587, 250] on select "tolerate determine fabricate fancy" at bounding box center [624, 259] width 74 height 18
drag, startPoint x: 357, startPoint y: 277, endPoint x: 365, endPoint y: 279, distance: 8.4
click at [357, 277] on select "comparing begetting balancing offsetting" at bounding box center [387, 281] width 74 height 18
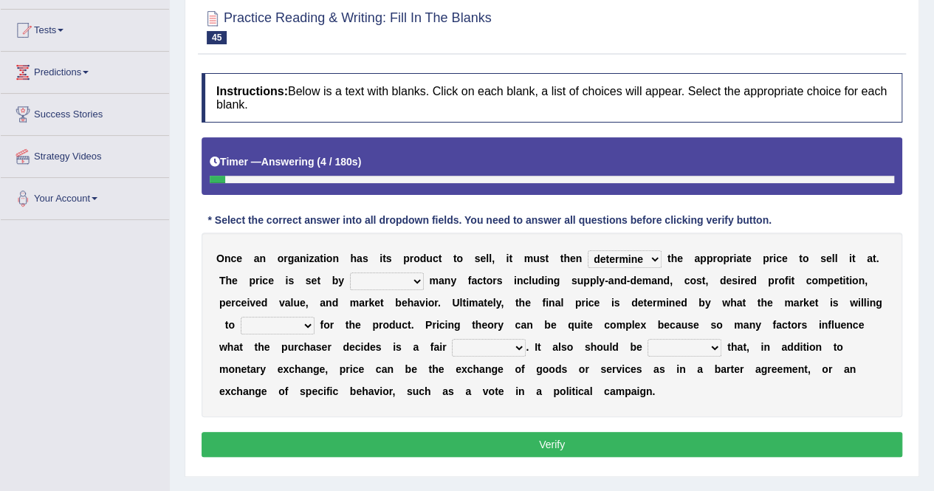
select select "balancing"
click at [350, 272] on select "comparing begetting balancing offsetting" at bounding box center [387, 281] width 74 height 18
click at [452, 352] on select "addition shape content value" at bounding box center [489, 348] width 74 height 18
click at [647, 352] on select "explained enlarged overrated noted" at bounding box center [684, 348] width 74 height 18
select select "noted"
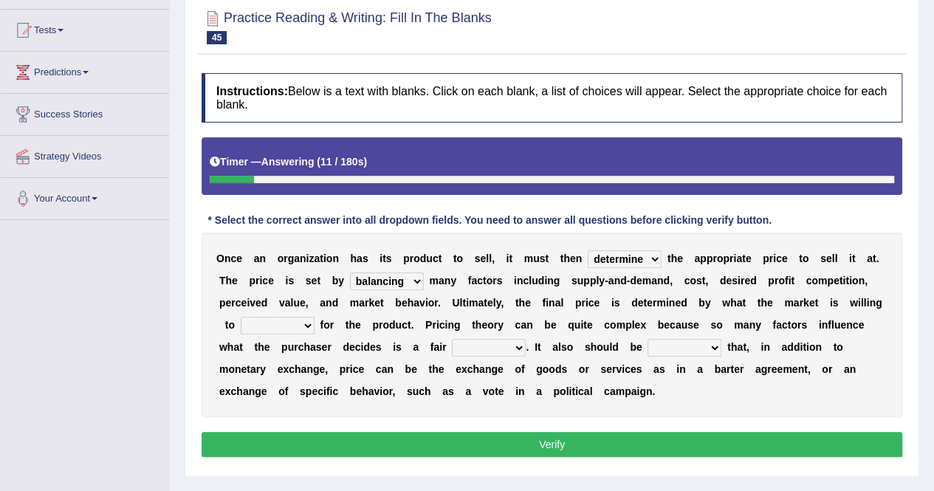
click at [647, 339] on select "explained enlarged overrated noted" at bounding box center [684, 348] width 74 height 18
click at [452, 348] on select "addition shape content value" at bounding box center [489, 348] width 74 height 18
select select "value"
click at [452, 339] on select "addition shape content value" at bounding box center [489, 348] width 74 height 18
click at [314, 317] on select "consign design exchange prepare" at bounding box center [278, 326] width 74 height 18
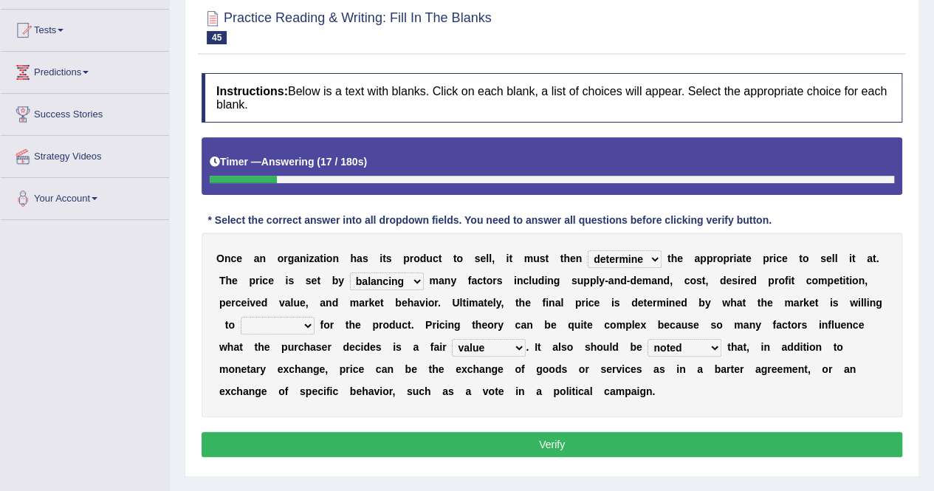
select select "exchange"
click at [314, 317] on select "consign design exchange prepare" at bounding box center [278, 326] width 74 height 18
click at [673, 446] on button "Verify" at bounding box center [551, 444] width 700 height 25
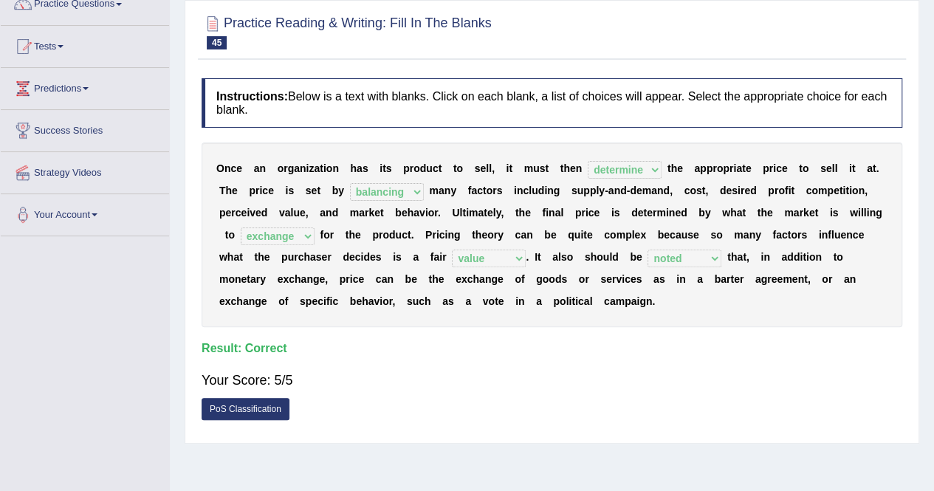
scroll to position [0, 0]
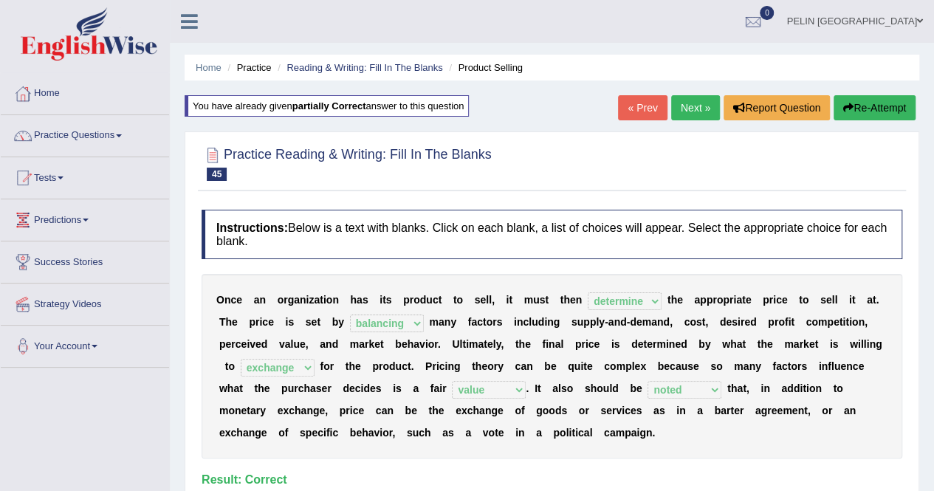
click at [701, 108] on link "Next »" at bounding box center [695, 107] width 49 height 25
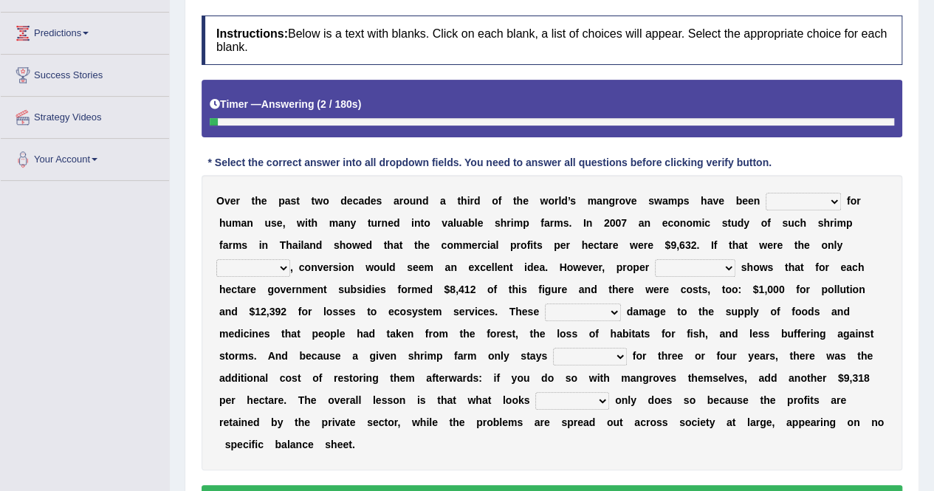
scroll to position [221, 0]
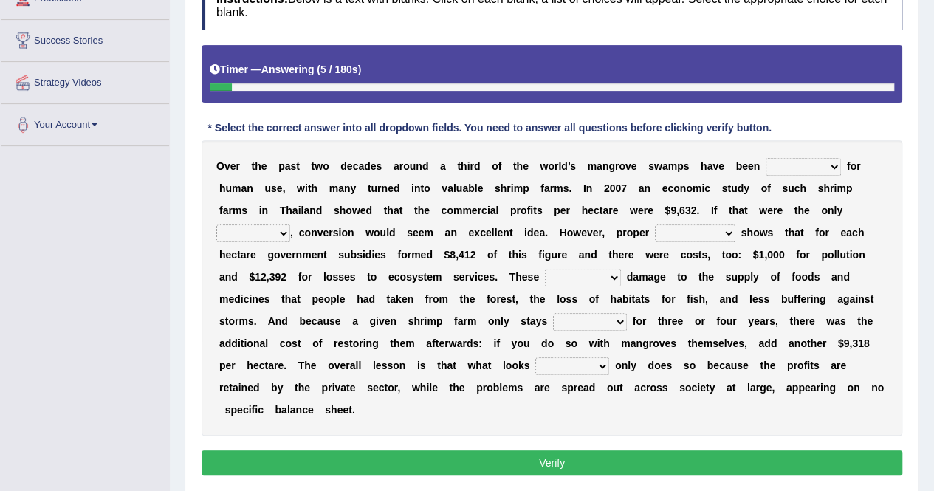
click at [770, 162] on select "rearranged exchanged conserved converted" at bounding box center [802, 167] width 75 height 18
select select "rearranged"
click at [765, 158] on select "rearranged exchanged conserved converted" at bounding box center [802, 167] width 75 height 18
click at [290, 224] on select "index eliment choice factor" at bounding box center [253, 233] width 74 height 18
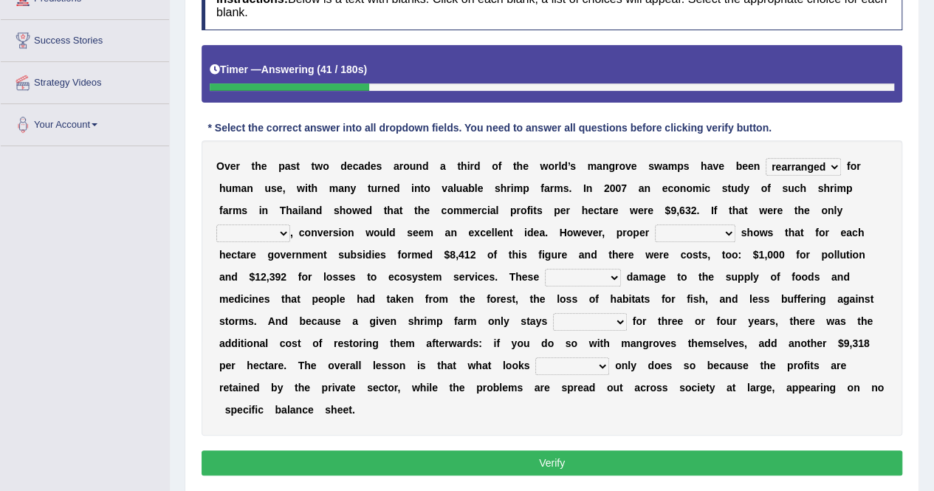
select select "factor"
click at [290, 224] on select "index eliment choice factor" at bounding box center [253, 233] width 74 height 18
click at [655, 234] on select "accounting percentage aggregation division" at bounding box center [695, 233] width 80 height 18
select select "aggregation"
click at [655, 224] on select "accounting percentage aggregation division" at bounding box center [695, 233] width 80 height 18
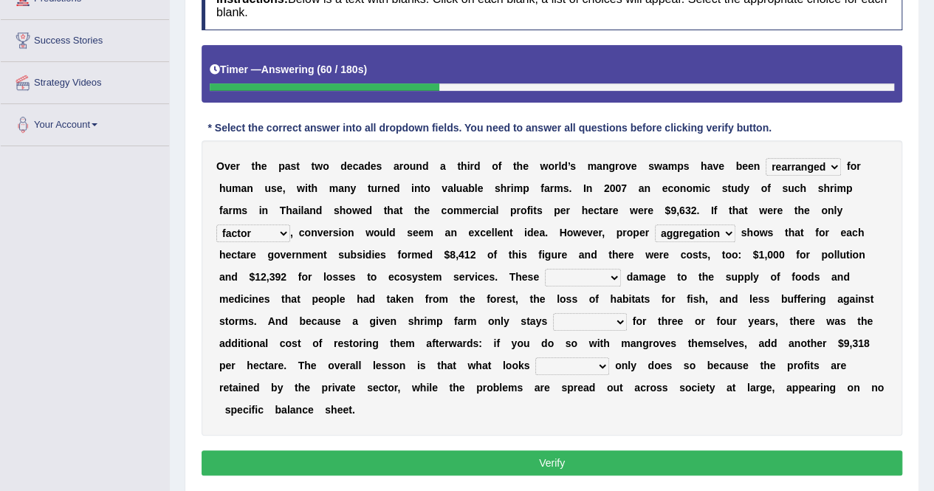
click at [545, 272] on select "comprised uneven neglected augmented" at bounding box center [583, 278] width 76 height 18
select select "comprised"
click at [545, 269] on select "comprised uneven neglected augmented" at bounding box center [583, 278] width 76 height 18
click at [553, 321] on select "interactive distinctive productive collective" at bounding box center [590, 322] width 74 height 18
select select "distinctive"
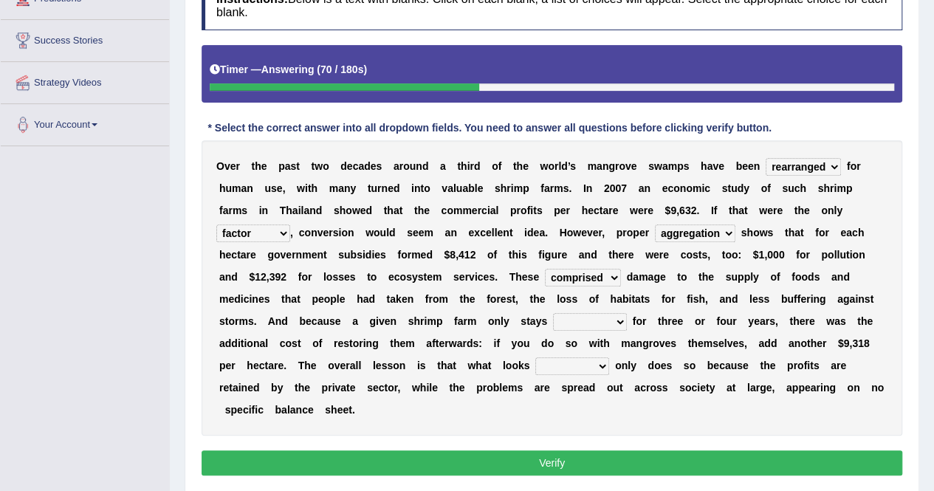
click at [553, 313] on select "interactive distinctive productive collective" at bounding box center [590, 322] width 74 height 18
click at [609, 357] on select "beneficial immediate modest moderate" at bounding box center [572, 366] width 74 height 18
select select "moderate"
click at [609, 357] on select "beneficial immediate modest moderate" at bounding box center [572, 366] width 74 height 18
click at [807, 450] on button "Verify" at bounding box center [551, 462] width 700 height 25
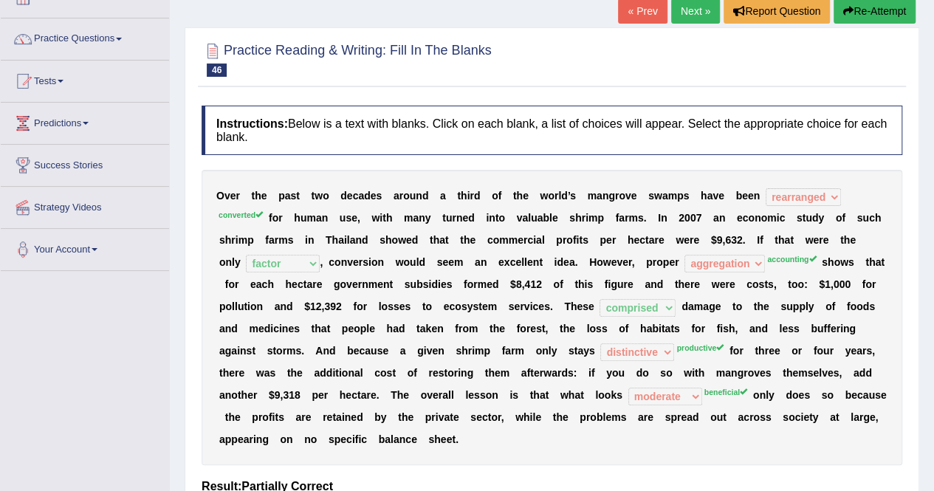
scroll to position [74, 0]
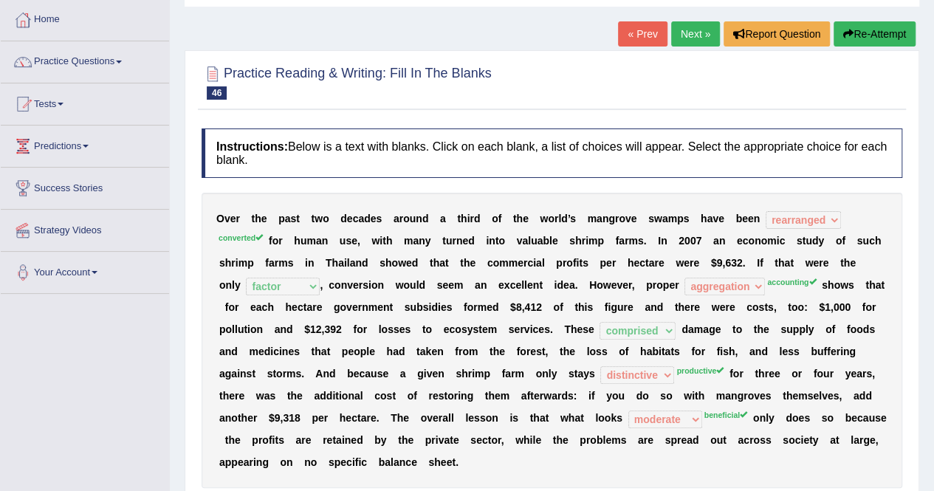
click at [889, 36] on button "Re-Attempt" at bounding box center [874, 33] width 82 height 25
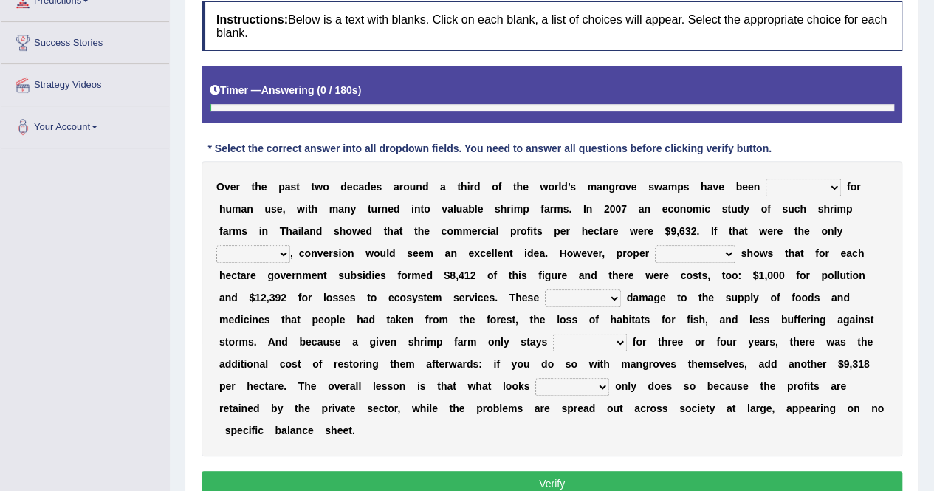
scroll to position [221, 0]
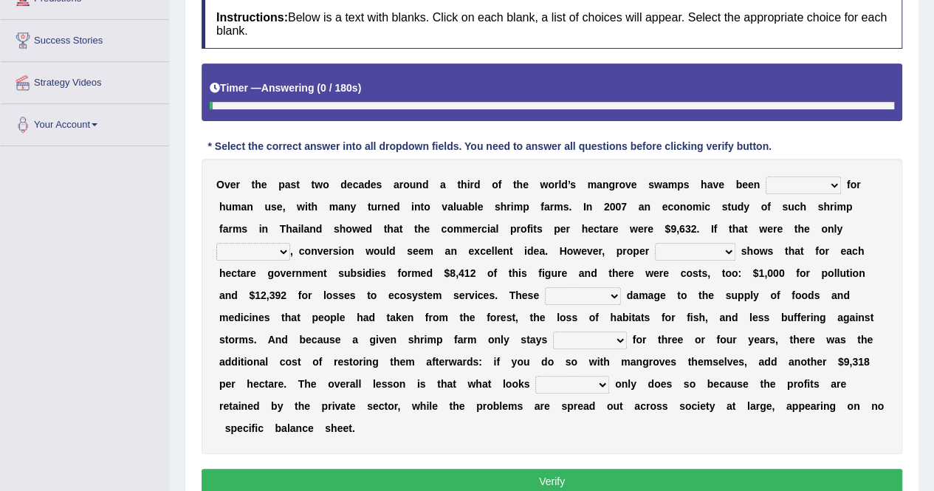
click at [765, 186] on select "rearranged exchanged conserved converted" at bounding box center [802, 185] width 75 height 18
select select "converted"
click at [765, 176] on select "rearranged exchanged conserved converted" at bounding box center [802, 185] width 75 height 18
click at [290, 243] on select "index eliment choice factor" at bounding box center [253, 252] width 74 height 18
select select "factor"
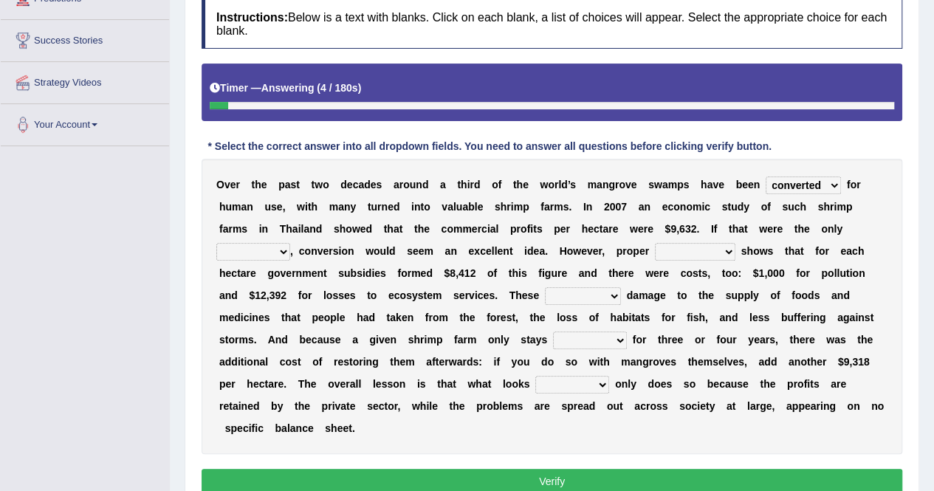
click at [290, 243] on select "index eliment choice factor" at bounding box center [253, 252] width 74 height 18
click at [655, 244] on select "accounting percentage aggregation division" at bounding box center [695, 252] width 80 height 18
select select "percentage"
click at [655, 243] on select "accounting percentage aggregation division" at bounding box center [695, 252] width 80 height 18
click at [545, 297] on select "comprised uneven neglected augmented" at bounding box center [583, 296] width 76 height 18
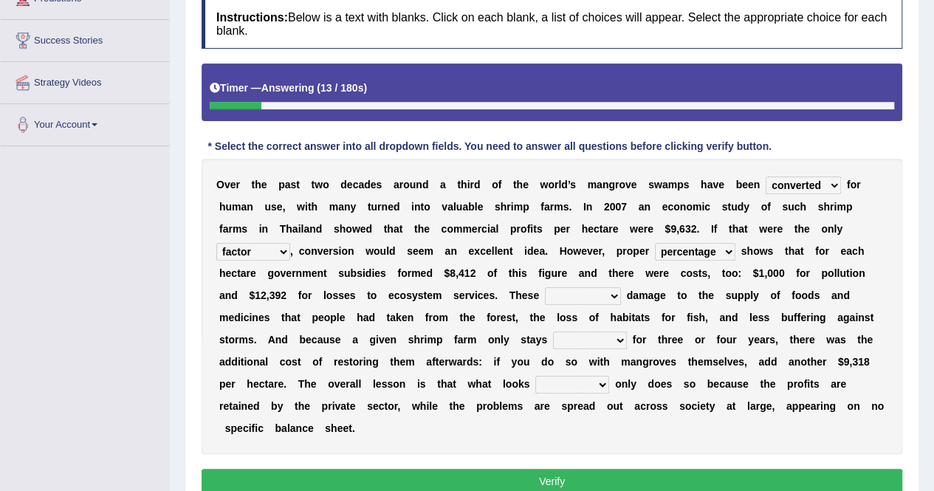
select select "comprised"
click at [545, 287] on select "comprised uneven neglected augmented" at bounding box center [583, 296] width 76 height 18
click at [553, 345] on select "interactive distinctive productive collective" at bounding box center [590, 340] width 74 height 18
select select "productive"
click at [553, 331] on select "interactive distinctive productive collective" at bounding box center [590, 340] width 74 height 18
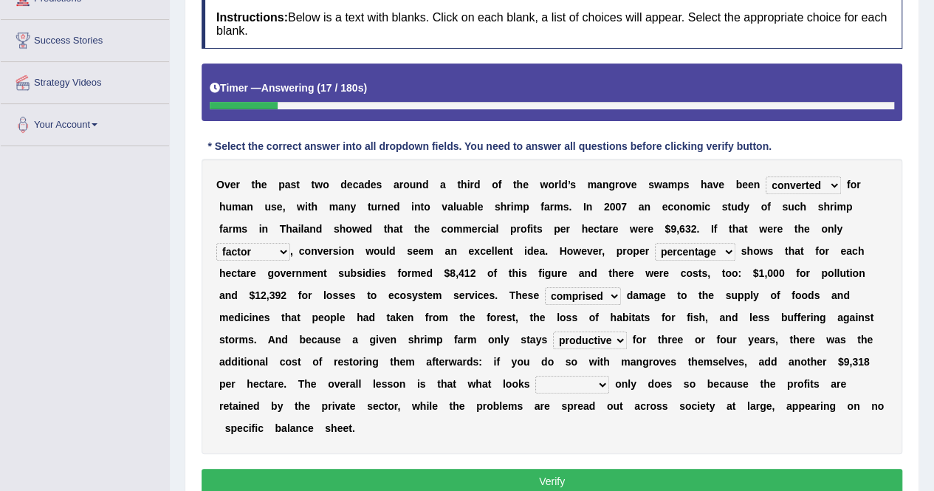
click at [609, 376] on select "beneficial immediate modest moderate" at bounding box center [572, 385] width 74 height 18
select select "beneficial"
click at [609, 376] on select "beneficial immediate modest moderate" at bounding box center [572, 385] width 74 height 18
click at [799, 469] on button "Verify" at bounding box center [551, 481] width 700 height 25
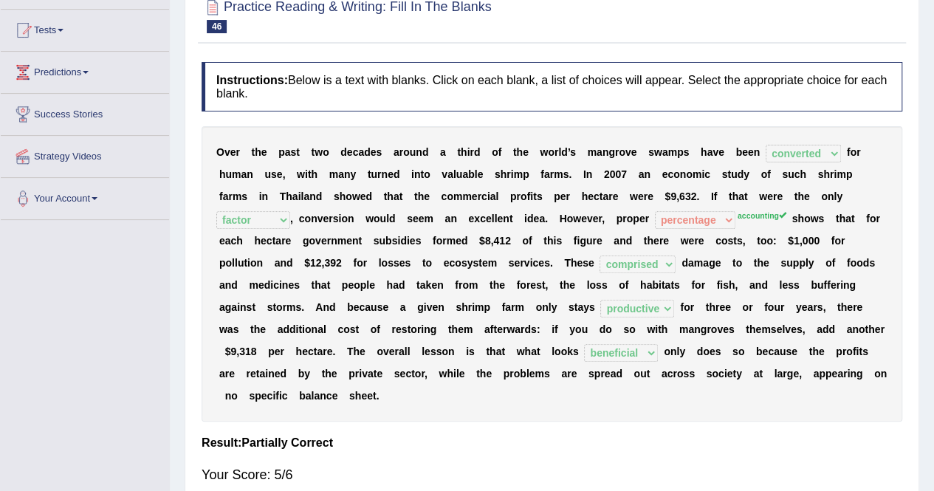
scroll to position [0, 0]
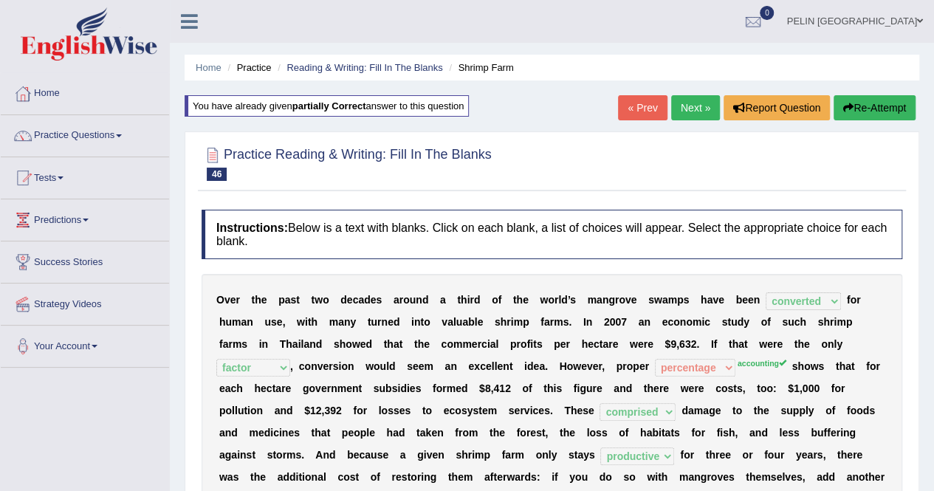
click at [693, 111] on link "Next »" at bounding box center [695, 107] width 49 height 25
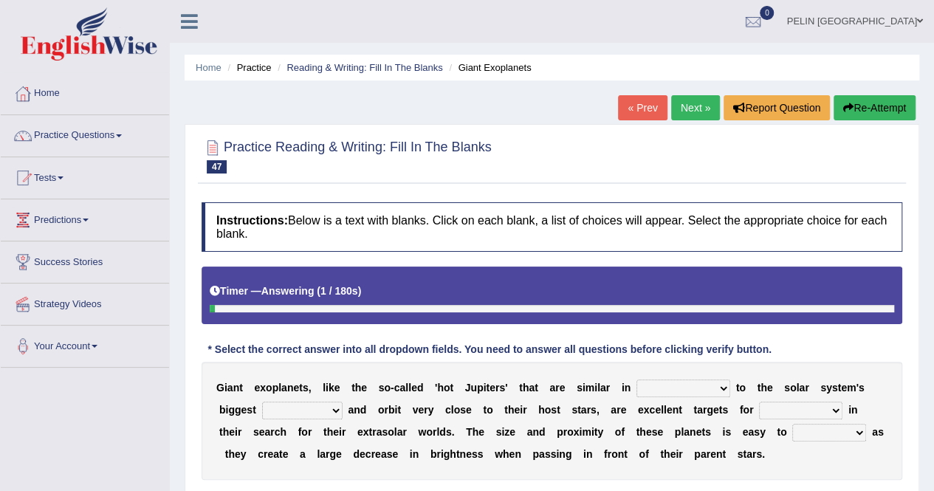
scroll to position [74, 0]
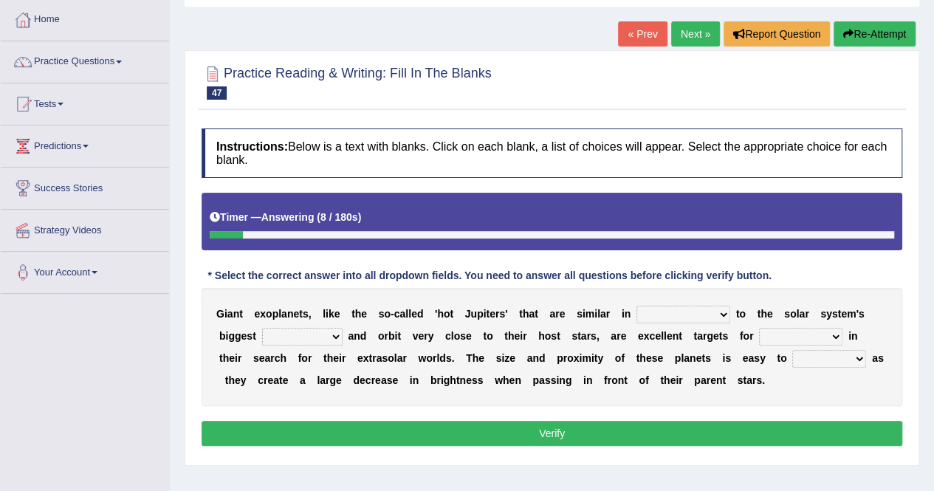
click at [643, 313] on select "borders expressions shapes characteristics" at bounding box center [683, 315] width 94 height 18
select select "characteristics"
click at [636, 306] on select "borders expressions shapes characteristics" at bounding box center [683, 315] width 94 height 18
click at [263, 334] on select "frame subordinate planet comet" at bounding box center [302, 337] width 80 height 18
select select "planet"
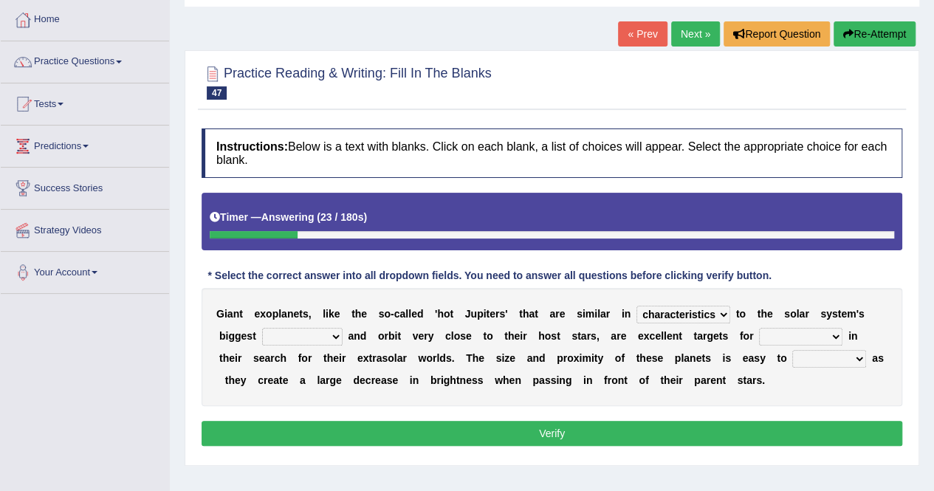
click at [262, 328] on select "frame subordinate planet comet" at bounding box center [302, 337] width 80 height 18
click at [759, 339] on select "members astronomers parties makers" at bounding box center [800, 337] width 83 height 18
select select "astronomers"
click at [759, 328] on select "members astronomers parties makers" at bounding box center [800, 337] width 83 height 18
click at [792, 356] on select "detect denounce deflect direct" at bounding box center [829, 359] width 74 height 18
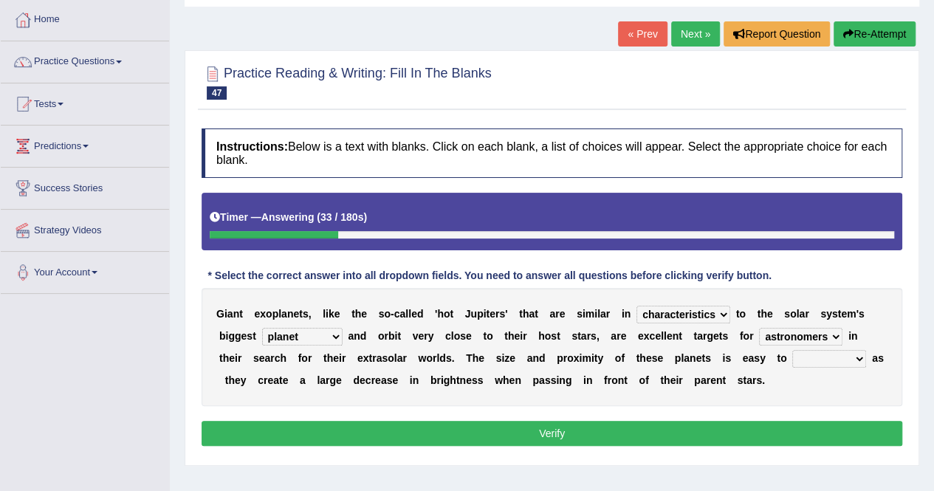
select select "detect"
click at [792, 350] on select "detect denounce deflect direct" at bounding box center [829, 359] width 74 height 18
click at [703, 441] on button "Verify" at bounding box center [551, 433] width 700 height 25
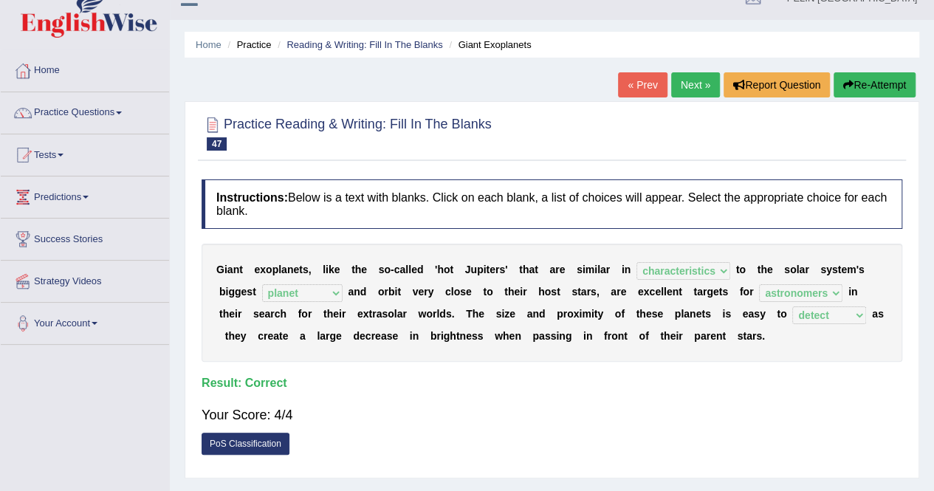
scroll to position [0, 0]
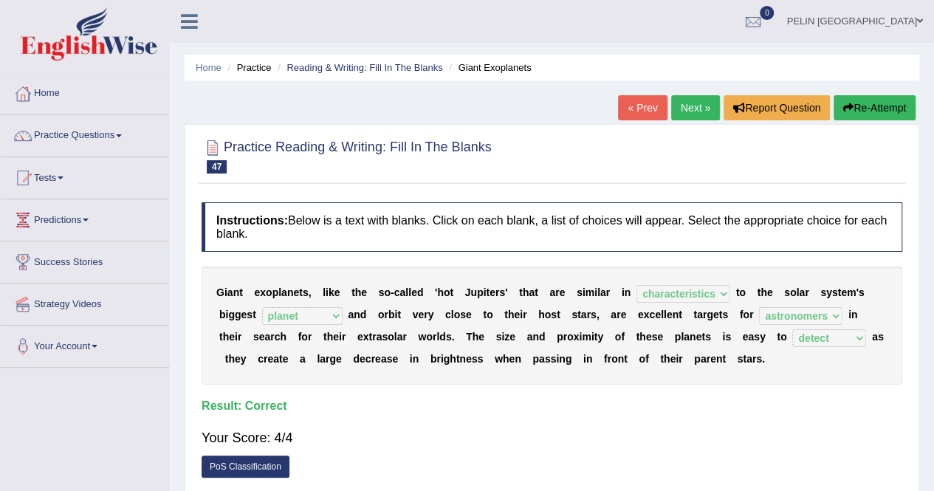
click at [682, 108] on link "Next »" at bounding box center [695, 107] width 49 height 25
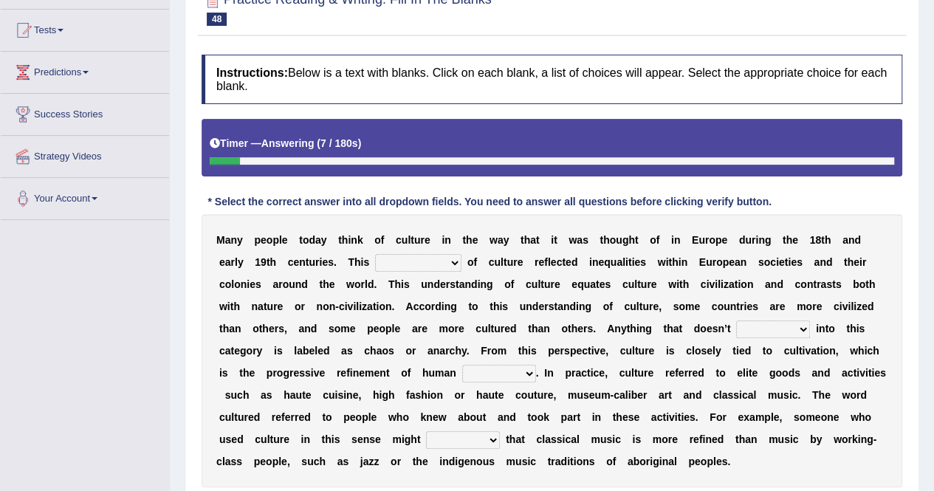
click at [375, 254] on select "classification concept renovation identity" at bounding box center [418, 263] width 86 height 18
click at [687, 266] on b at bounding box center [690, 262] width 6 height 12
click at [375, 260] on select "classification concept renovation identity" at bounding box center [418, 263] width 86 height 18
select select "classification"
click at [375, 254] on select "classification concept renovation identity" at bounding box center [418, 263] width 86 height 18
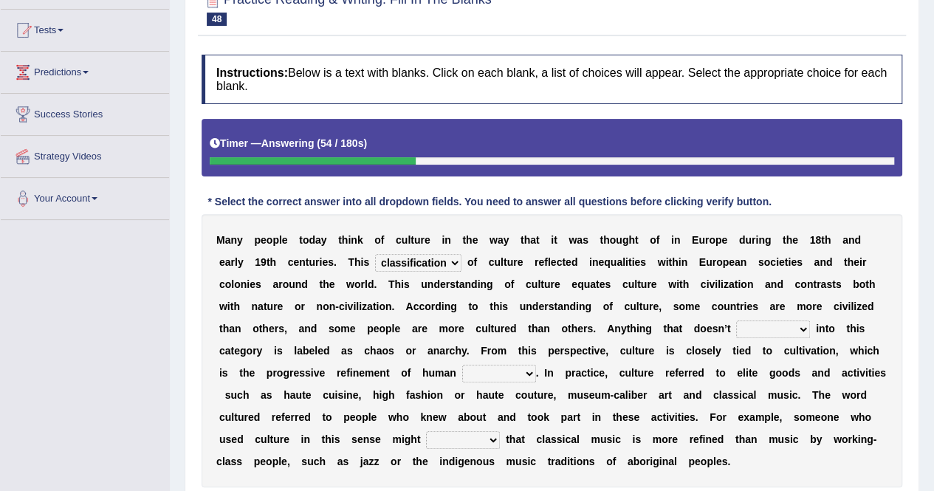
click at [736, 327] on select "cut dismiss fit solve" at bounding box center [773, 329] width 74 height 18
select select "fit"
click at [736, 320] on select "cut dismiss fit solve" at bounding box center [773, 329] width 74 height 18
click at [462, 378] on select "blessing curse habit behaviour" at bounding box center [499, 374] width 74 height 18
select select "behaviour"
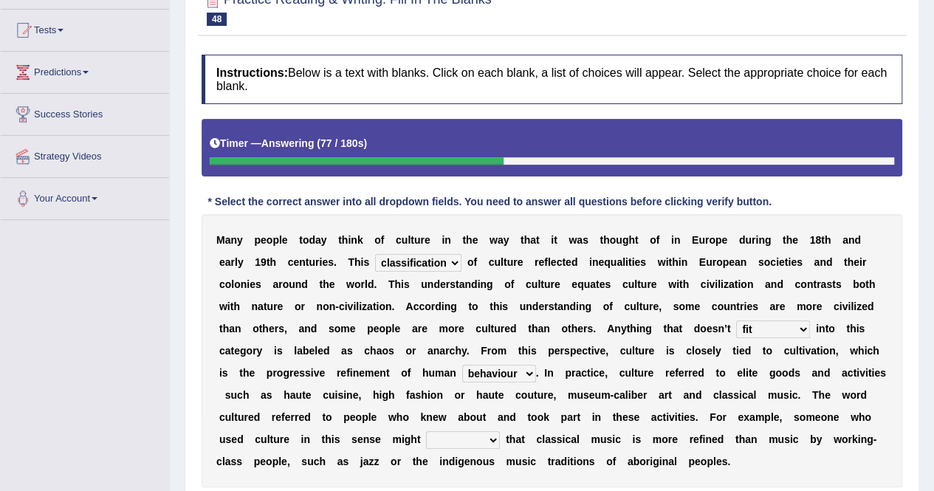
click at [462, 365] on select "blessing curse habit behaviour" at bounding box center [499, 374] width 74 height 18
click at [462, 368] on select "blessing curse habit behaviour" at bounding box center [499, 374] width 74 height 18
click at [462, 365] on select "blessing curse habit behaviour" at bounding box center [499, 374] width 74 height 18
click at [500, 431] on select "argue pretend doubt reveal" at bounding box center [463, 440] width 74 height 18
select select "doubt"
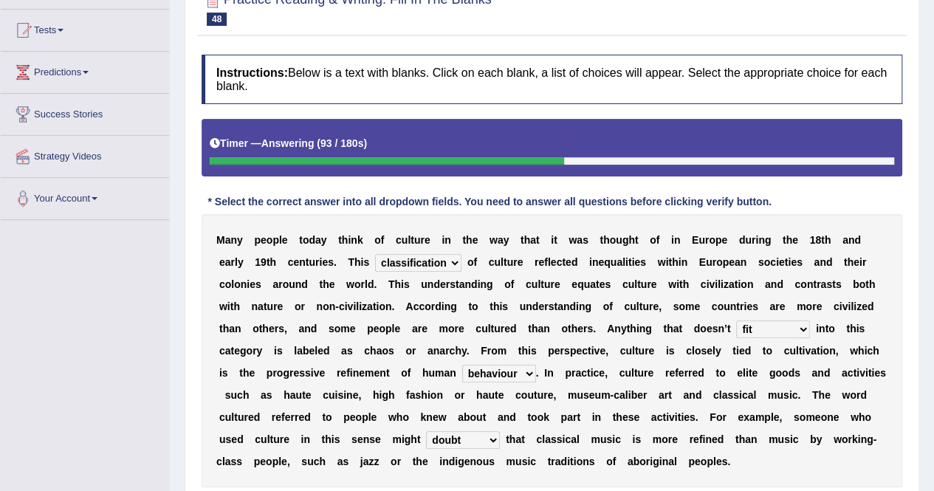
click at [500, 431] on select "argue pretend doubt reveal" at bounding box center [463, 440] width 74 height 18
click at [712, 459] on div "M a n y p e o p l e [DATE] a y t h i n k o f c u l t u r e i n t h e w a y t h …" at bounding box center [551, 350] width 700 height 273
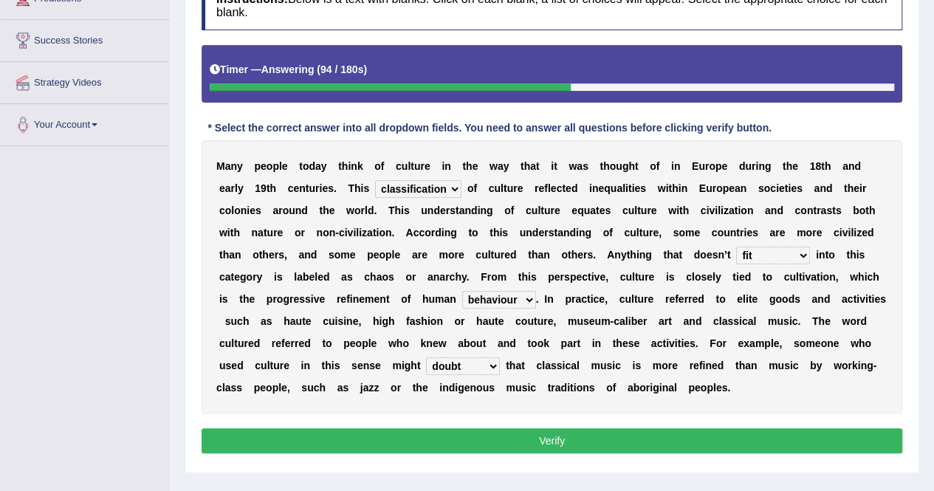
click at [711, 430] on button "Verify" at bounding box center [551, 440] width 700 height 25
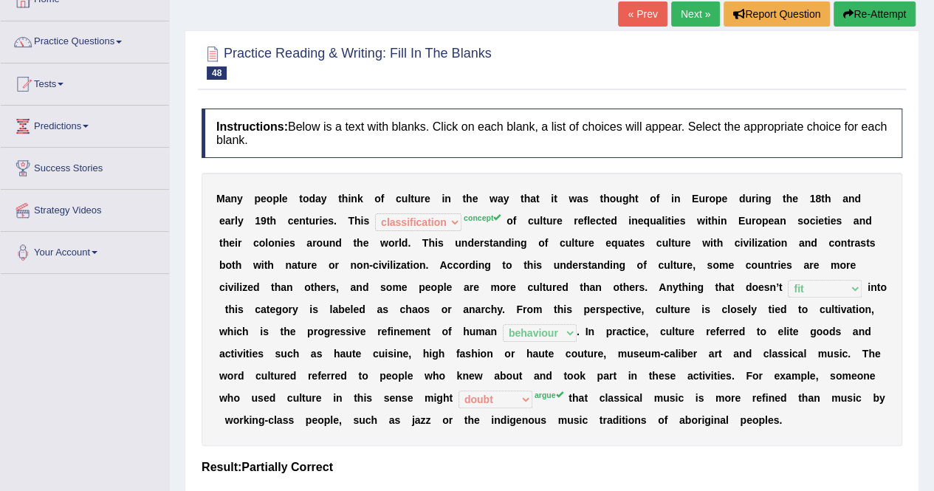
scroll to position [74, 0]
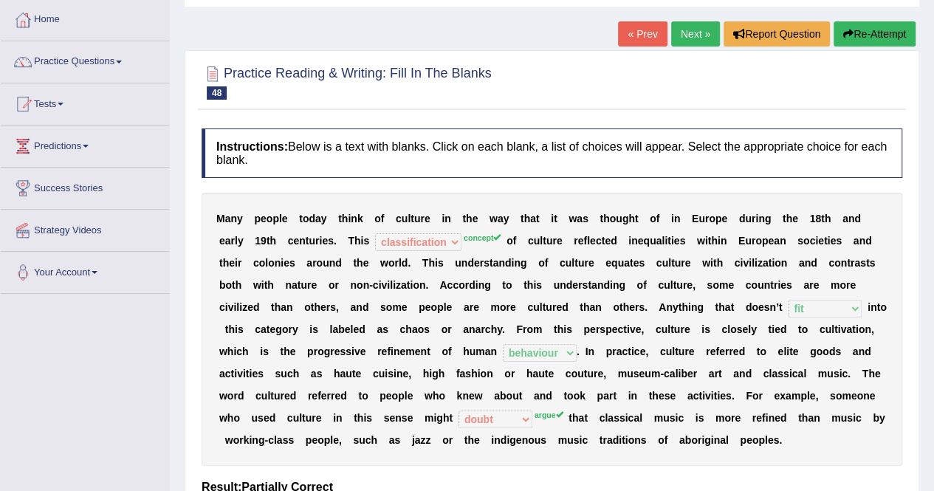
click at [883, 32] on button "Re-Attempt" at bounding box center [874, 33] width 82 height 25
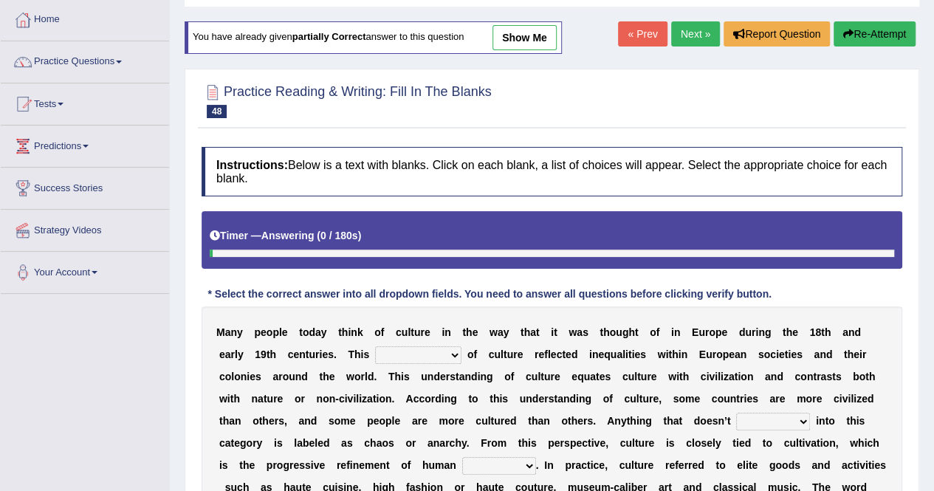
click at [375, 348] on select "classification concept renovation identity" at bounding box center [418, 355] width 86 height 18
select select "concept"
click at [375, 346] on select "classification concept renovation identity" at bounding box center [418, 355] width 86 height 18
click at [736, 424] on select "cut dismiss fit solve" at bounding box center [773, 422] width 74 height 18
select select "cut"
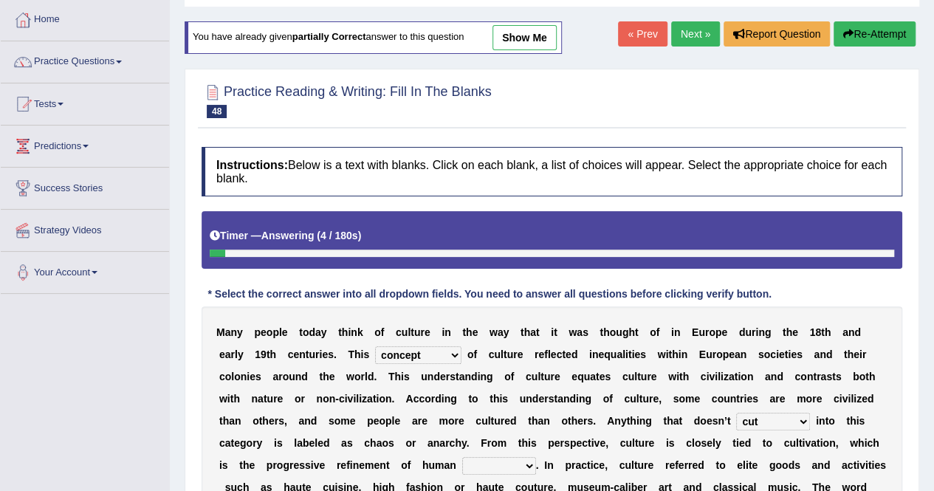
click at [736, 413] on select "cut dismiss fit solve" at bounding box center [773, 422] width 74 height 18
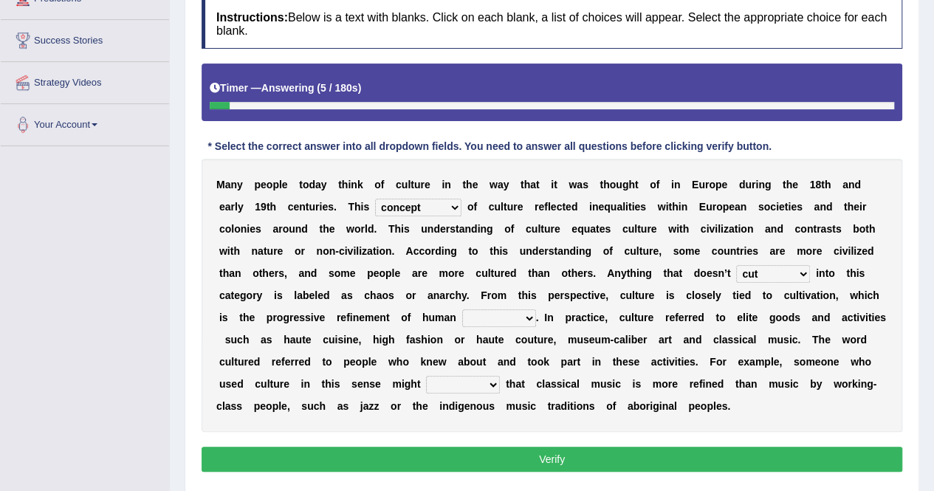
click at [462, 323] on select "blessing curse habit behaviour" at bounding box center [499, 318] width 74 height 18
select select "behaviour"
click at [462, 309] on select "blessing curse habit behaviour" at bounding box center [499, 318] width 74 height 18
click at [500, 376] on select "argue pretend doubt reveal" at bounding box center [463, 385] width 74 height 18
select select "argue"
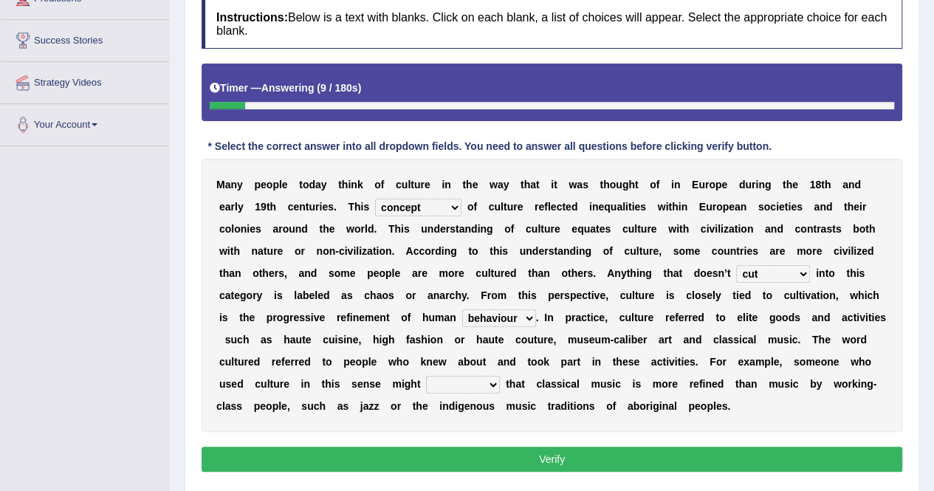
click at [500, 376] on select "argue pretend doubt reveal" at bounding box center [463, 385] width 74 height 18
click at [709, 450] on button "Verify" at bounding box center [551, 458] width 700 height 25
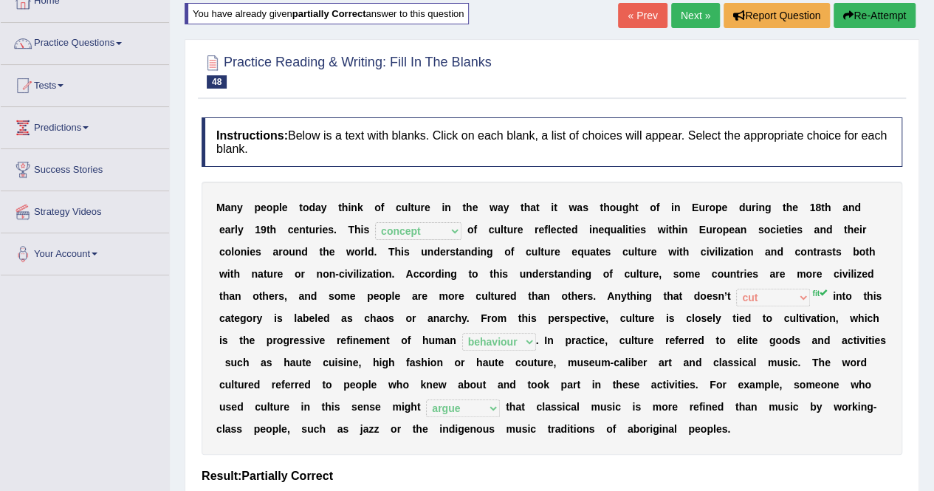
scroll to position [74, 0]
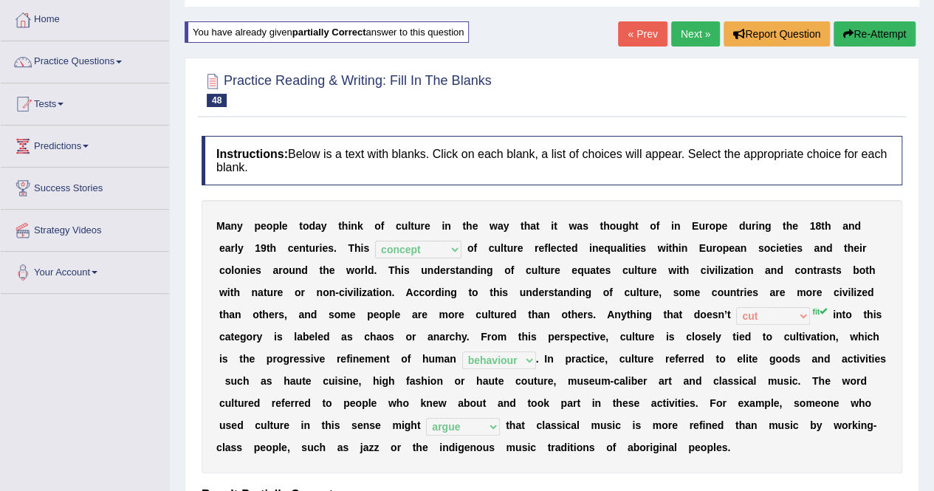
click at [692, 37] on link "Next »" at bounding box center [695, 33] width 49 height 25
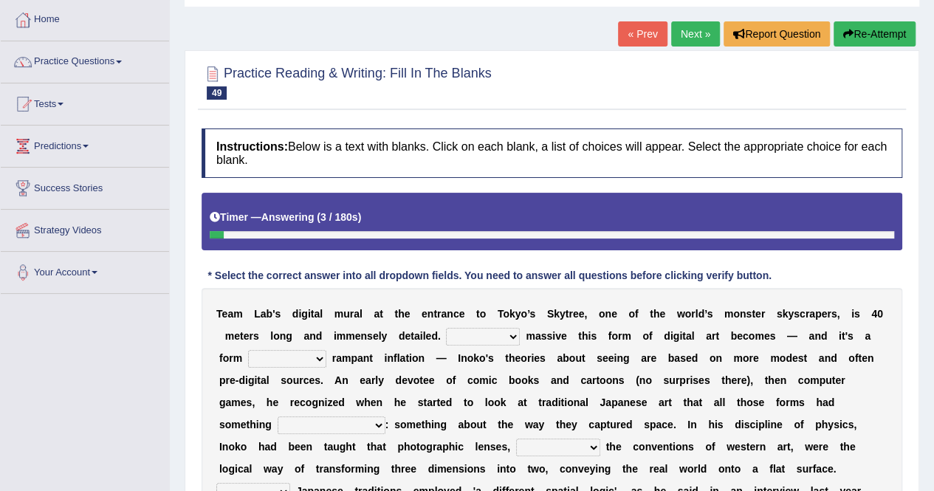
scroll to position [148, 0]
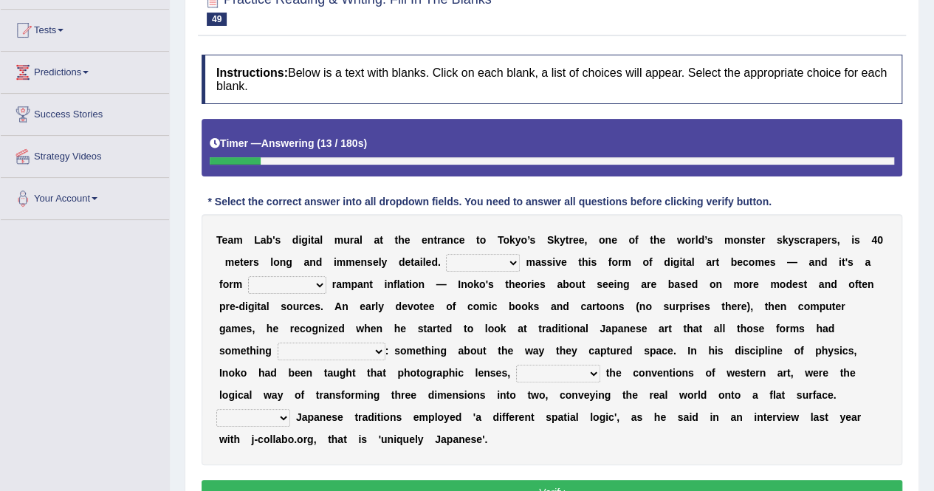
click at [446, 261] on select "However Whereas Whichever Wherever" at bounding box center [483, 263] width 74 height 18
select select "However"
click at [446, 254] on select "However Whereas Whichever Wherever" at bounding box center [483, 263] width 74 height 18
click at [249, 289] on select "subject to related with apart from based on" at bounding box center [287, 285] width 78 height 18
select select "related with"
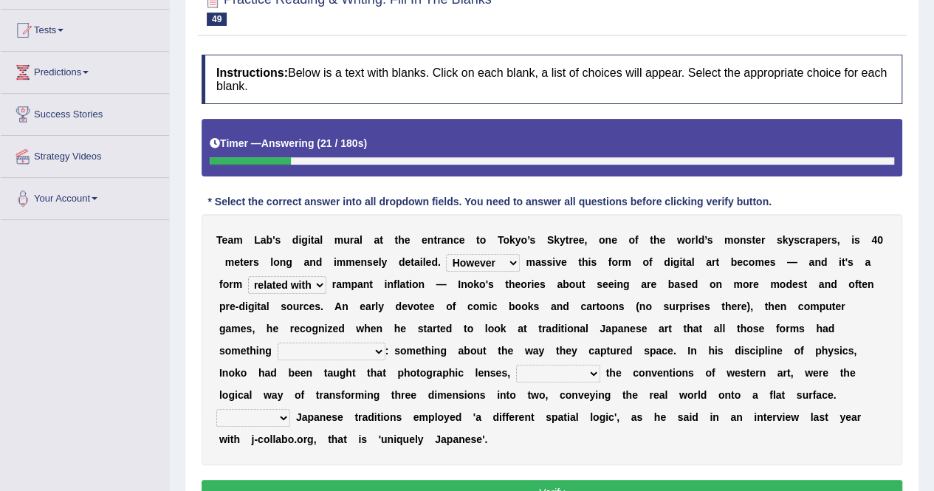
click at [248, 276] on select "subject to related with apart from based on" at bounding box center [287, 285] width 78 height 18
click at [385, 342] on select "in fact as whole in common in the same times" at bounding box center [331, 351] width 108 height 18
select select "as whole"
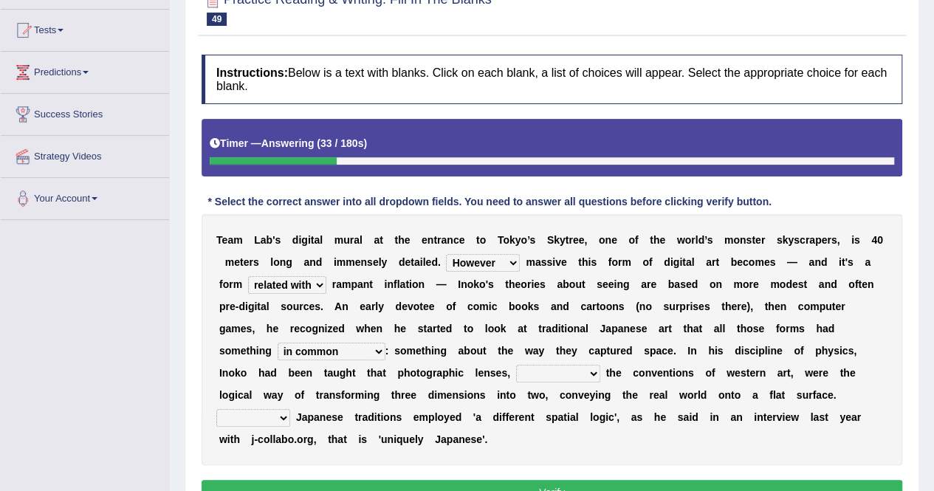
click at [385, 342] on select "in fact as whole in common in the same times" at bounding box center [331, 351] width 108 height 18
click at [516, 368] on select "along with out of apart with furhter afield" at bounding box center [558, 374] width 84 height 18
select select "along with"
click at [516, 365] on select "along with out of apart with furhter afield" at bounding box center [558, 374] width 84 height 18
click at [290, 409] on select "Thus But So Therefore" at bounding box center [253, 418] width 74 height 18
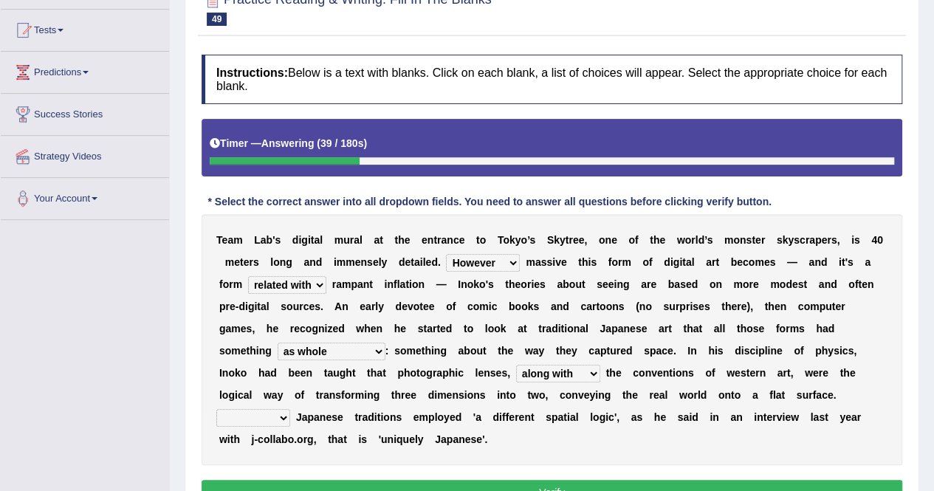
select select "Therefore"
click at [290, 409] on select "Thus But So Therefore" at bounding box center [253, 418] width 74 height 18
click at [531, 480] on button "Verify" at bounding box center [551, 492] width 700 height 25
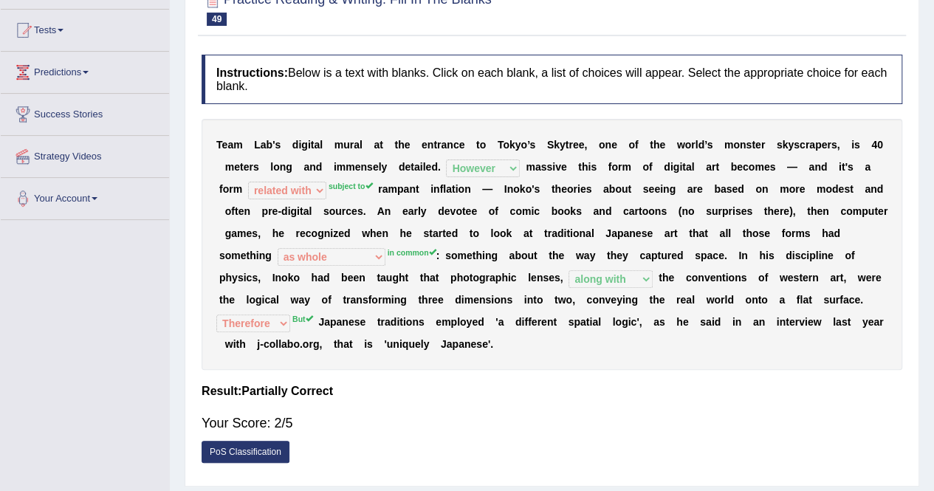
click at [545, 441] on div "PoS Classification" at bounding box center [551, 454] width 700 height 26
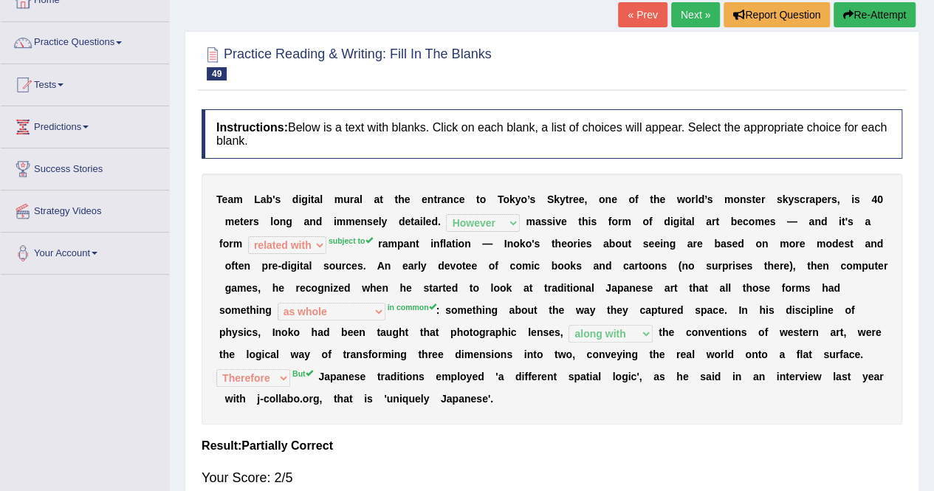
scroll to position [74, 0]
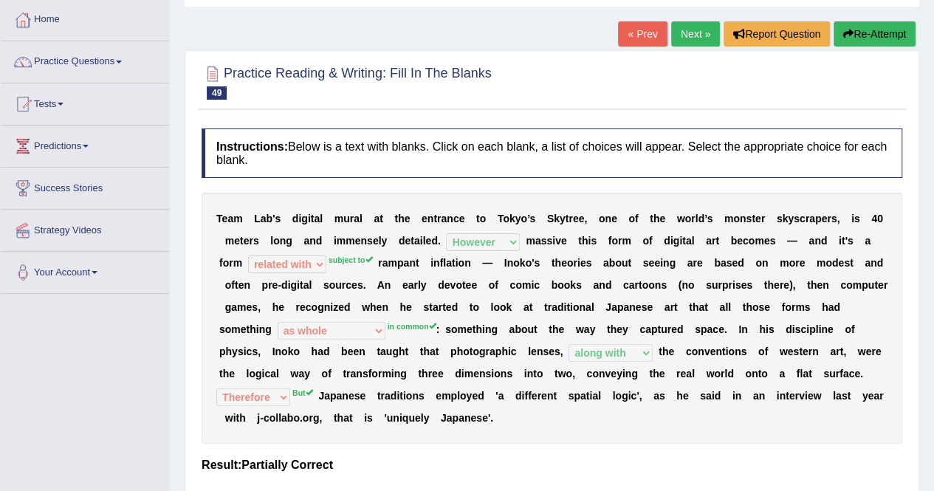
click at [866, 30] on button "Re-Attempt" at bounding box center [874, 33] width 82 height 25
